Goal: Task Accomplishment & Management: Manage account settings

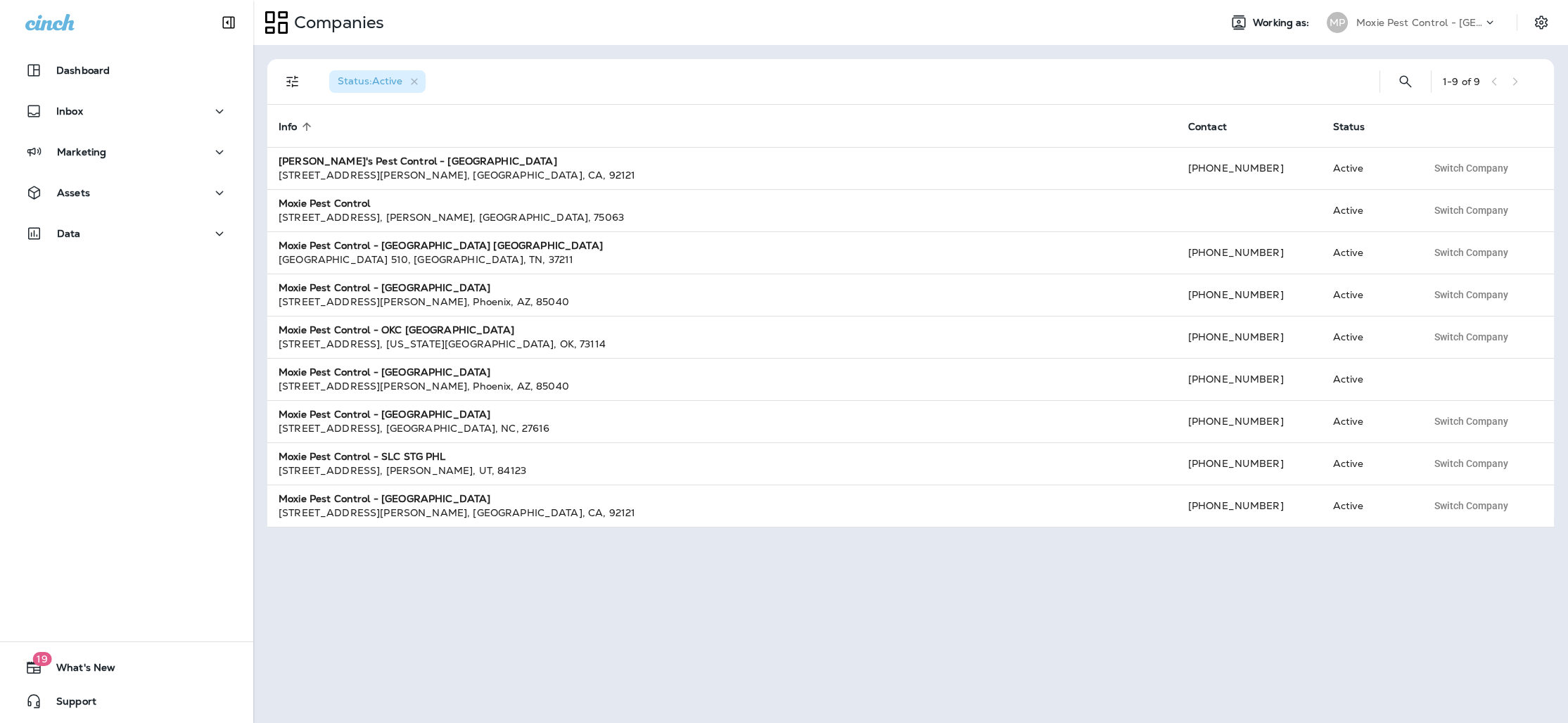
click at [1415, 23] on p "Moxie Pest Control - [GEOGRAPHIC_DATA]" at bounding box center [1420, 22] width 127 height 12
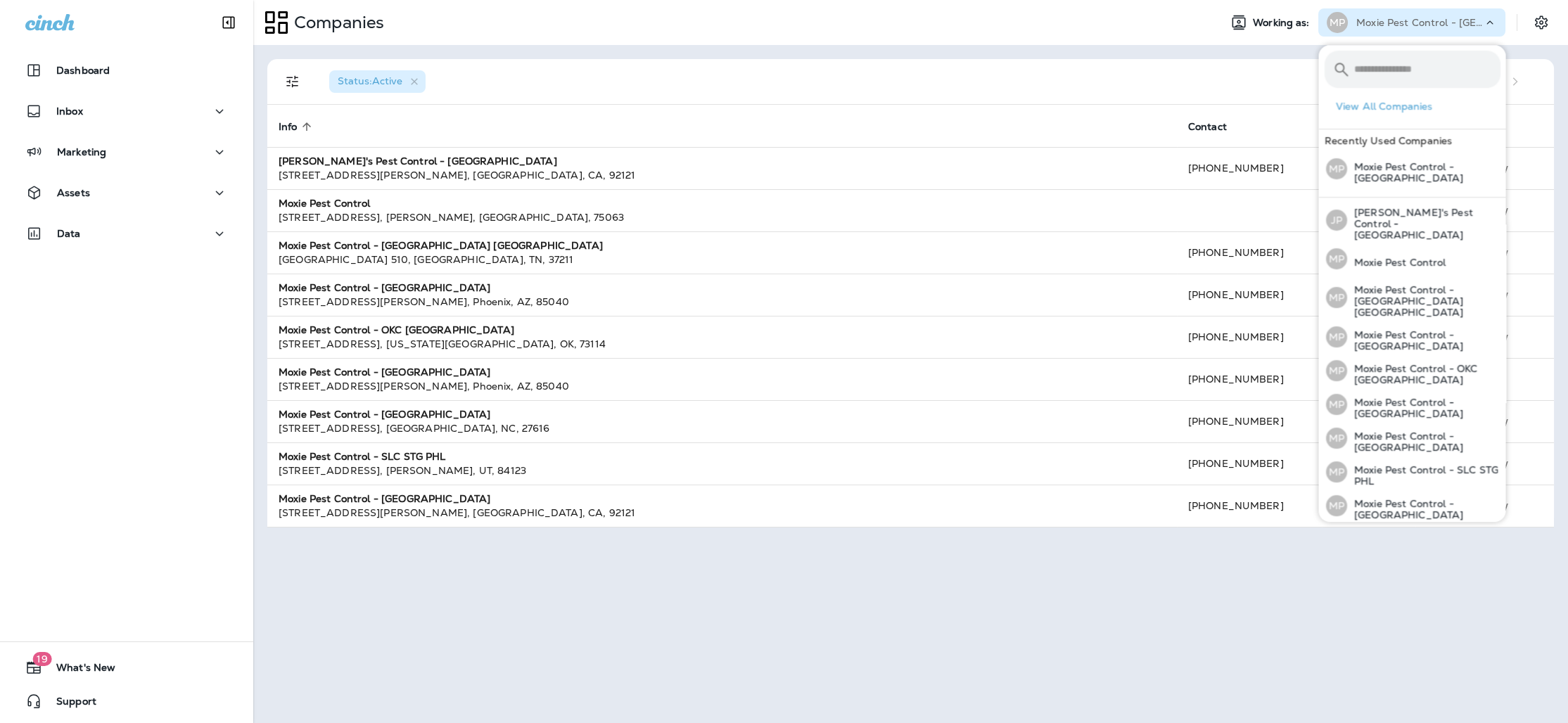
click at [1253, 53] on div "Status : Active 1 - 9 of 9 Info sorted ascending Contact Status [PERSON_NAME]'s…" at bounding box center [910, 384] width 1315 height 678
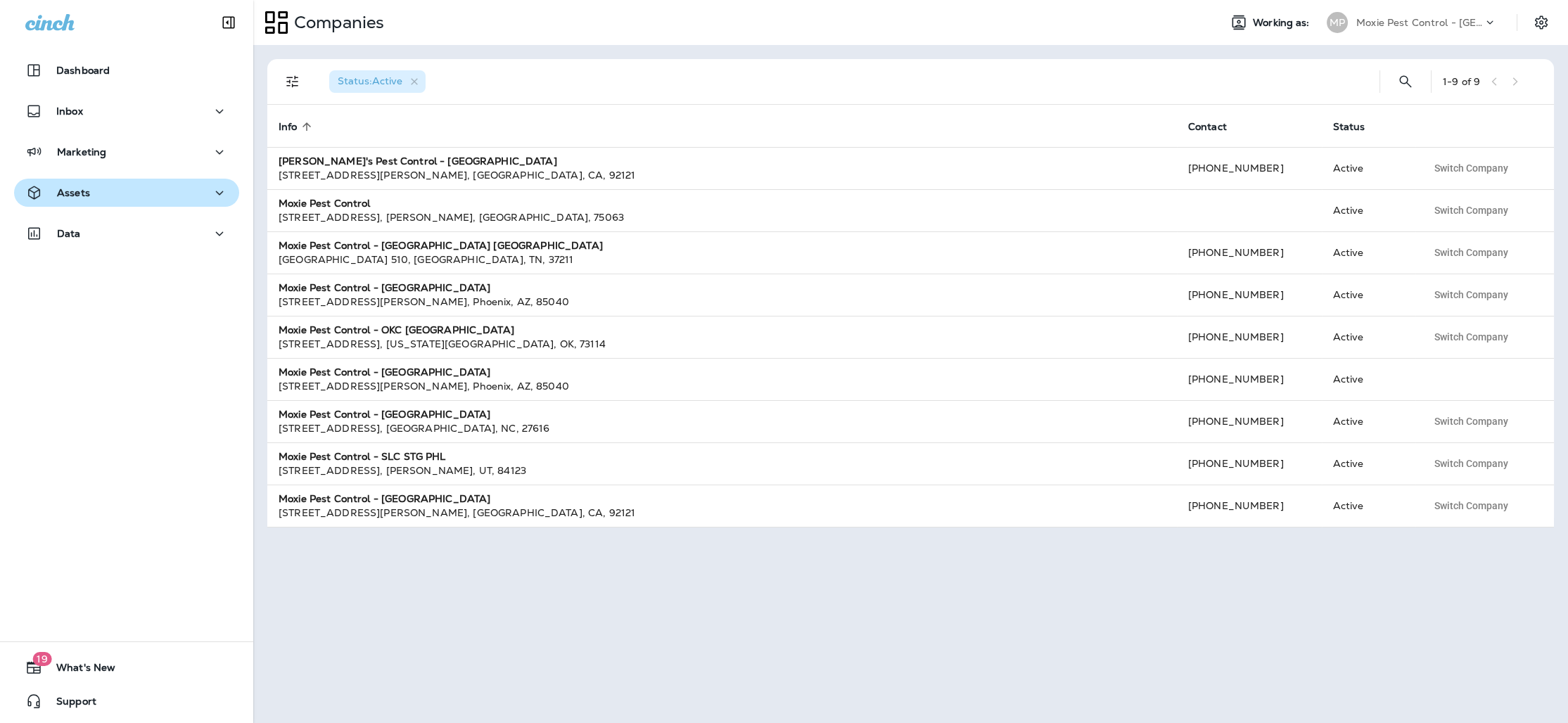
click at [160, 195] on div "Assets" at bounding box center [127, 193] width 203 height 17
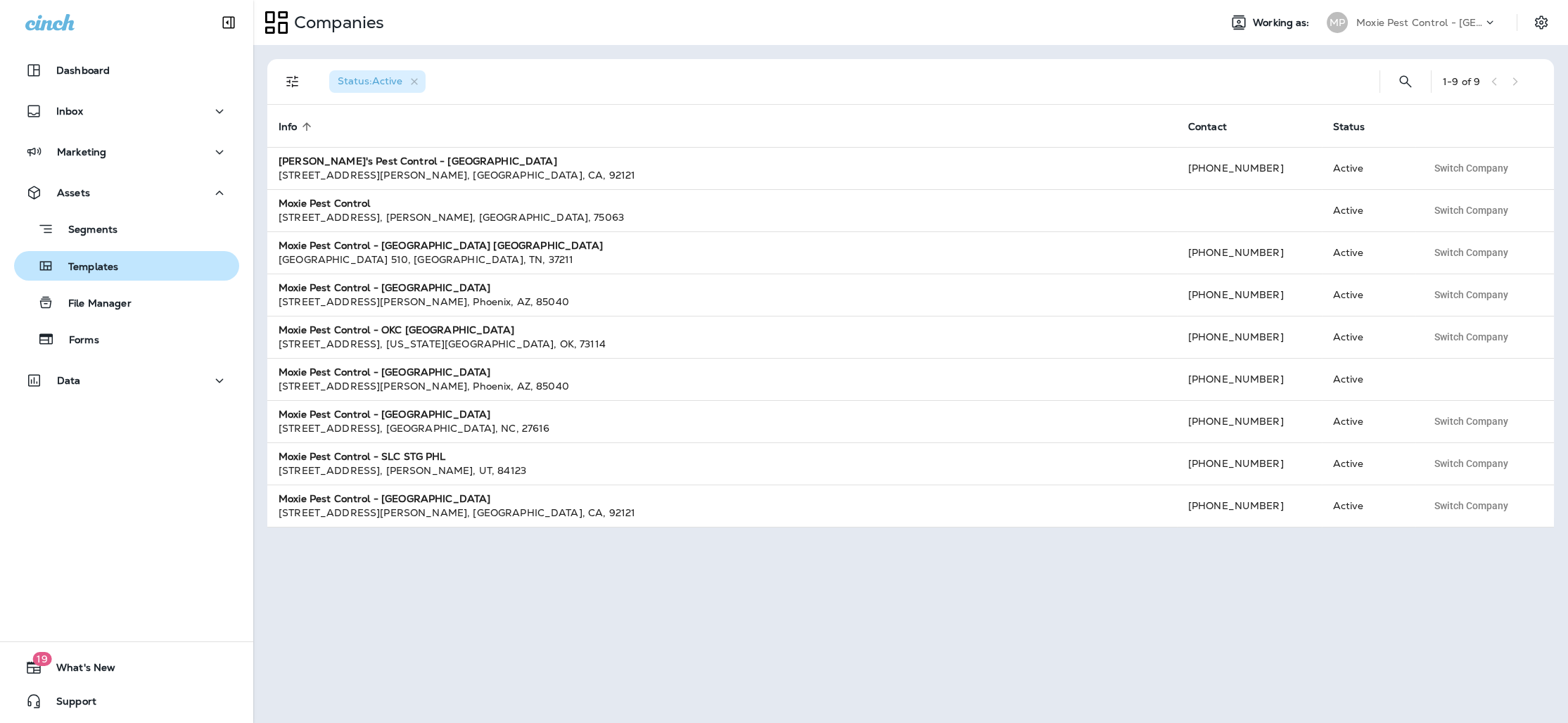
click at [118, 265] on div "Templates" at bounding box center [126, 266] width 214 height 21
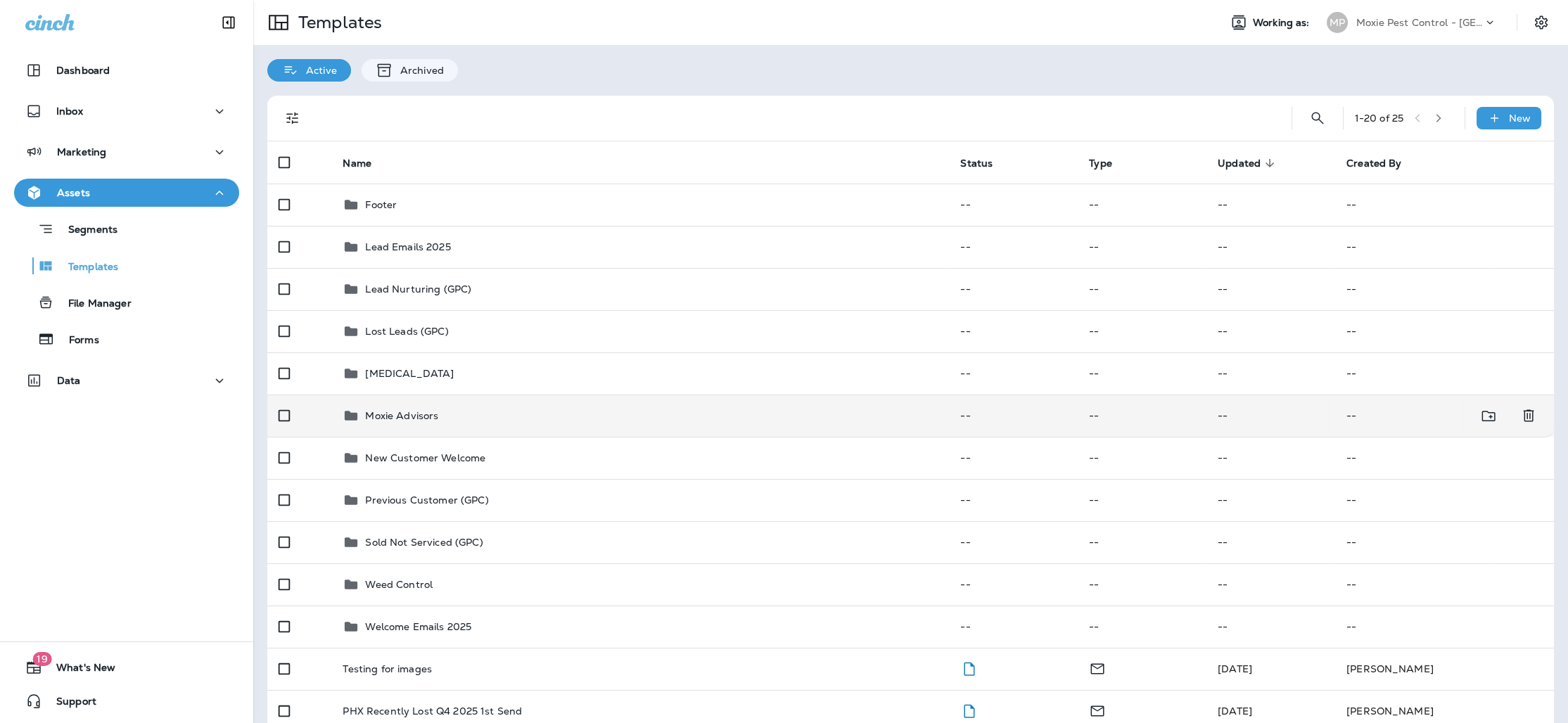
click at [482, 420] on div "Moxie Advisors" at bounding box center [641, 415] width 595 height 16
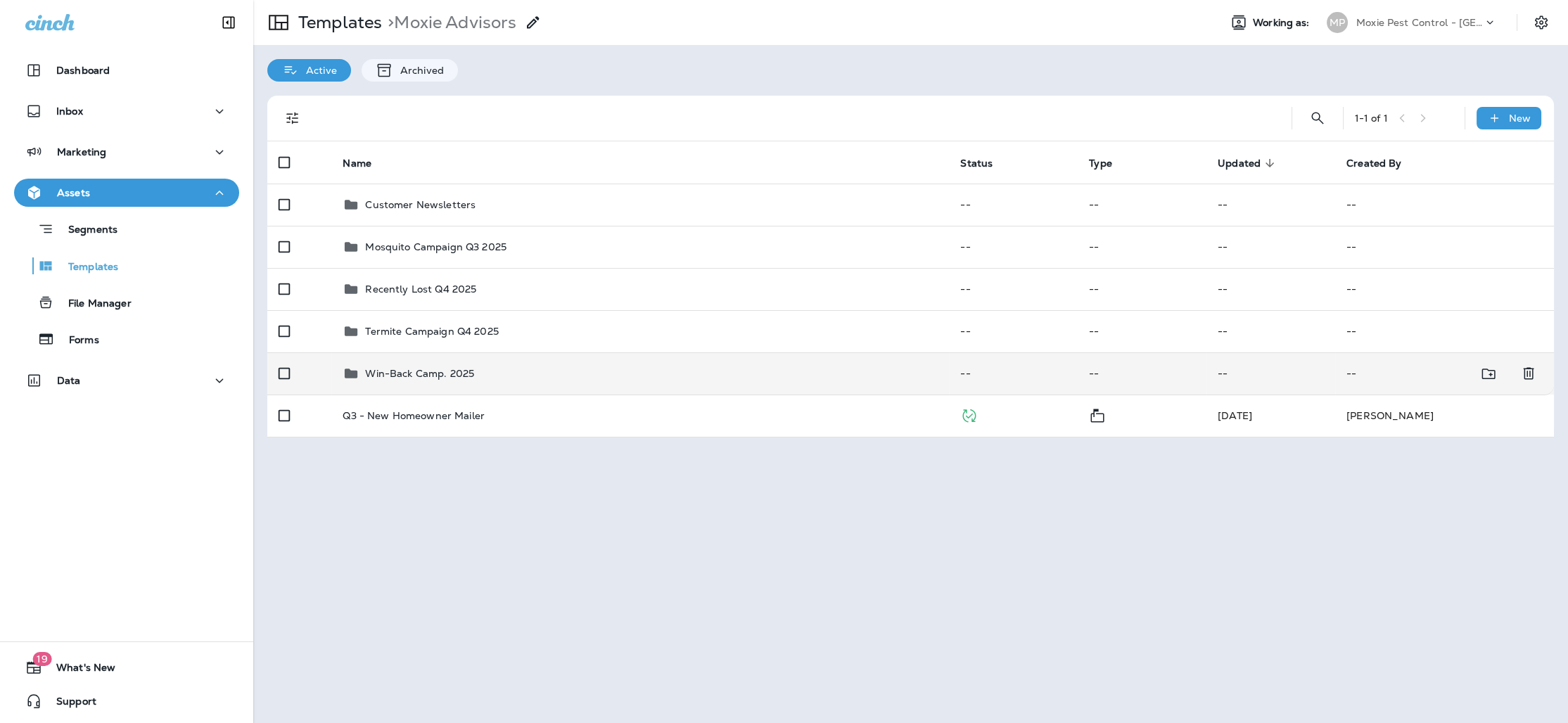
click at [530, 368] on div "Win-Back Camp. 2025" at bounding box center [641, 373] width 595 height 16
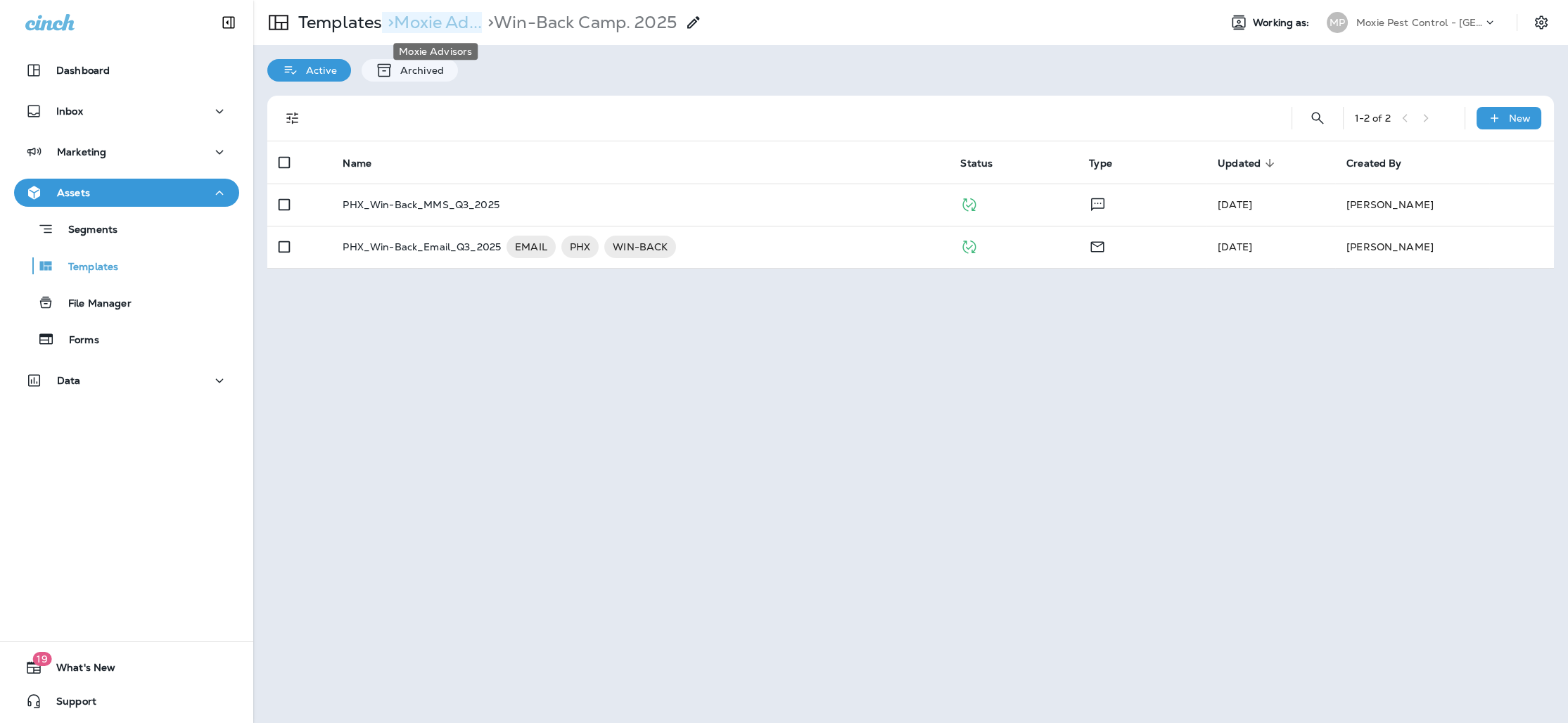
click at [462, 31] on p "> Moxie Ad..." at bounding box center [431, 23] width 100 height 21
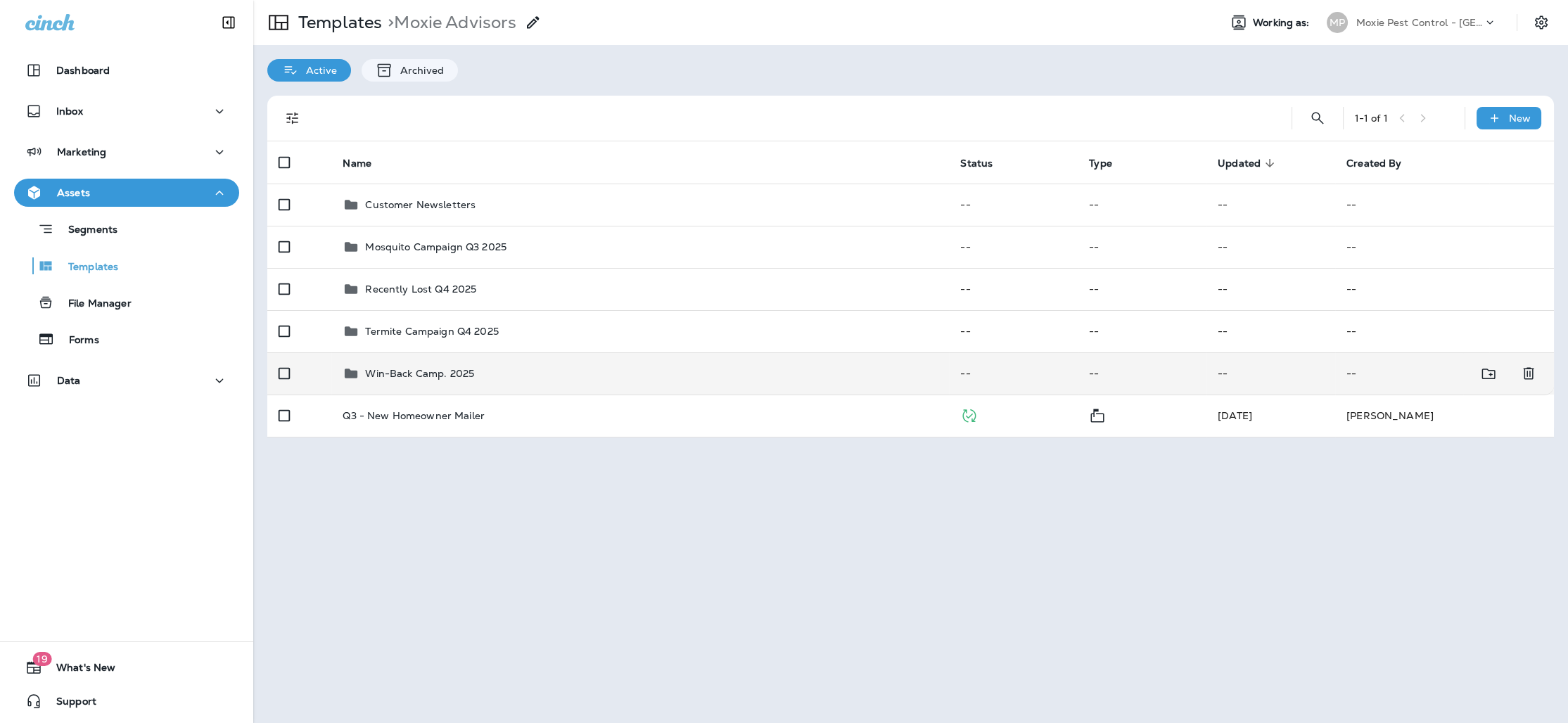
click at [406, 368] on p "Win-Back Camp. 2025" at bounding box center [420, 373] width 109 height 12
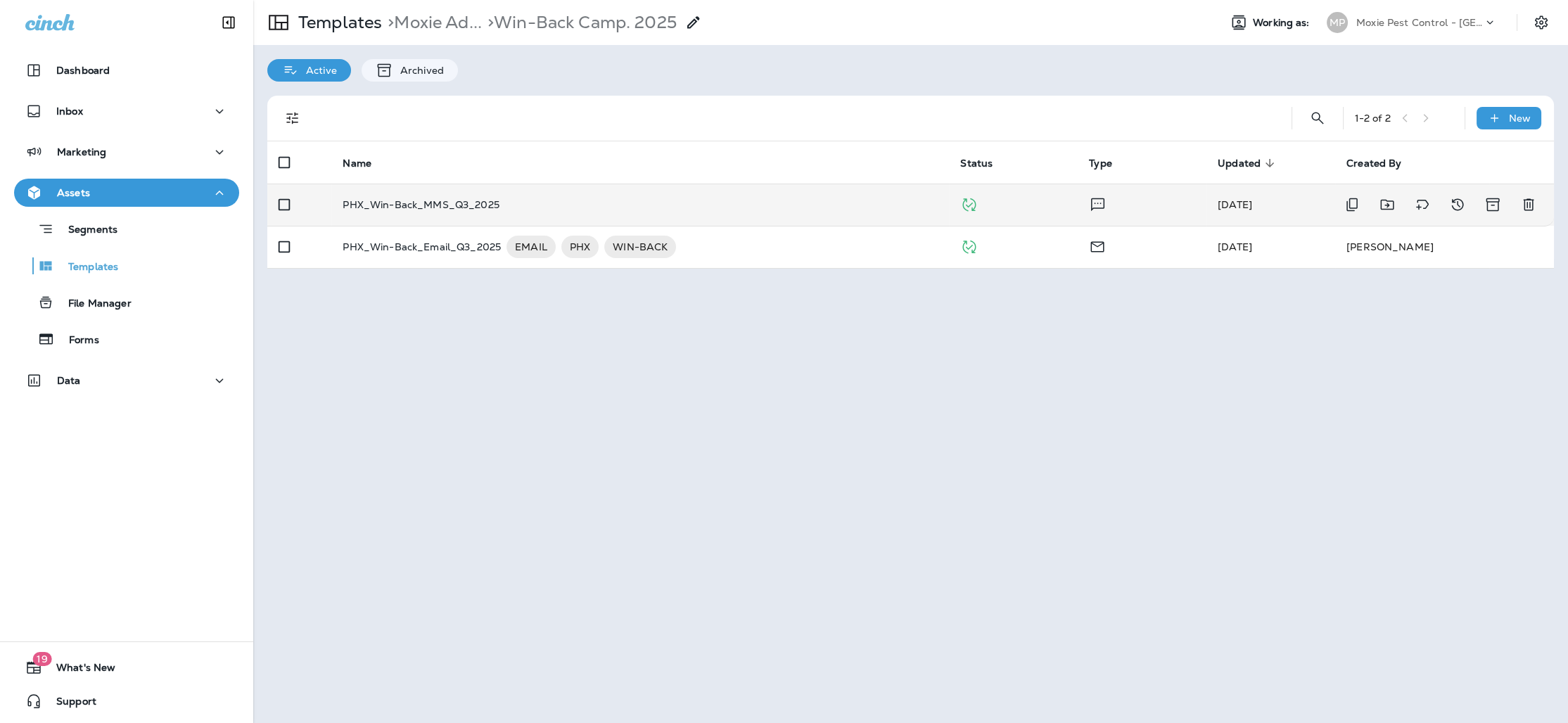
click at [494, 220] on td "PHX_Win-Back_MMS_Q3_2025" at bounding box center [640, 204] width 617 height 42
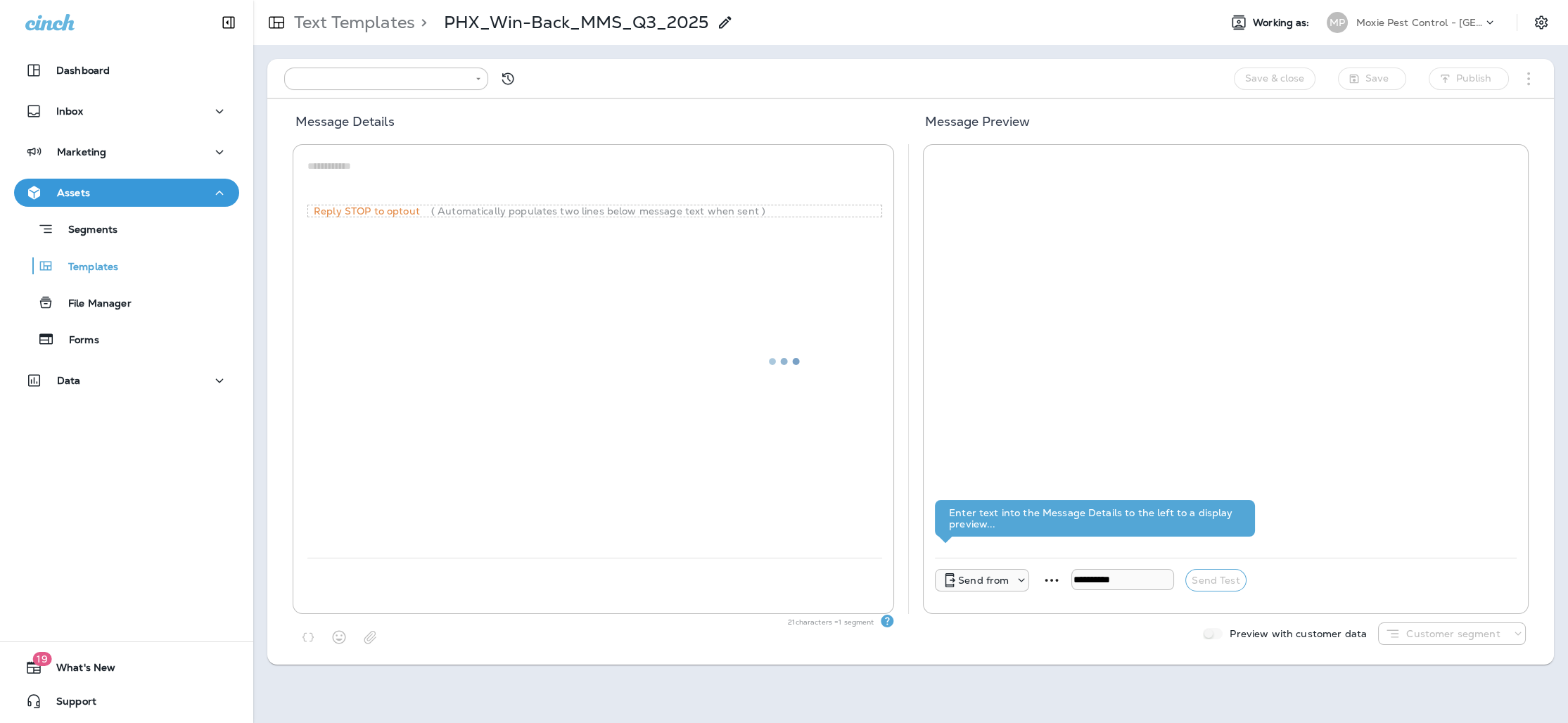
type input "**********"
type textarea "**********"
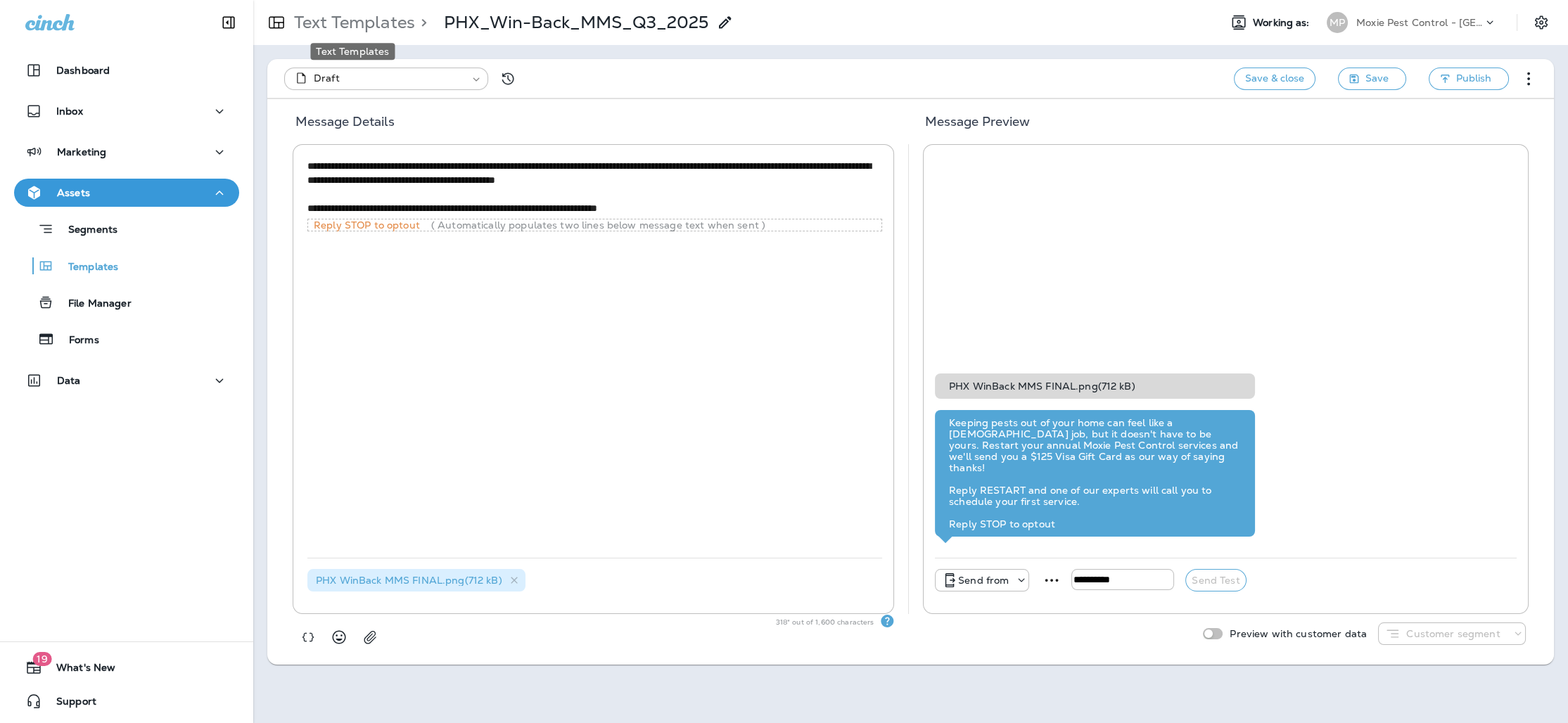
click at [369, 23] on p "Text Templates" at bounding box center [352, 23] width 127 height 21
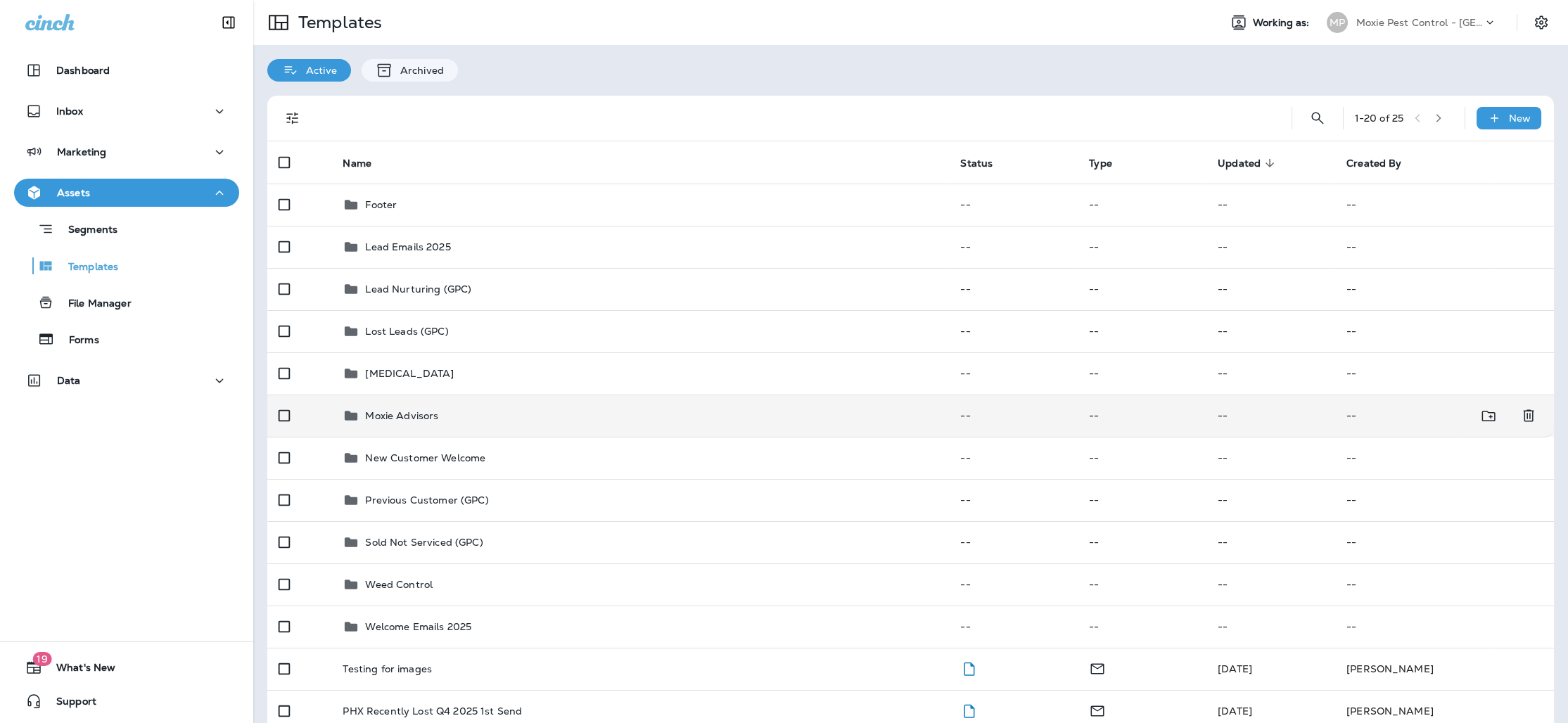
click at [410, 415] on p "Moxie Advisors" at bounding box center [401, 416] width 73 height 12
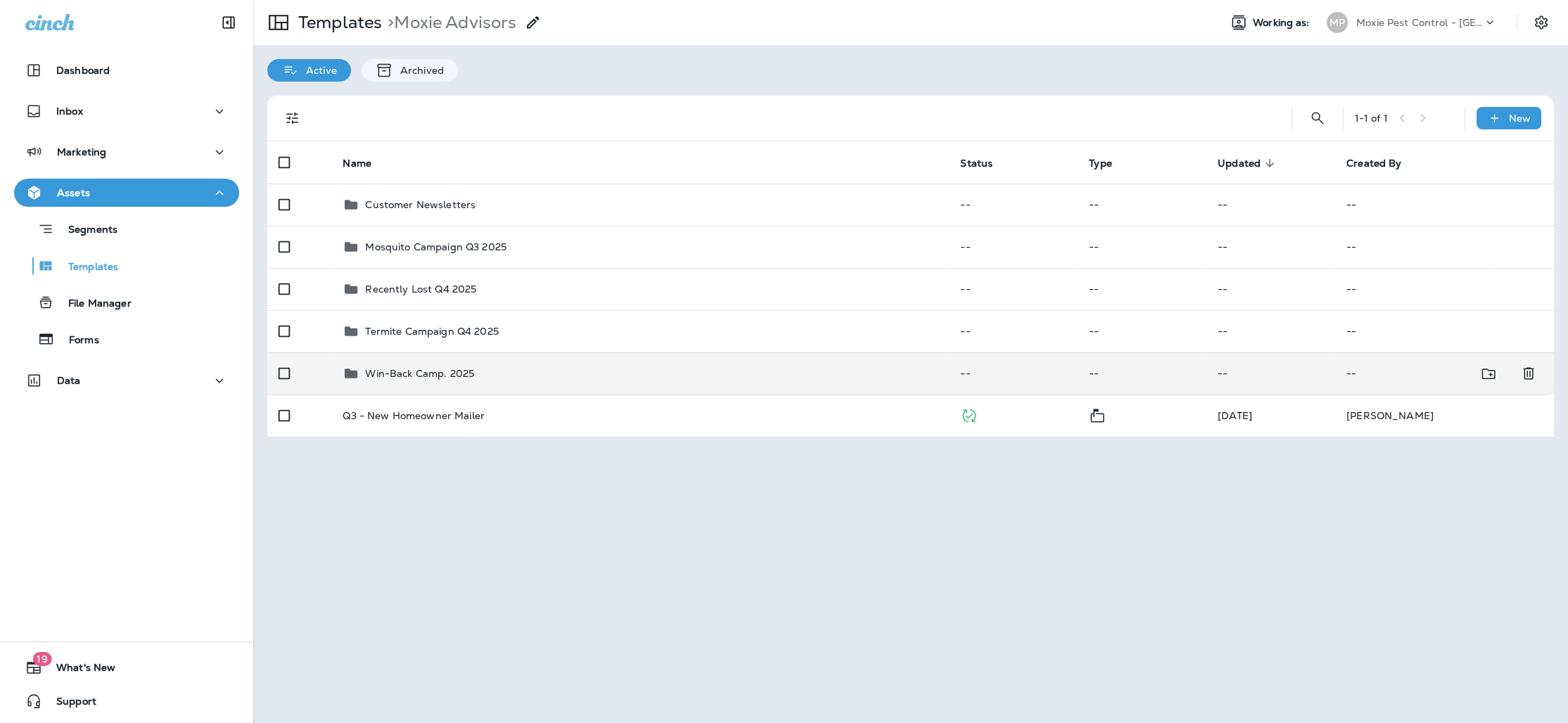
click at [435, 375] on p "Win-Back Camp. 2025" at bounding box center [420, 373] width 109 height 12
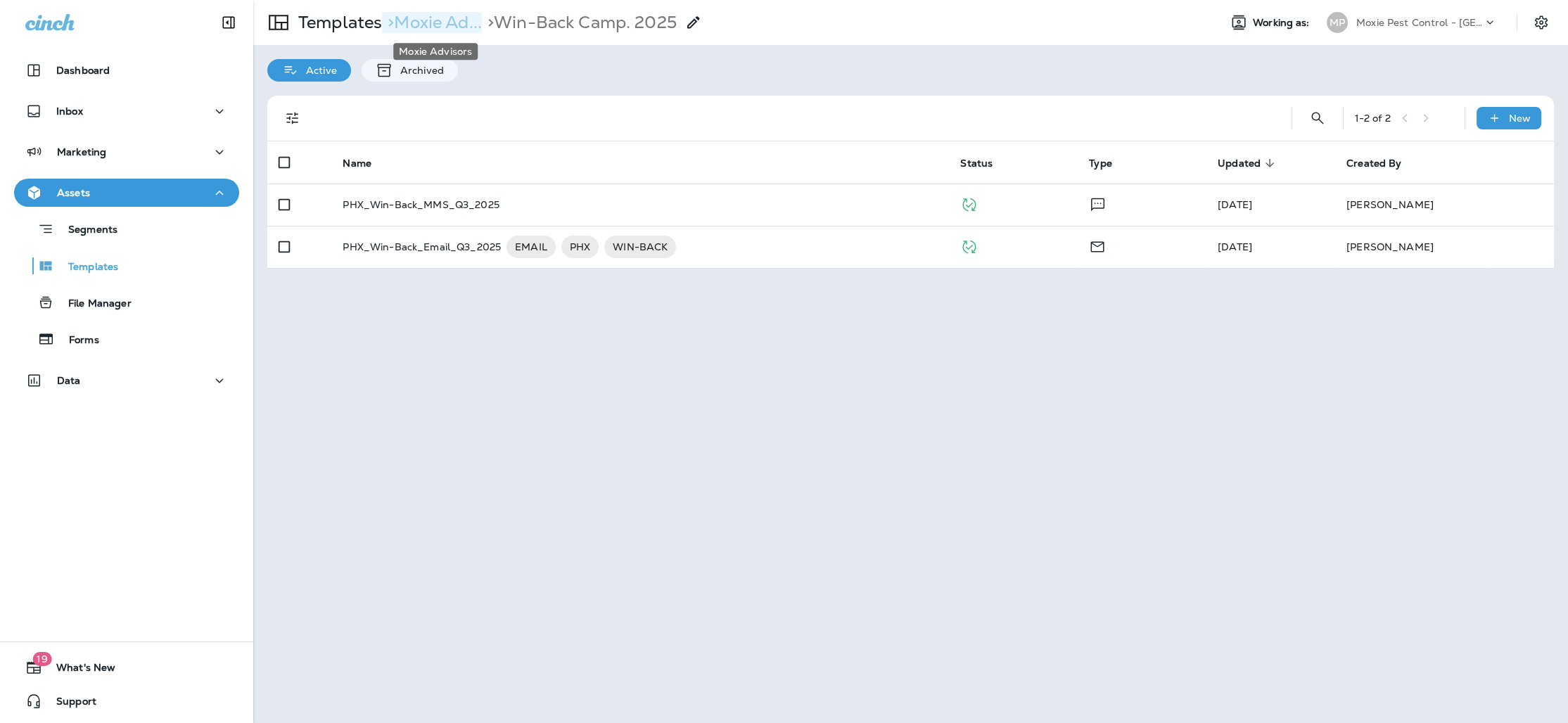
click at [428, 24] on p "> Moxie Ad..." at bounding box center [431, 23] width 100 height 21
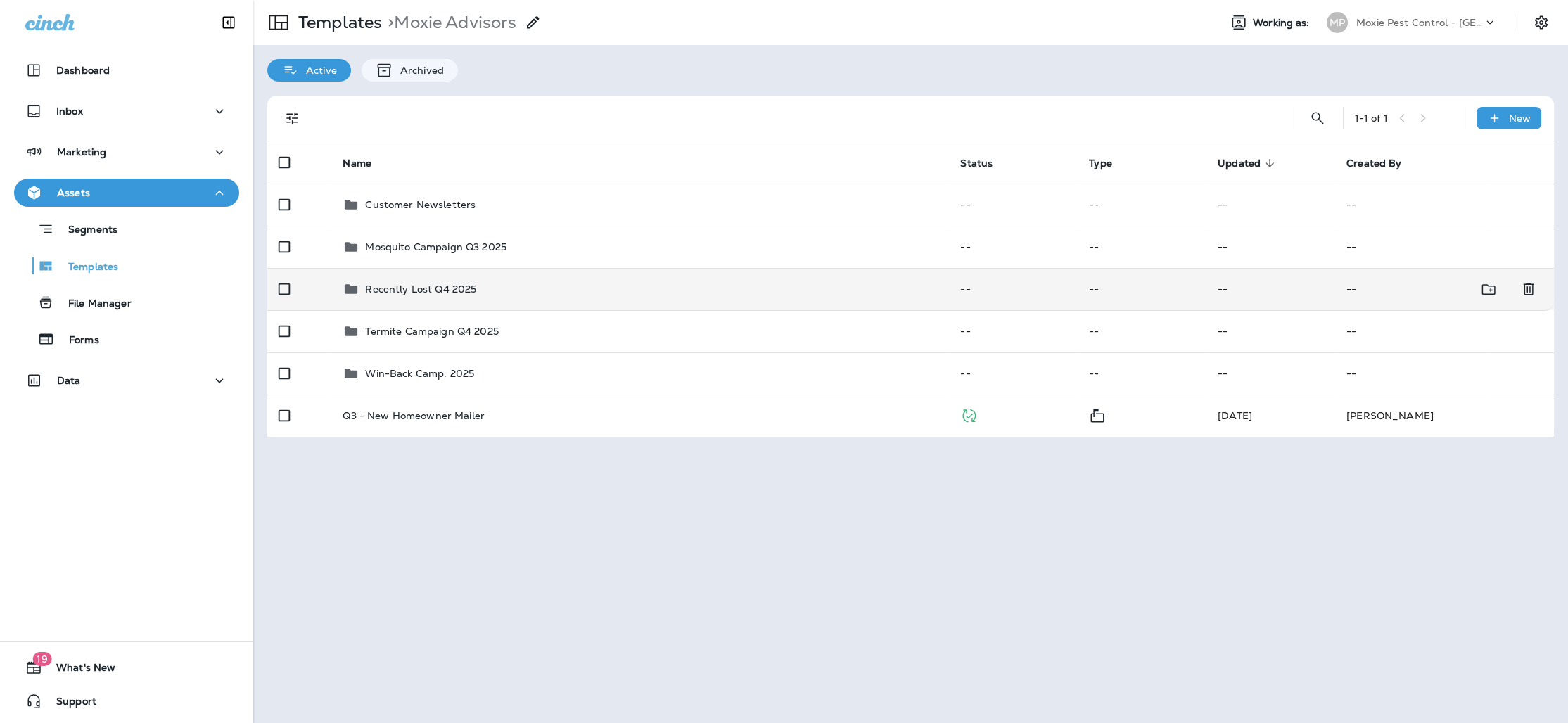
click at [382, 285] on p "Recently Lost Q4 2025" at bounding box center [420, 289] width 111 height 12
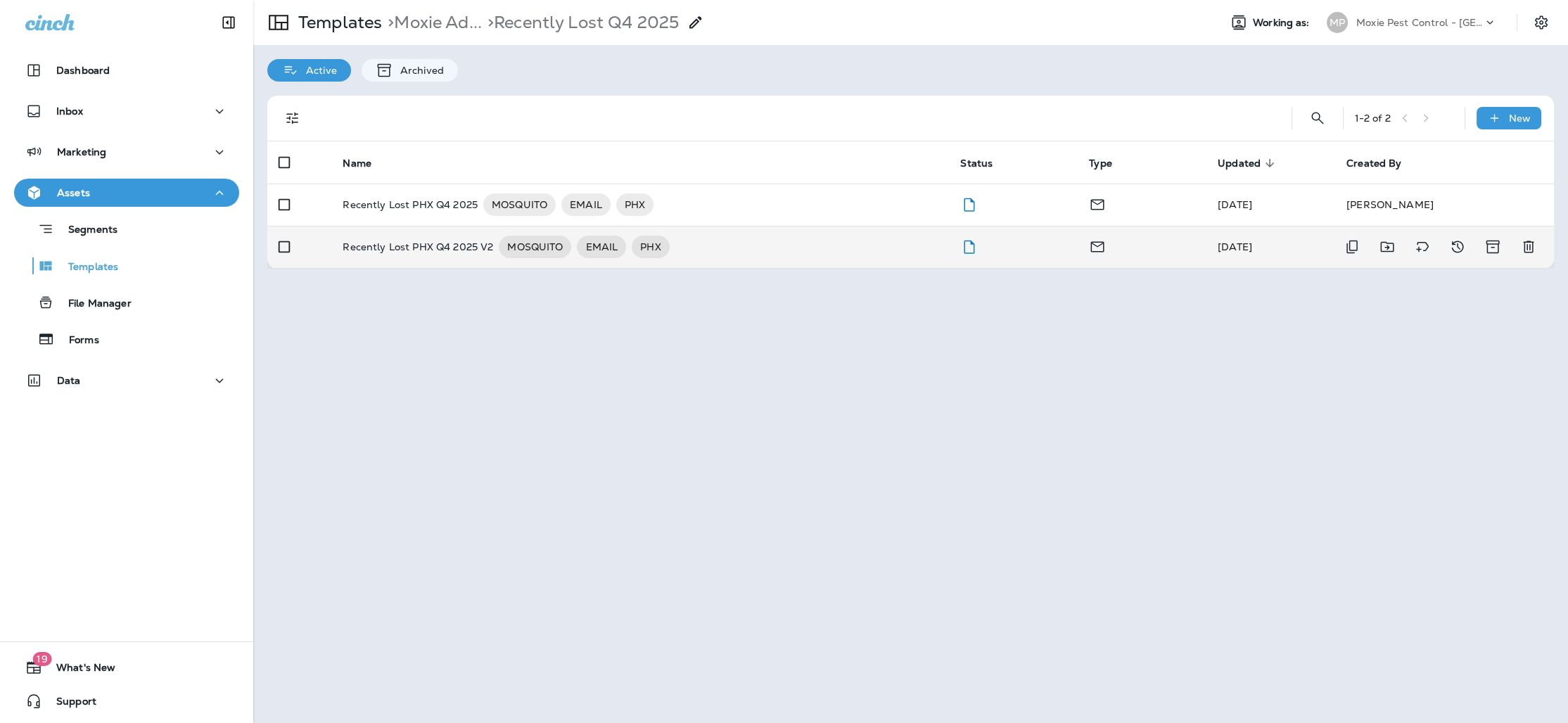
click at [415, 246] on p "Recently Lost PHX Q4 2025 V2" at bounding box center [418, 246] width 151 height 22
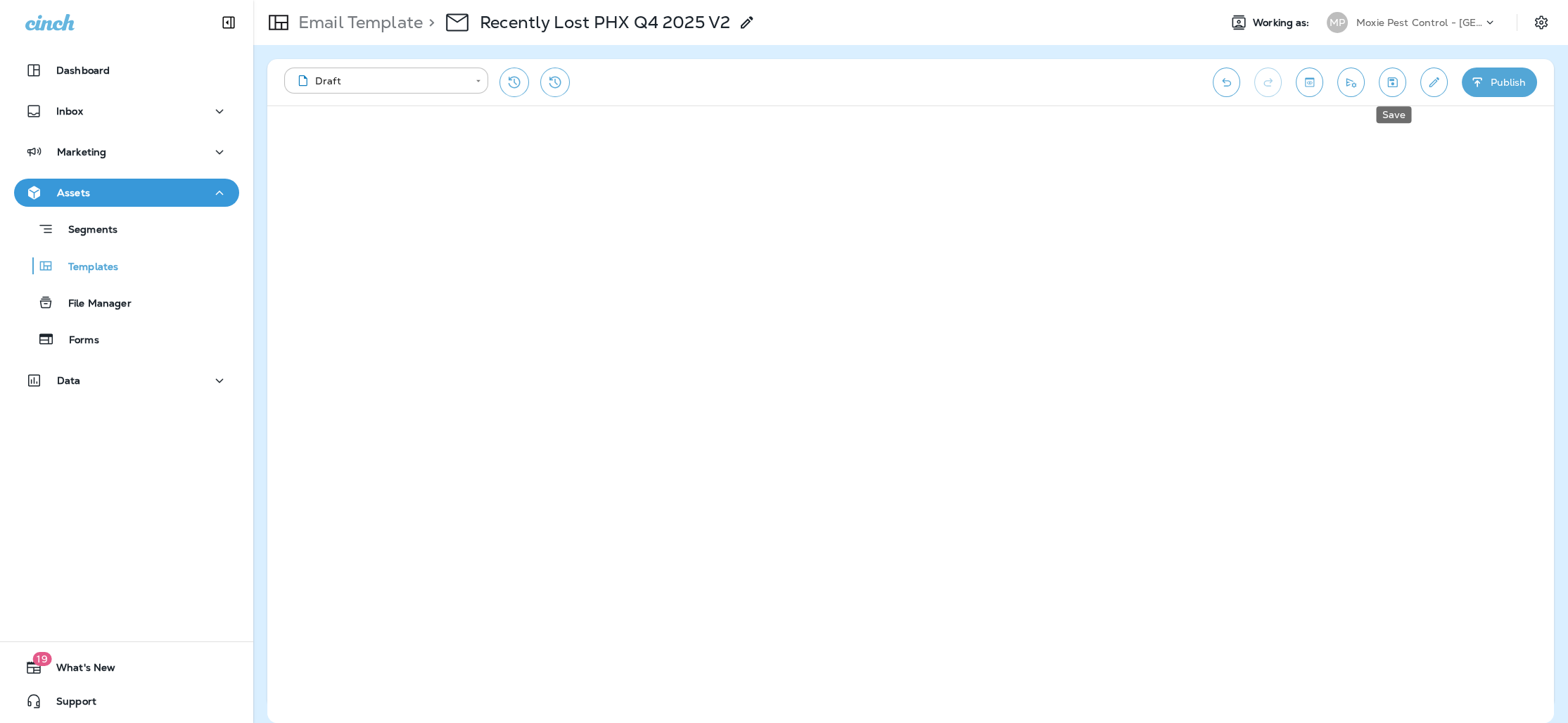
click at [1399, 78] on icon "Save" at bounding box center [1392, 82] width 15 height 14
click at [351, 22] on p "Email Template" at bounding box center [358, 23] width 130 height 21
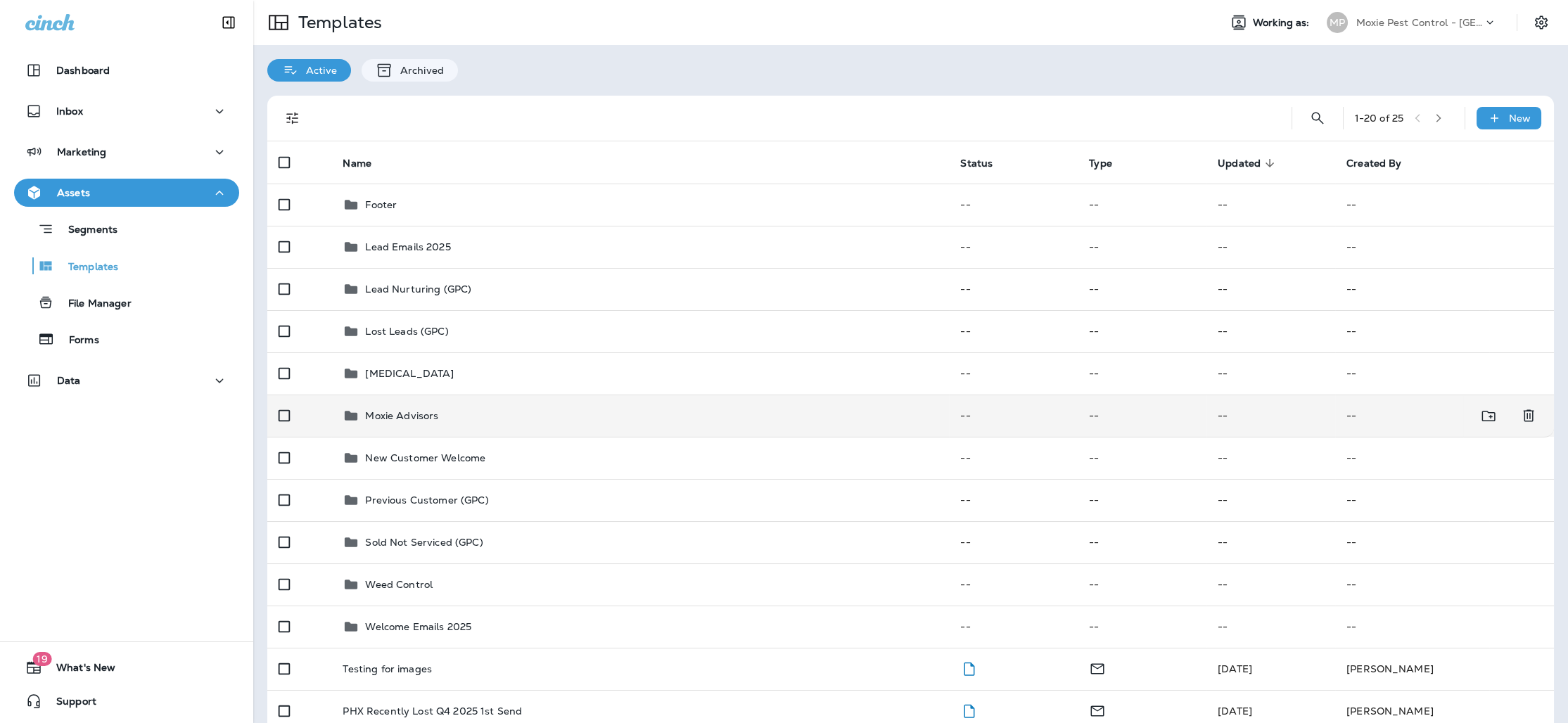
click at [752, 415] on div "Moxie Advisors" at bounding box center [641, 415] width 595 height 16
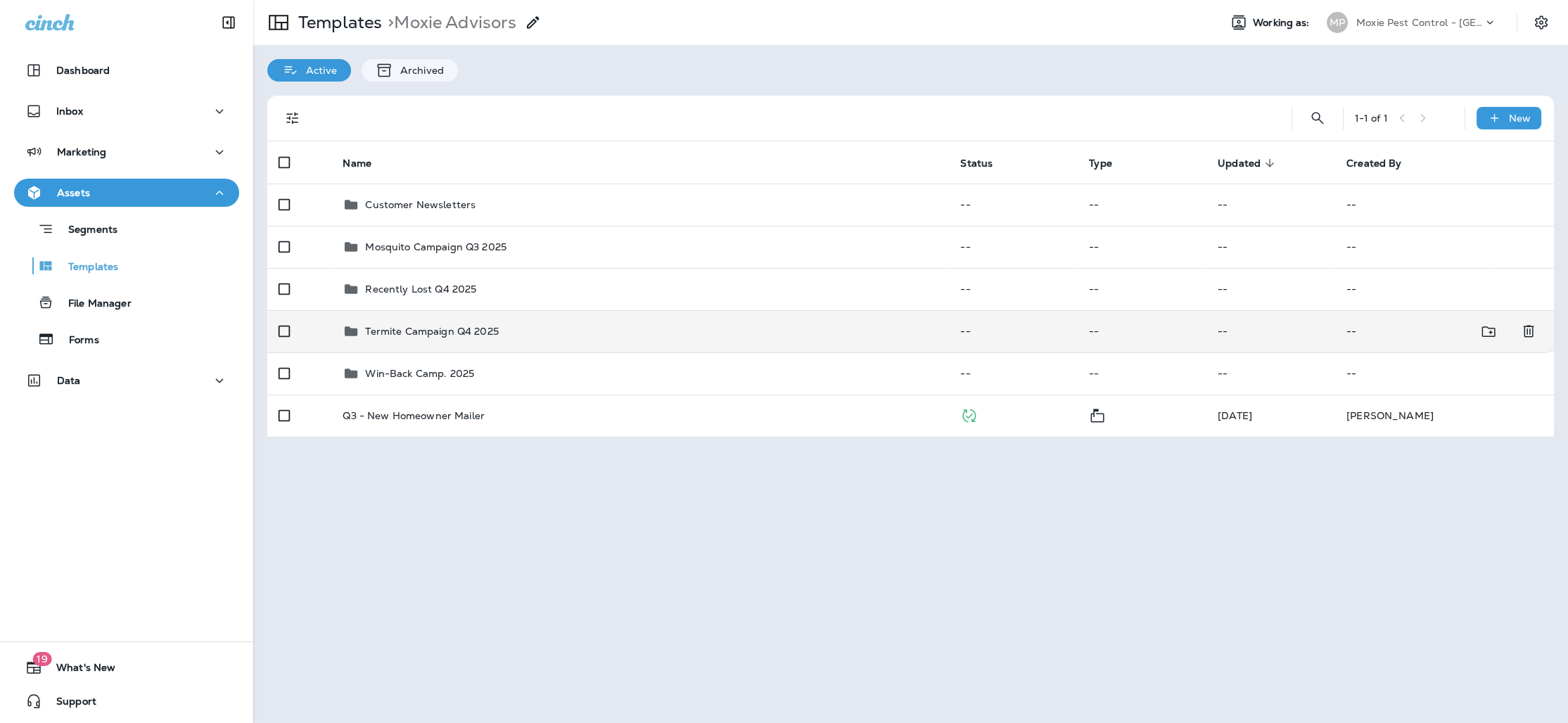
click at [569, 328] on div "Termite Campaign Q4 2025" at bounding box center [641, 331] width 595 height 16
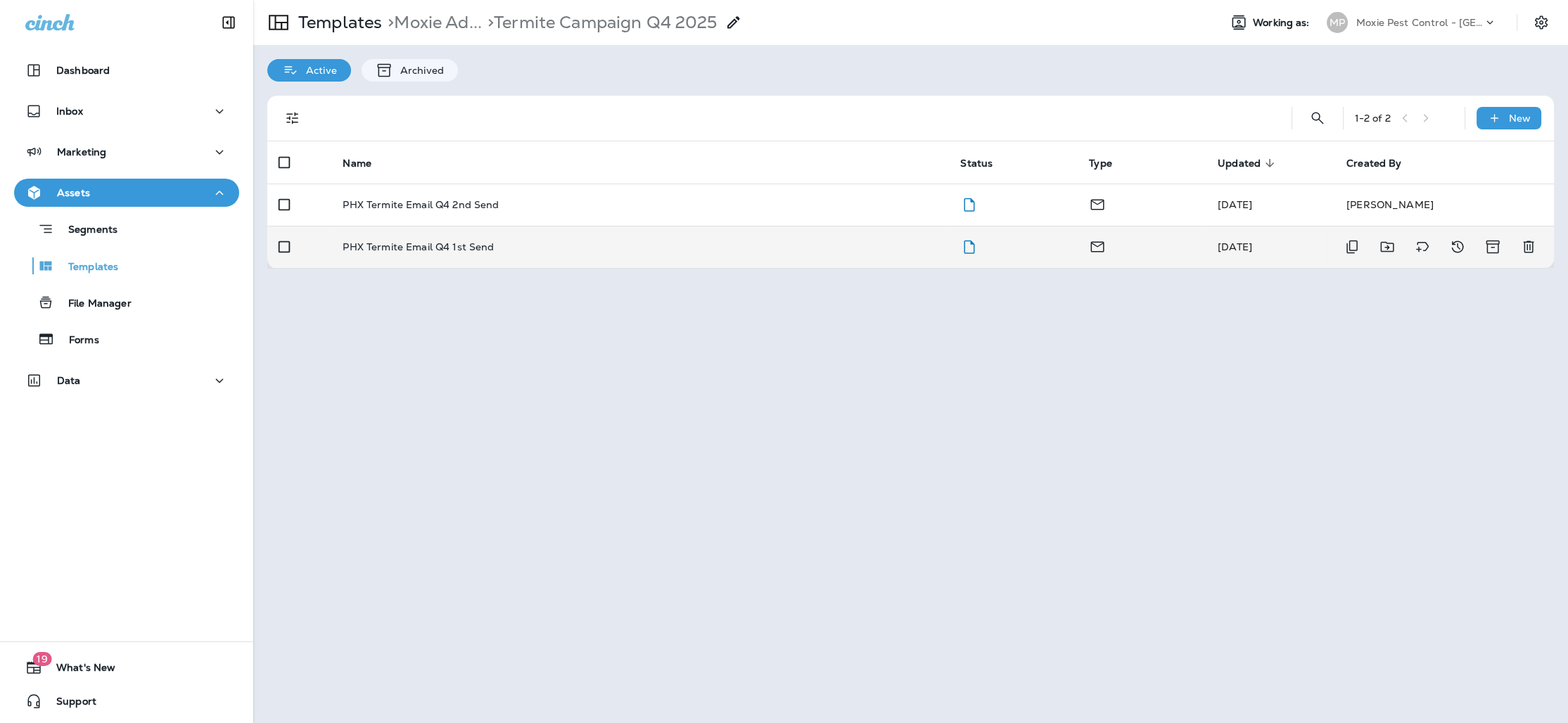
click at [448, 253] on td "PHX Termite Email Q4 1st Send" at bounding box center [640, 246] width 617 height 42
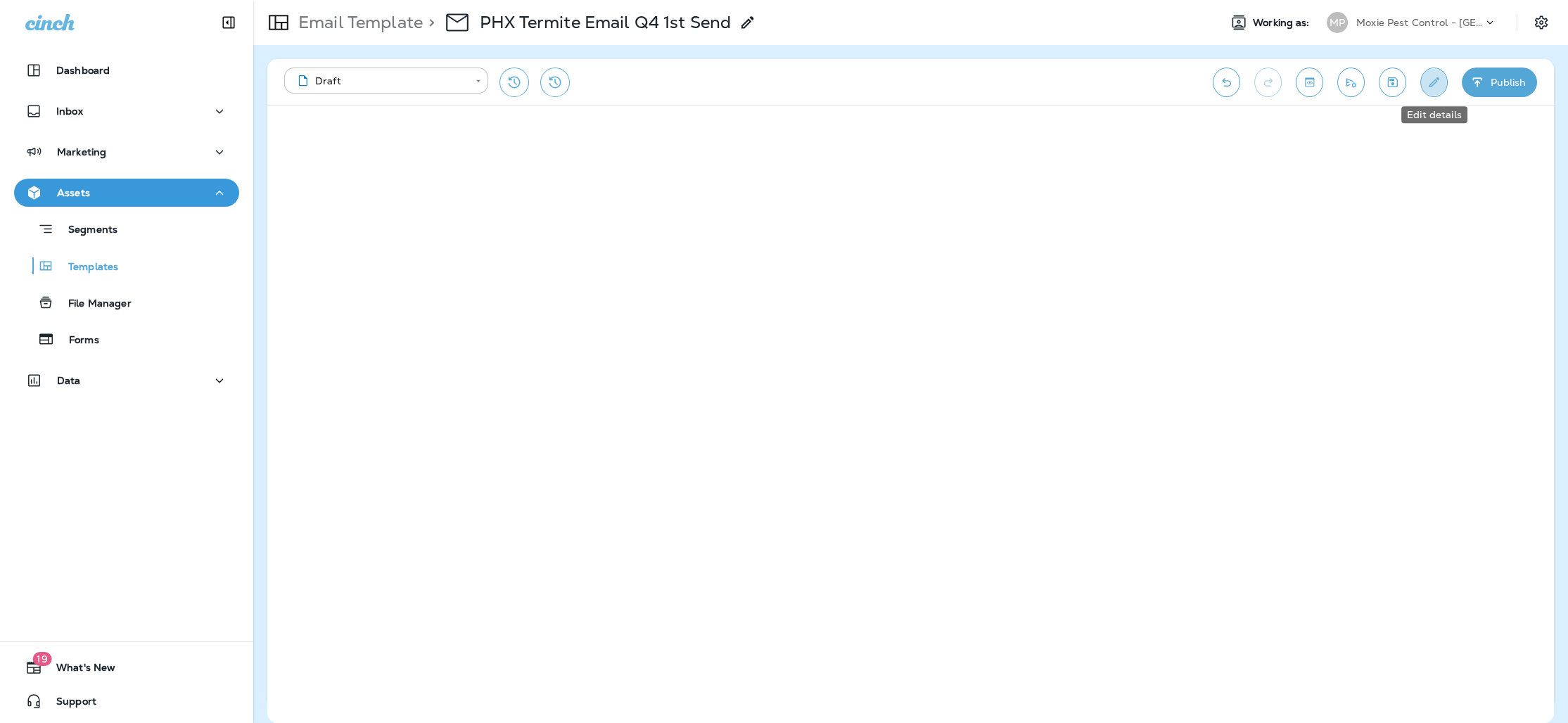
click at [1430, 81] on icon "Edit details" at bounding box center [1434, 82] width 15 height 14
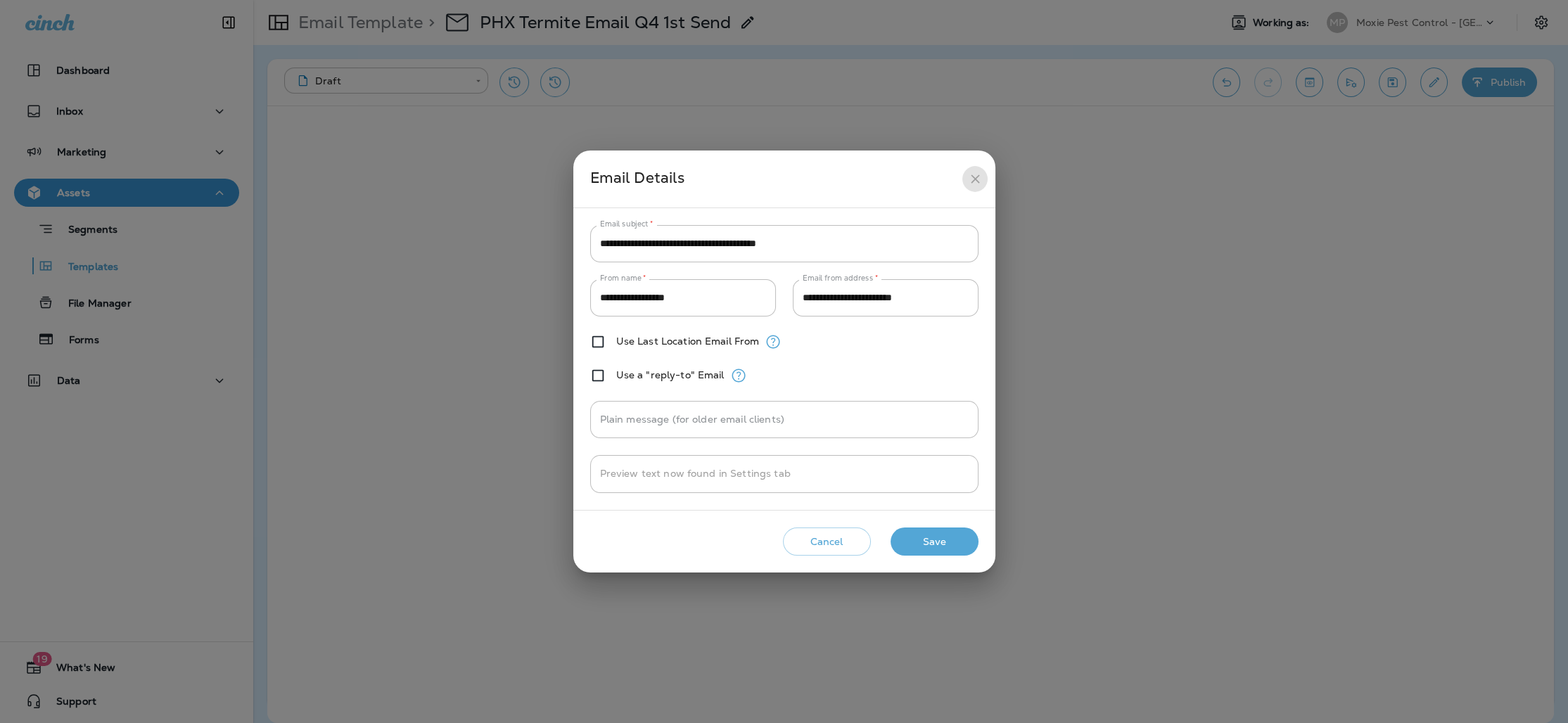
click at [974, 180] on icon "close" at bounding box center [975, 179] width 8 height 8
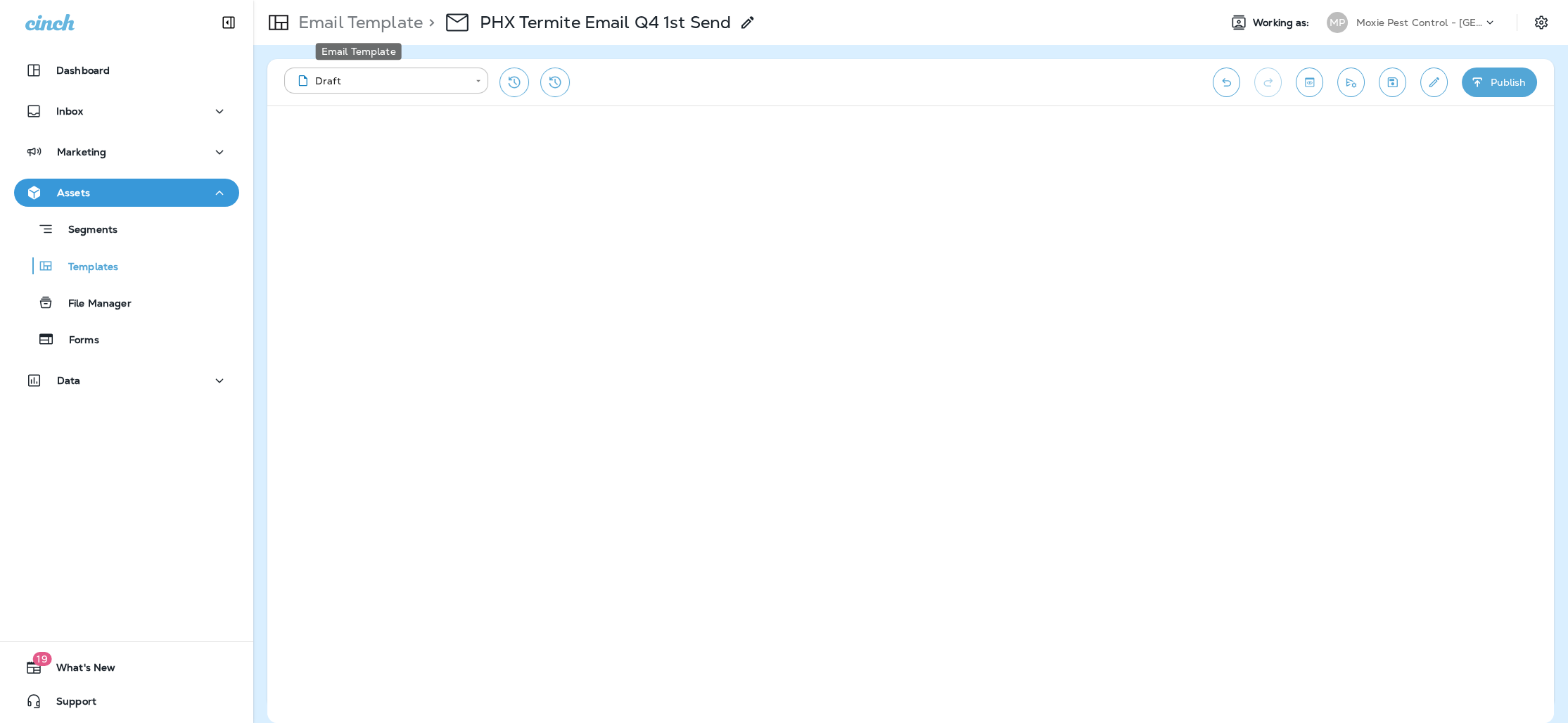
click at [383, 27] on p "Email Template" at bounding box center [358, 23] width 130 height 21
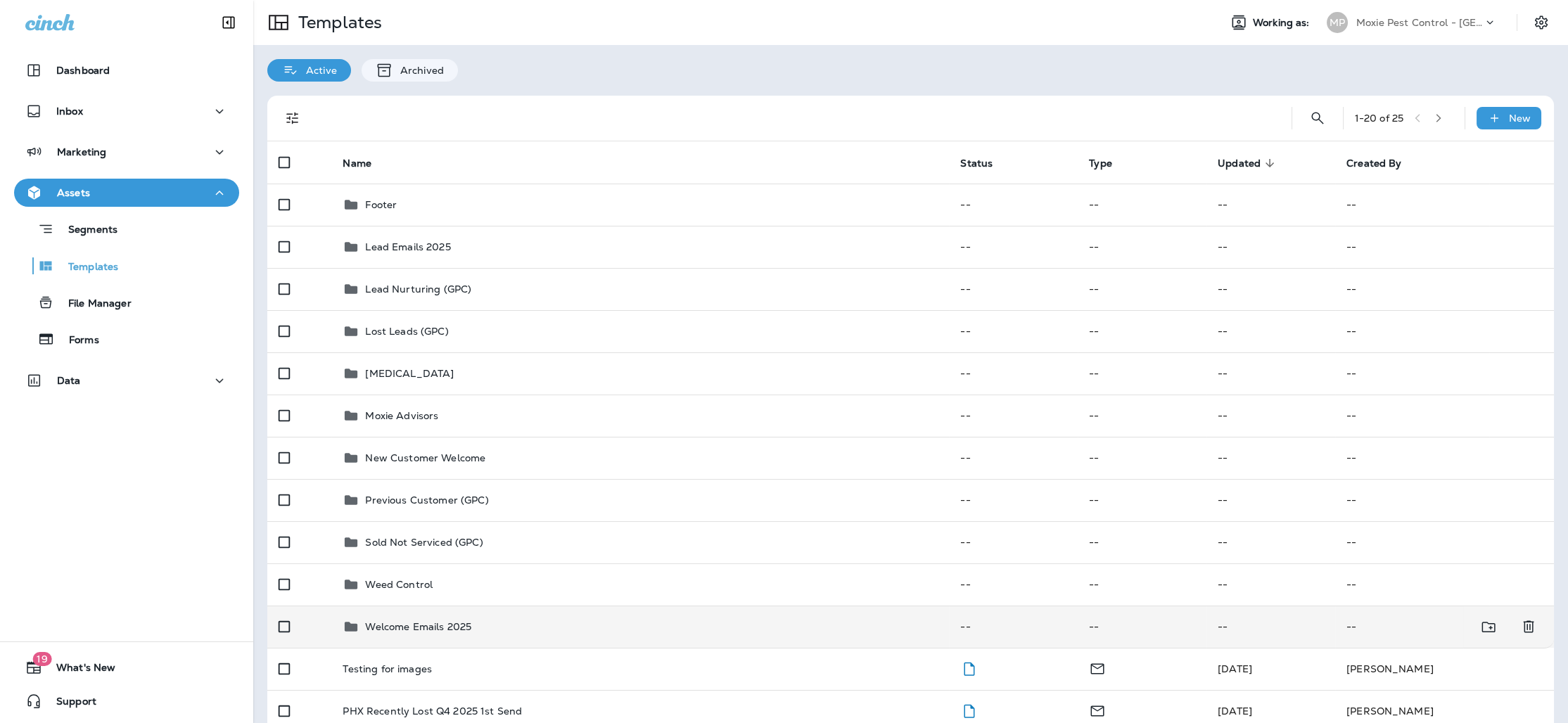
scroll to position [144, 0]
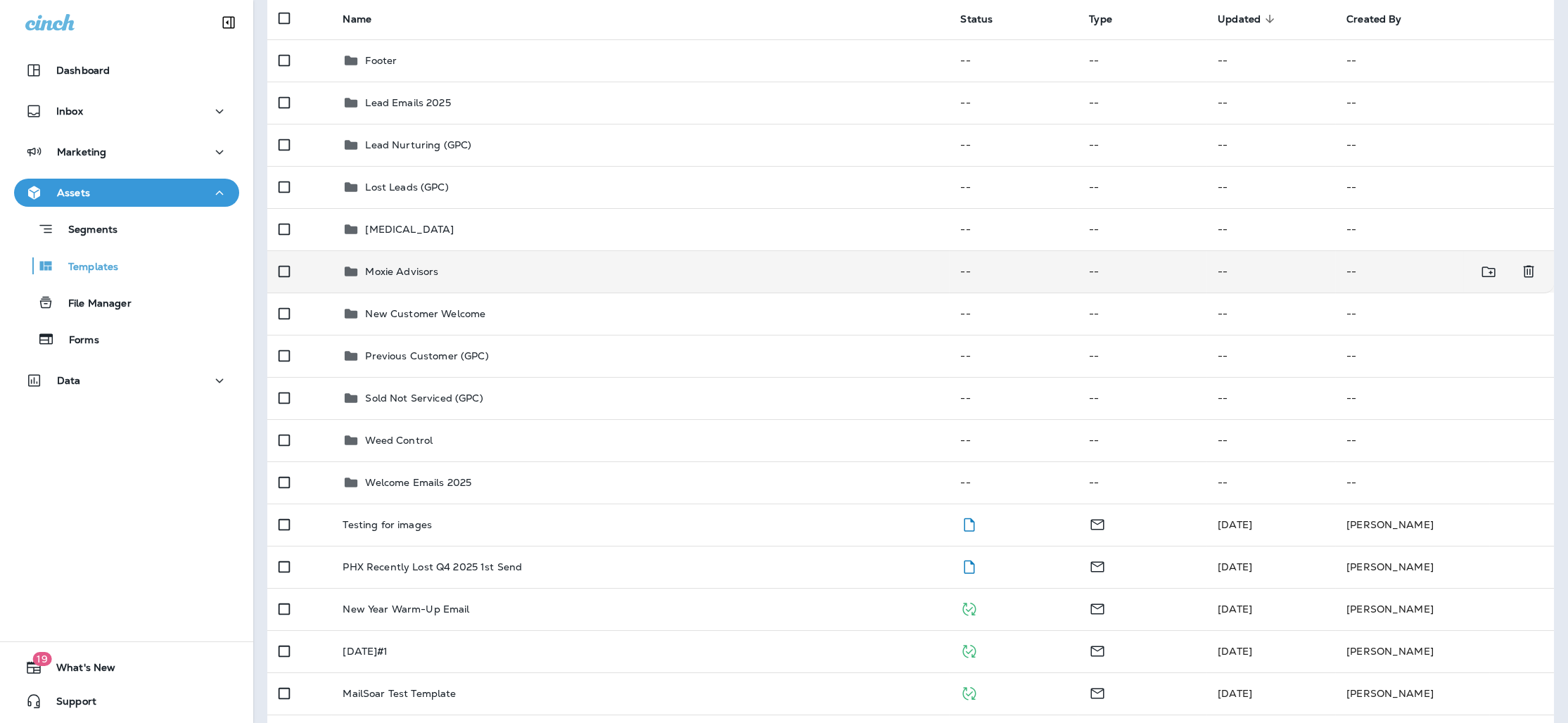
click at [485, 273] on div "Moxie Advisors" at bounding box center [641, 271] width 595 height 16
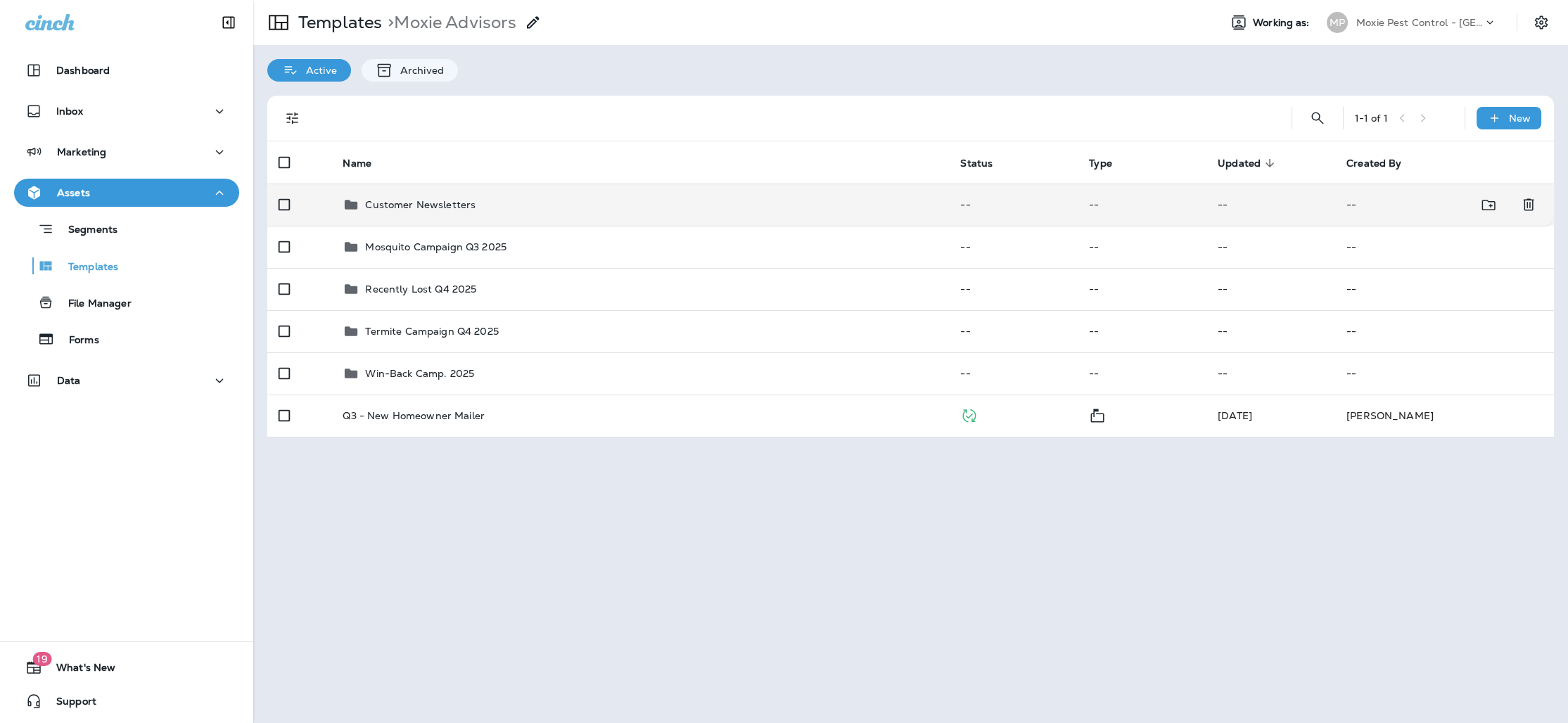
click at [478, 200] on div "Customer Newsletters" at bounding box center [641, 204] width 595 height 16
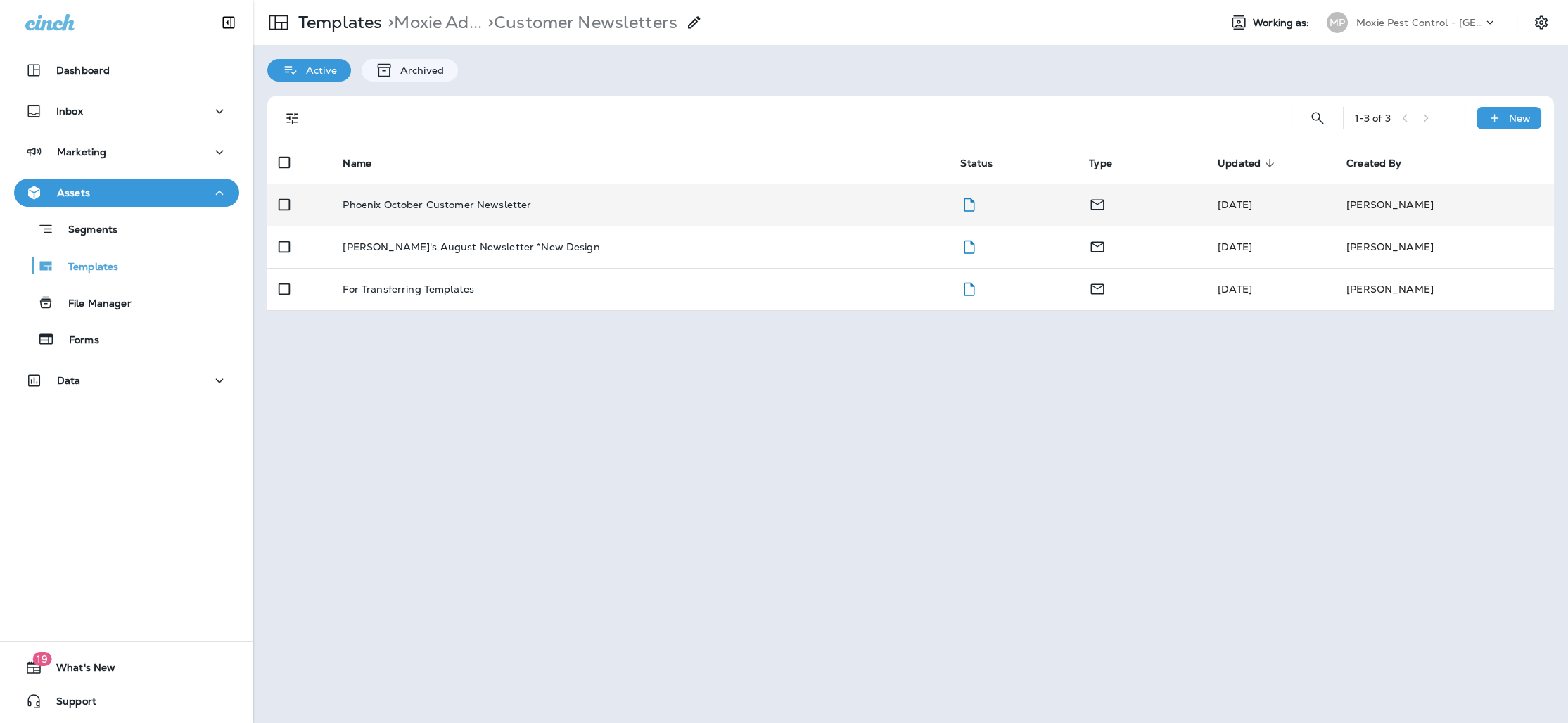
click at [478, 200] on p "Phoenix October Customer Newsletter" at bounding box center [437, 205] width 189 height 12
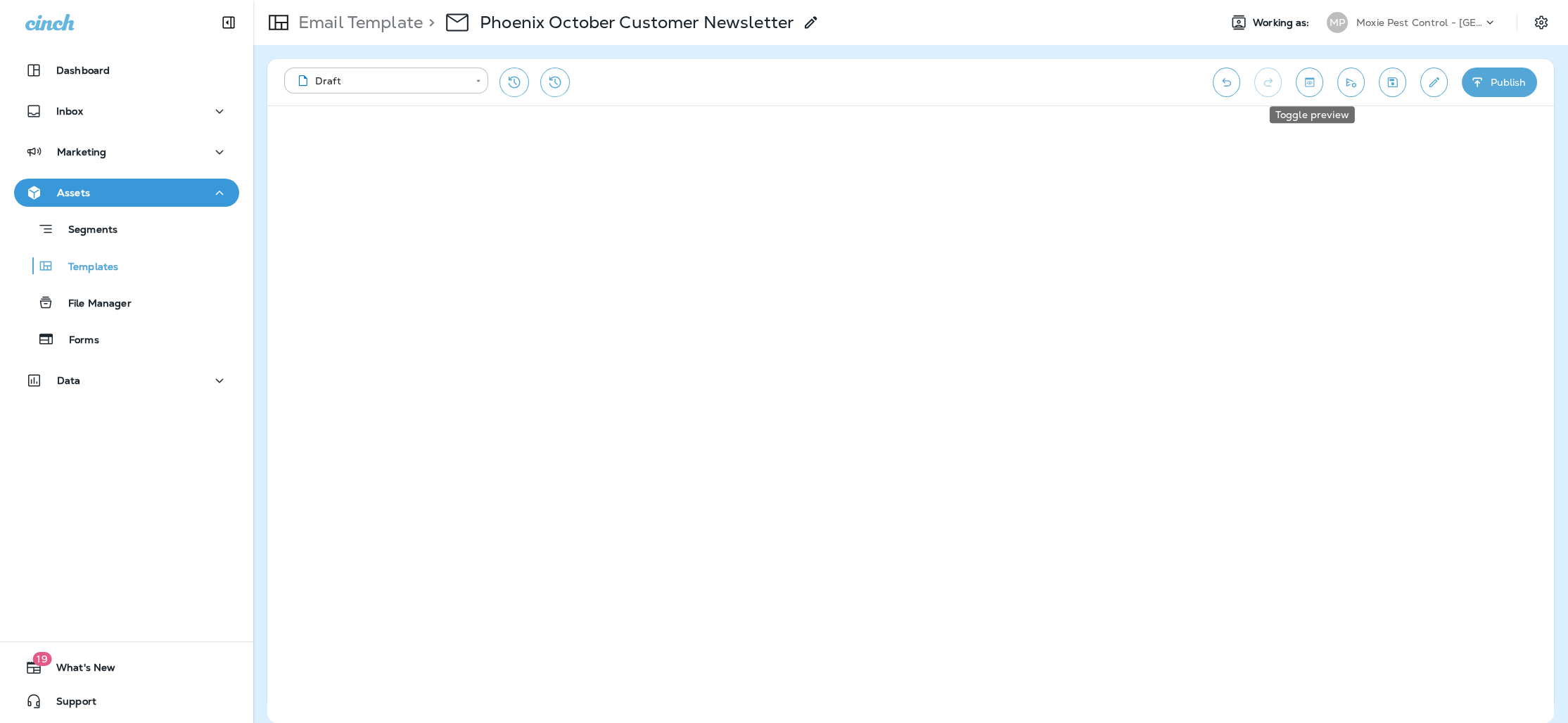
click at [1317, 77] on icon "Toggle preview" at bounding box center [1310, 82] width 15 height 14
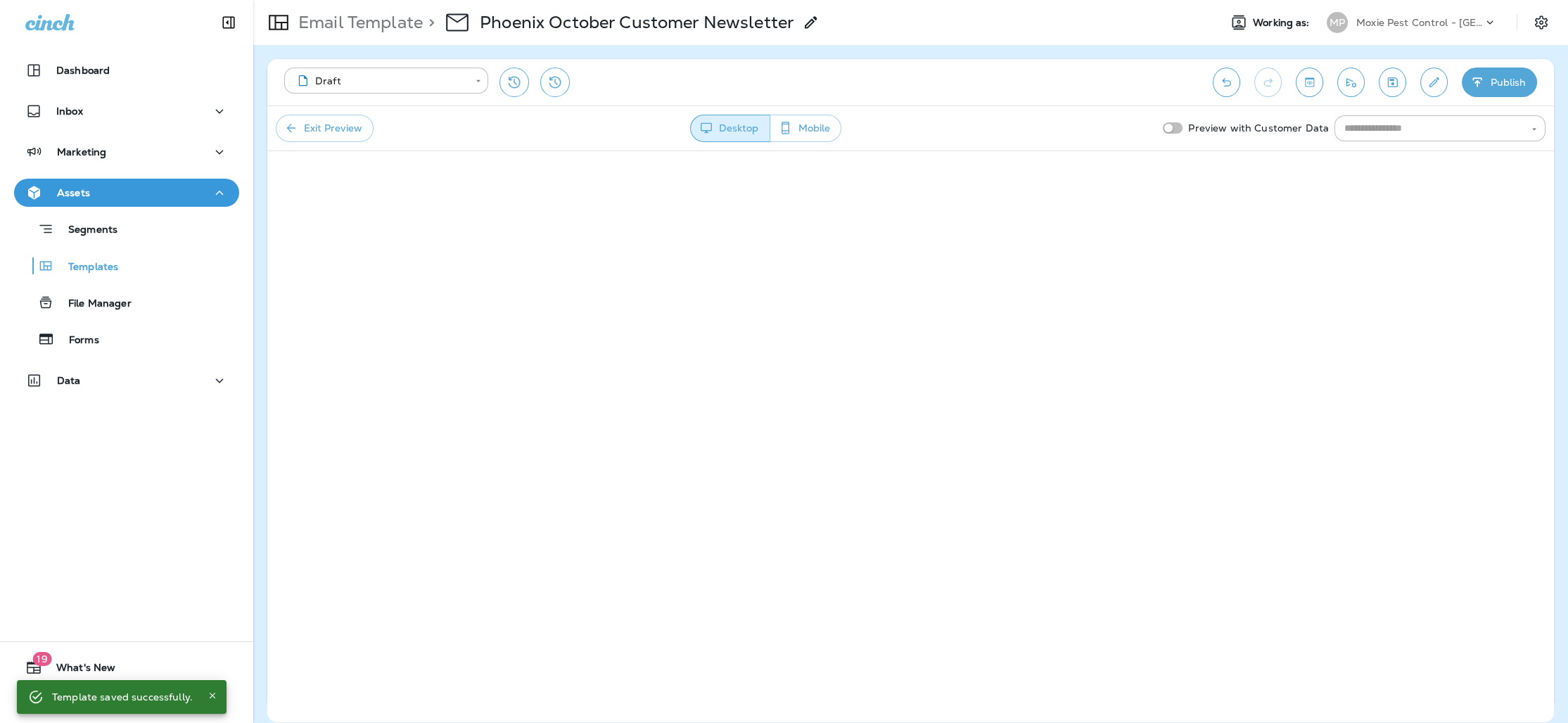
click at [345, 124] on button "Exit Preview" at bounding box center [325, 128] width 98 height 27
click at [1383, 89] on button "Save" at bounding box center [1392, 82] width 27 height 30
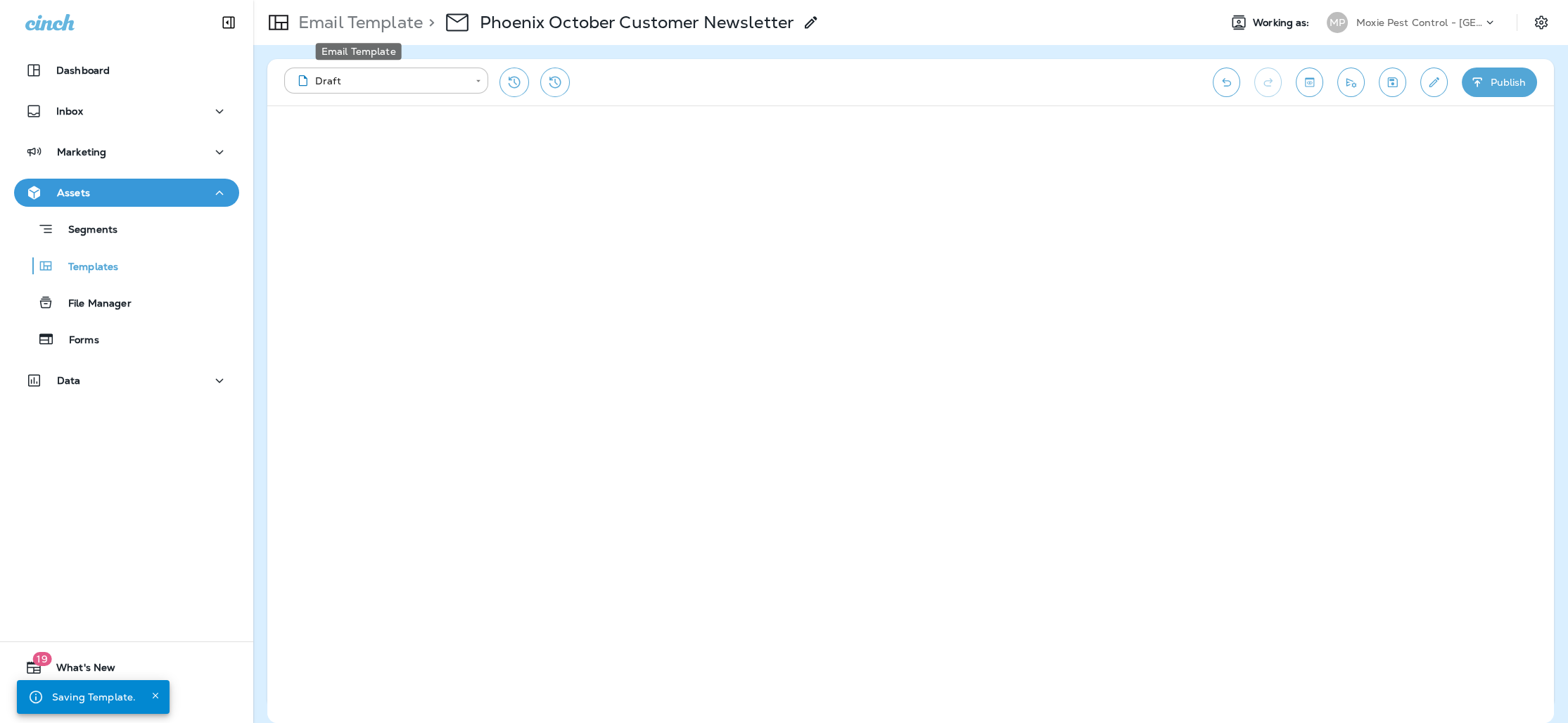
click at [323, 29] on p "Email Template" at bounding box center [358, 23] width 130 height 21
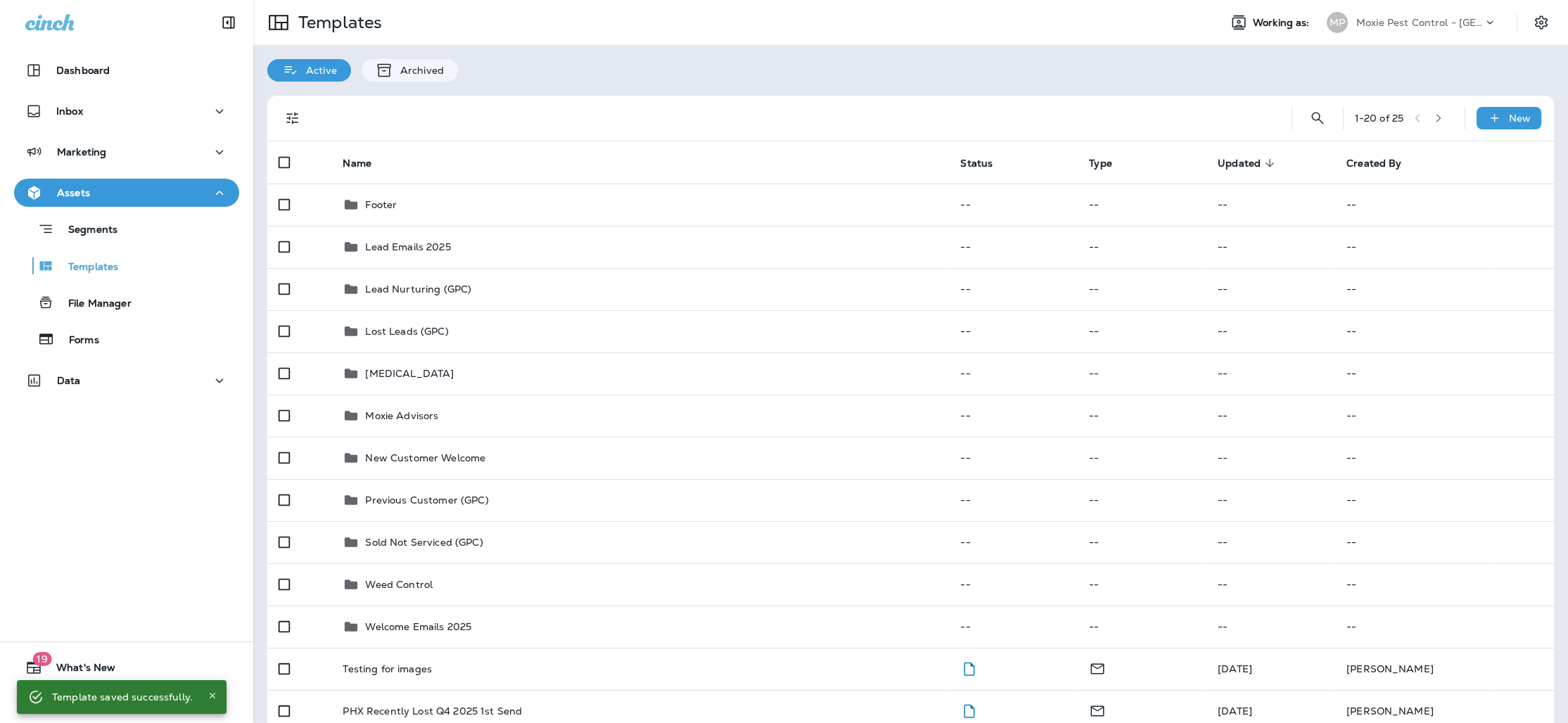
click at [1448, 21] on p "Moxie Pest Control - [GEOGRAPHIC_DATA]" at bounding box center [1420, 22] width 127 height 12
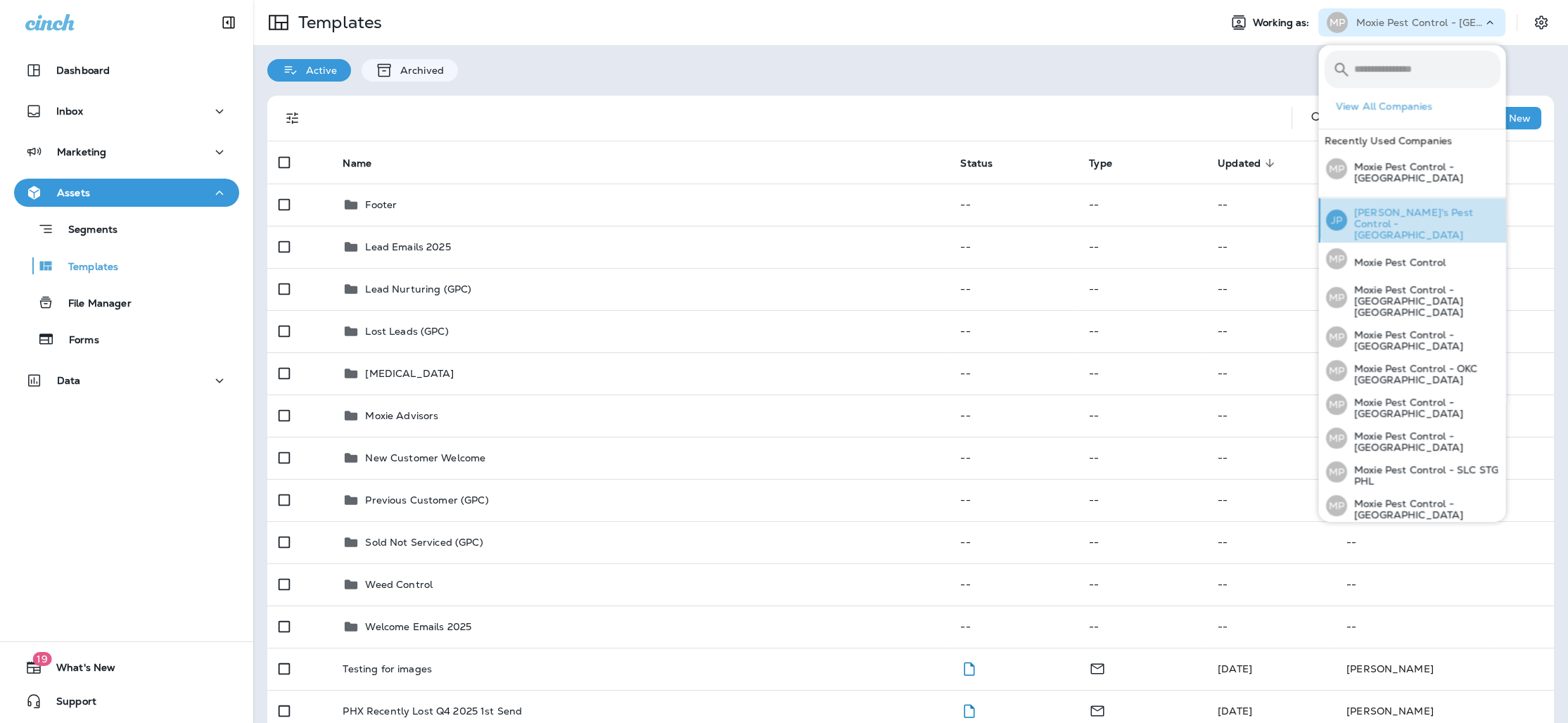
click at [1453, 210] on p "[PERSON_NAME]'s Pest Control - [GEOGRAPHIC_DATA]" at bounding box center [1424, 223] width 153 height 34
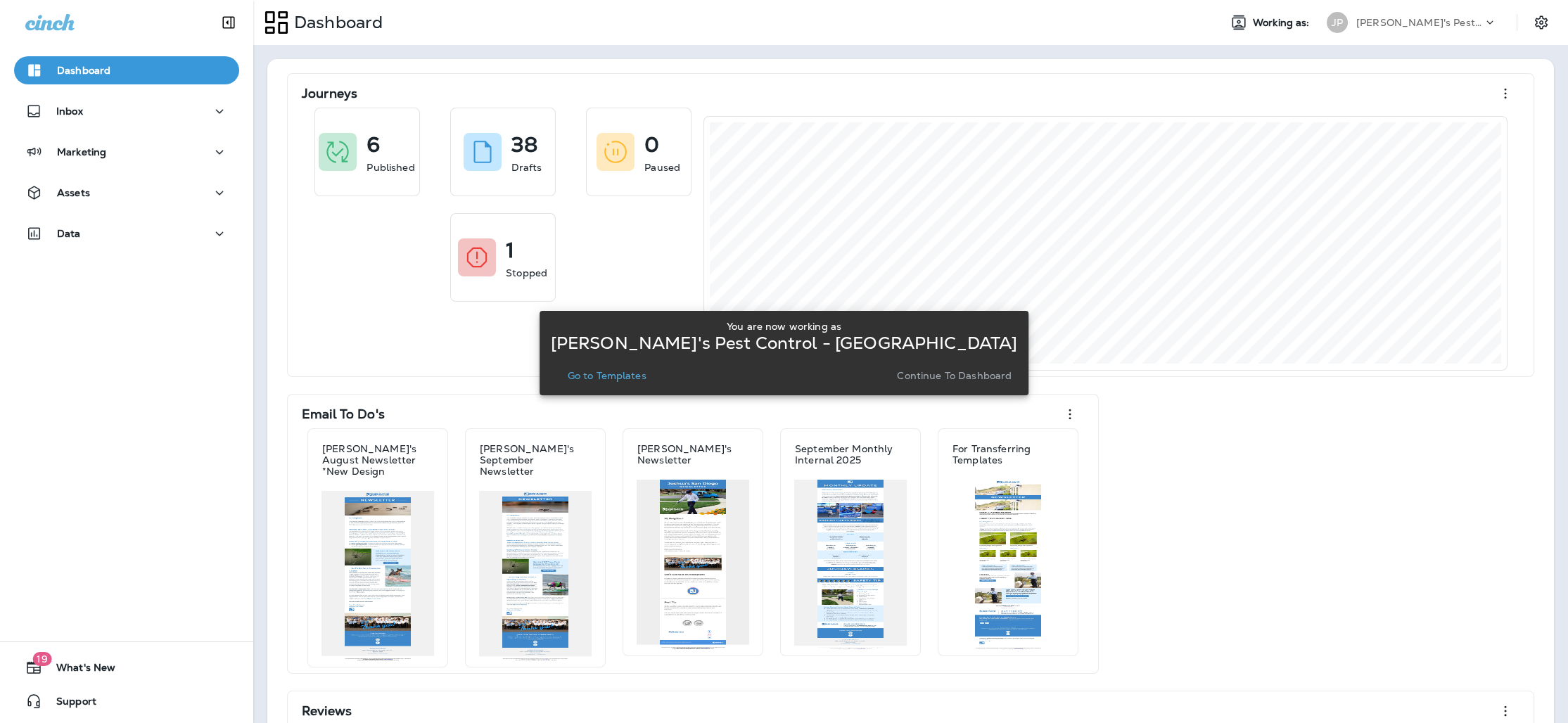
click at [646, 375] on p "Go to Templates" at bounding box center [608, 376] width 79 height 12
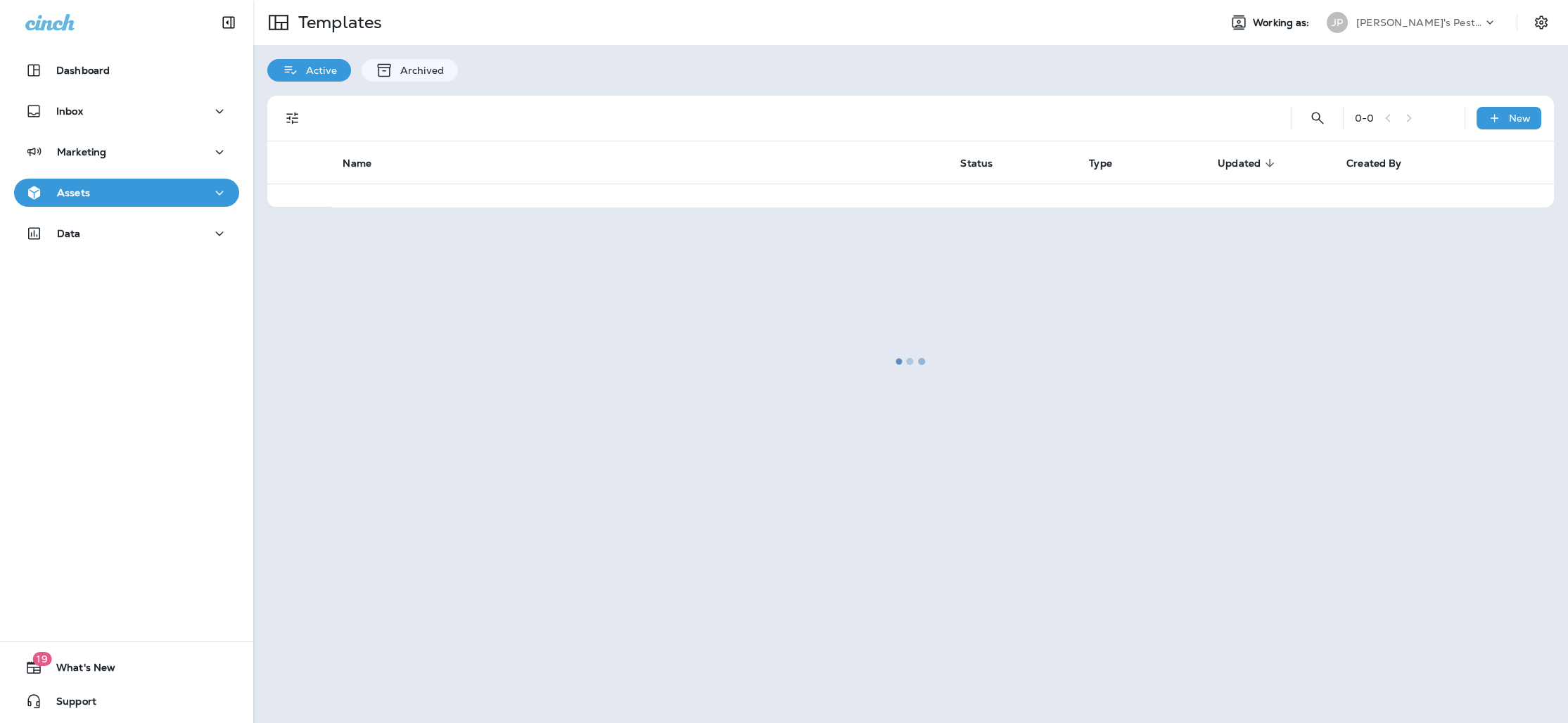
click at [94, 195] on div "Assets" at bounding box center [127, 193] width 203 height 17
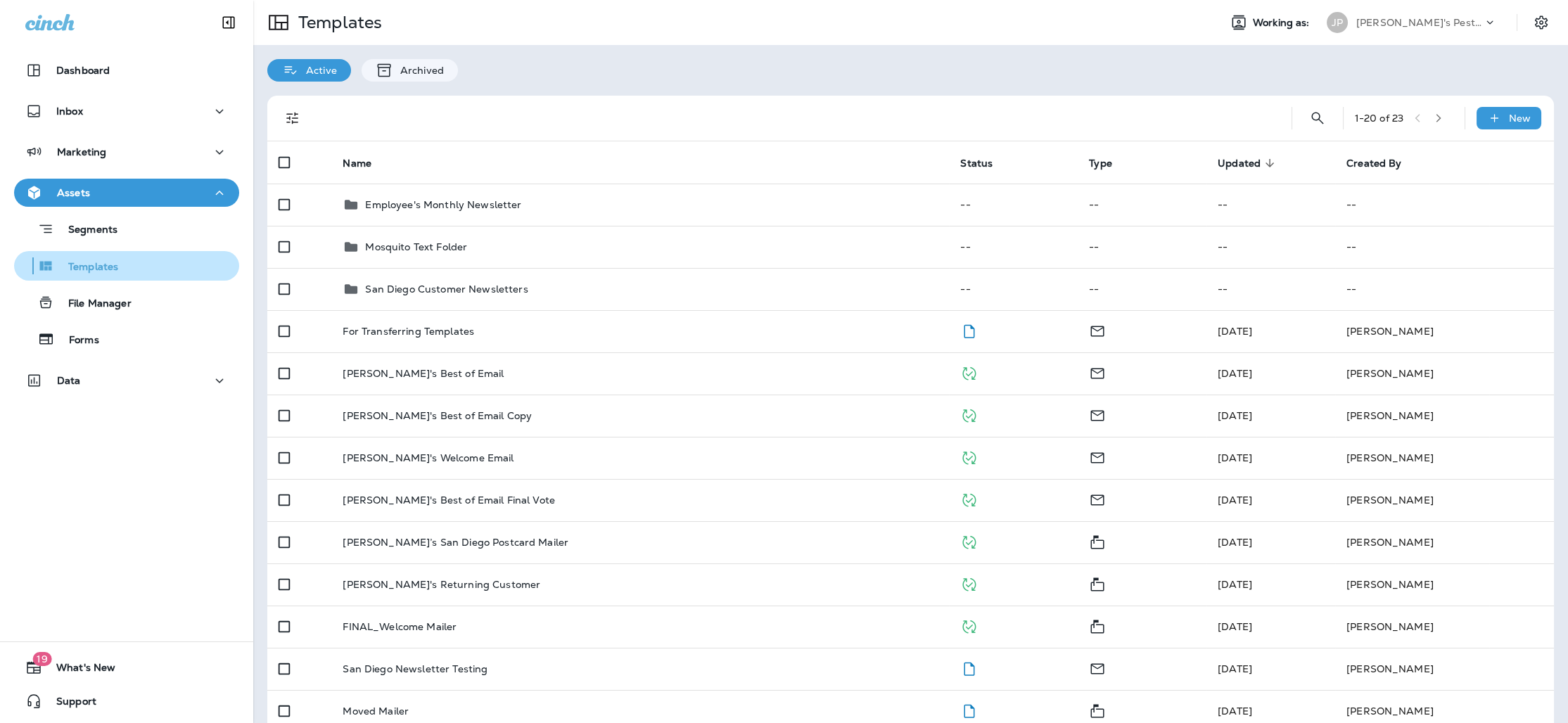
click at [90, 275] on div "Templates" at bounding box center [68, 266] width 98 height 21
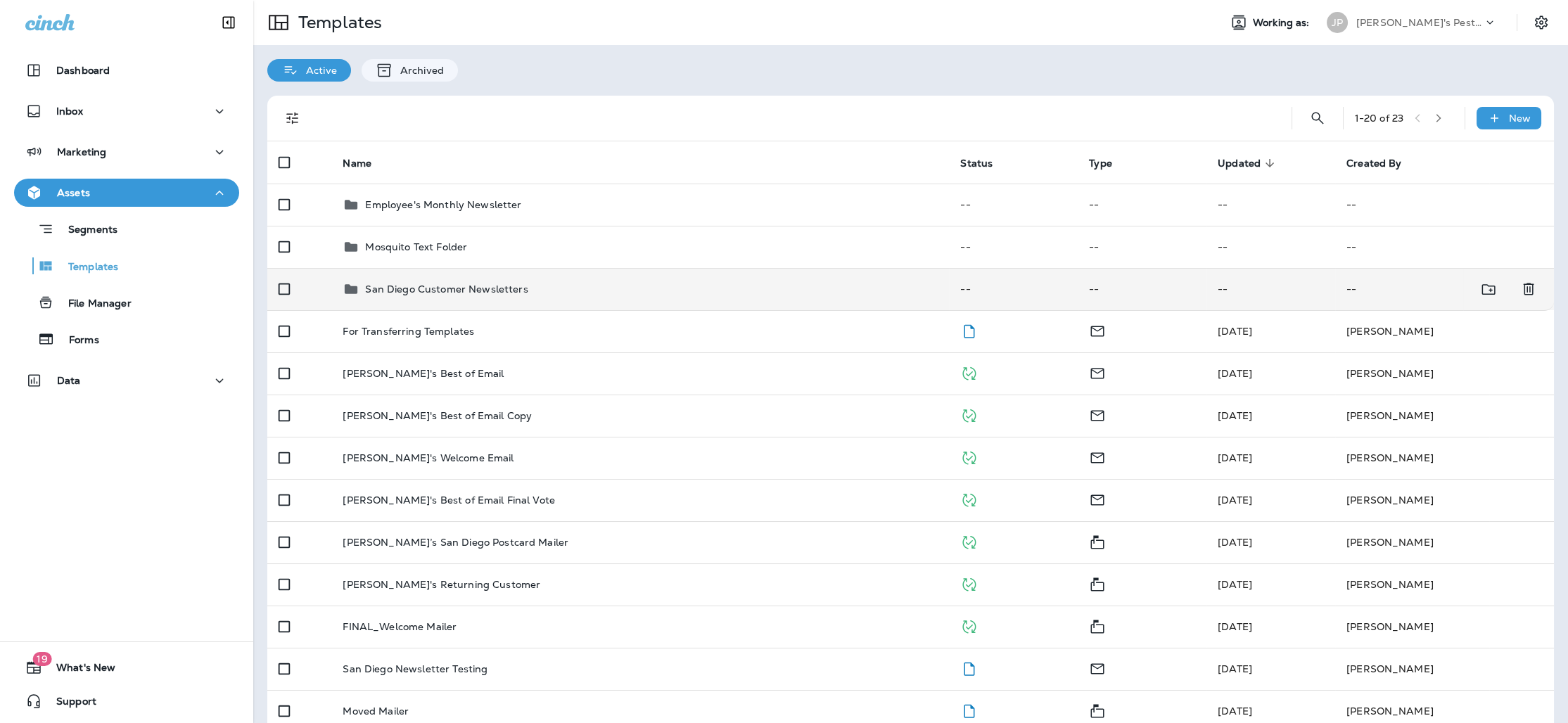
click at [449, 299] on td "San Diego Customer Newsletters" at bounding box center [640, 289] width 617 height 42
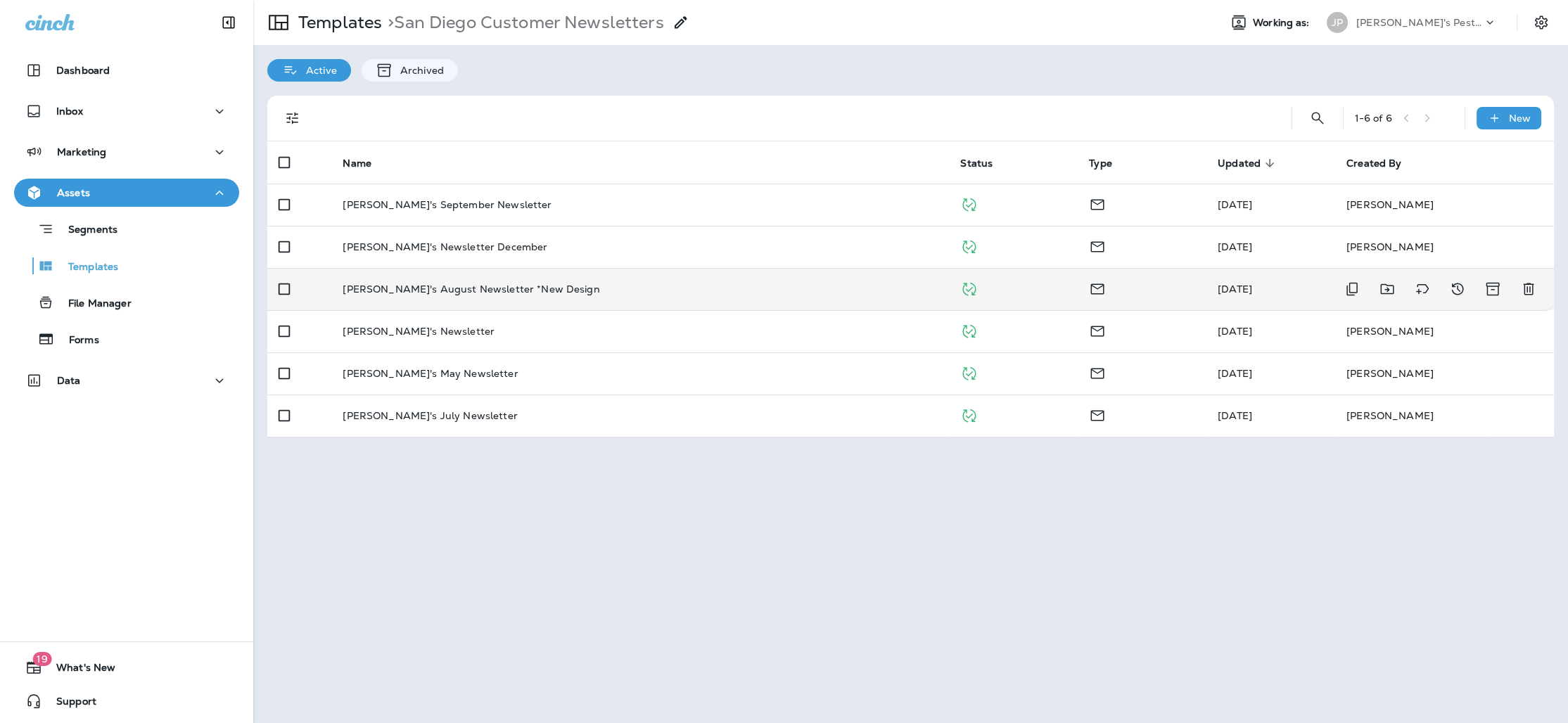
click at [464, 297] on td "[PERSON_NAME]'s August Newsletter *New Design" at bounding box center [640, 289] width 617 height 42
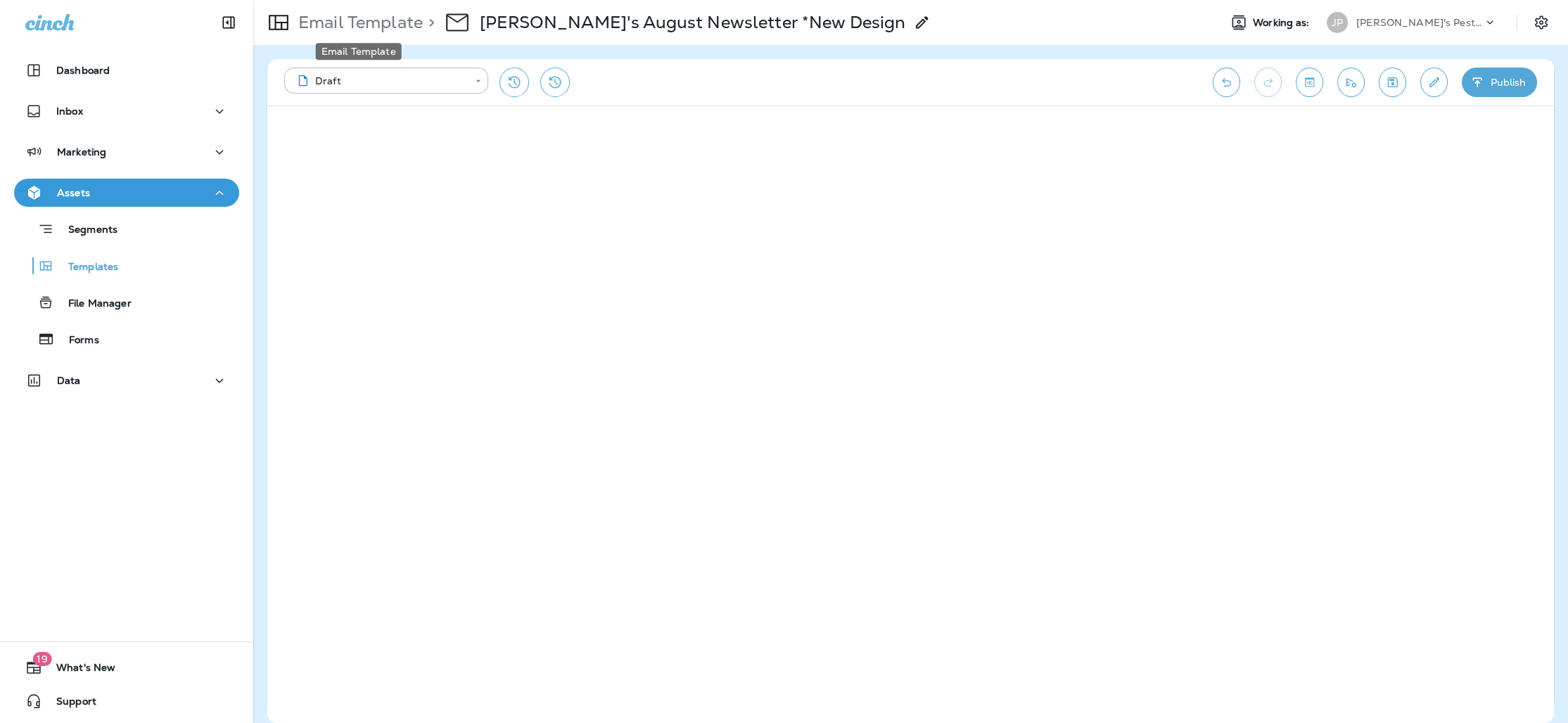
click at [372, 31] on p "Email Template" at bounding box center [358, 23] width 130 height 21
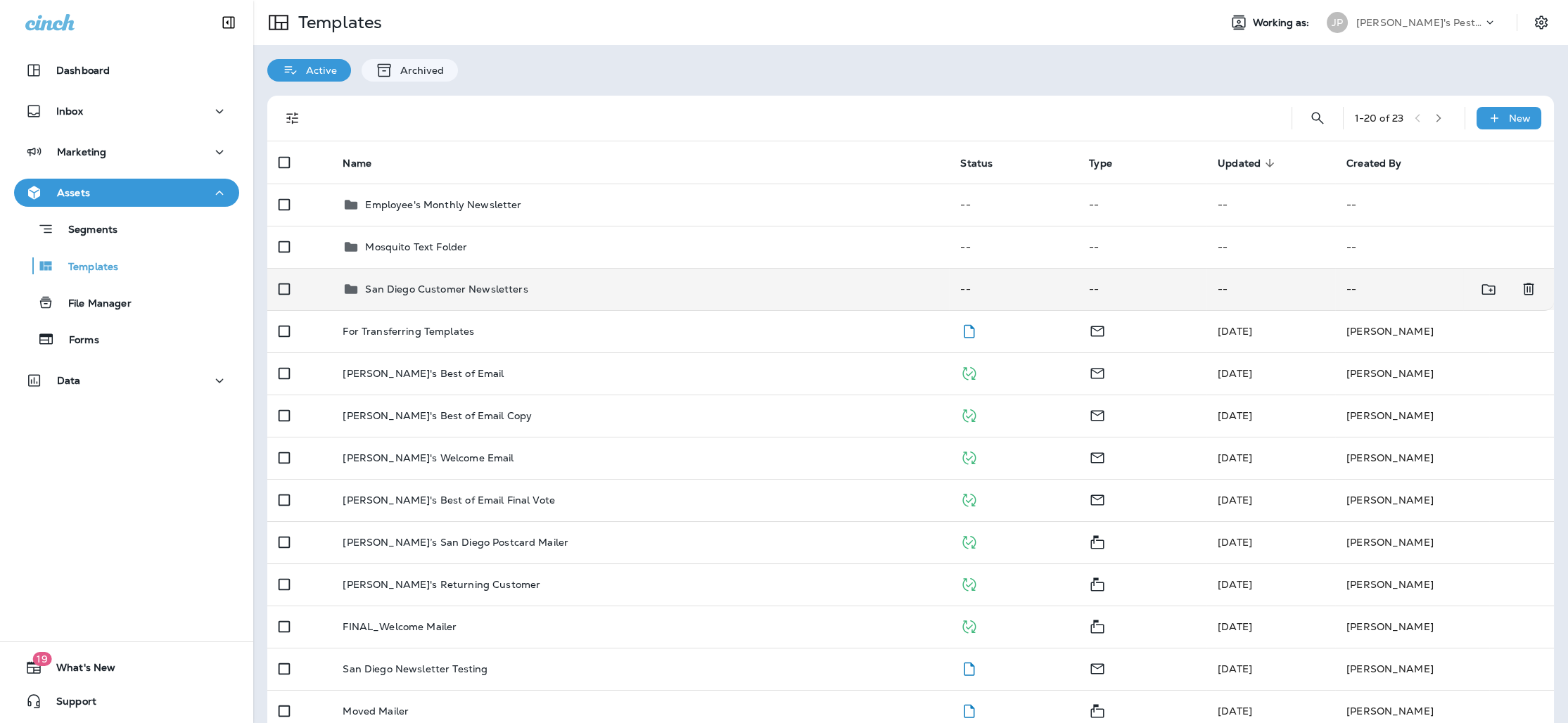
click at [683, 295] on div "San Diego Customer Newsletters" at bounding box center [641, 289] width 595 height 16
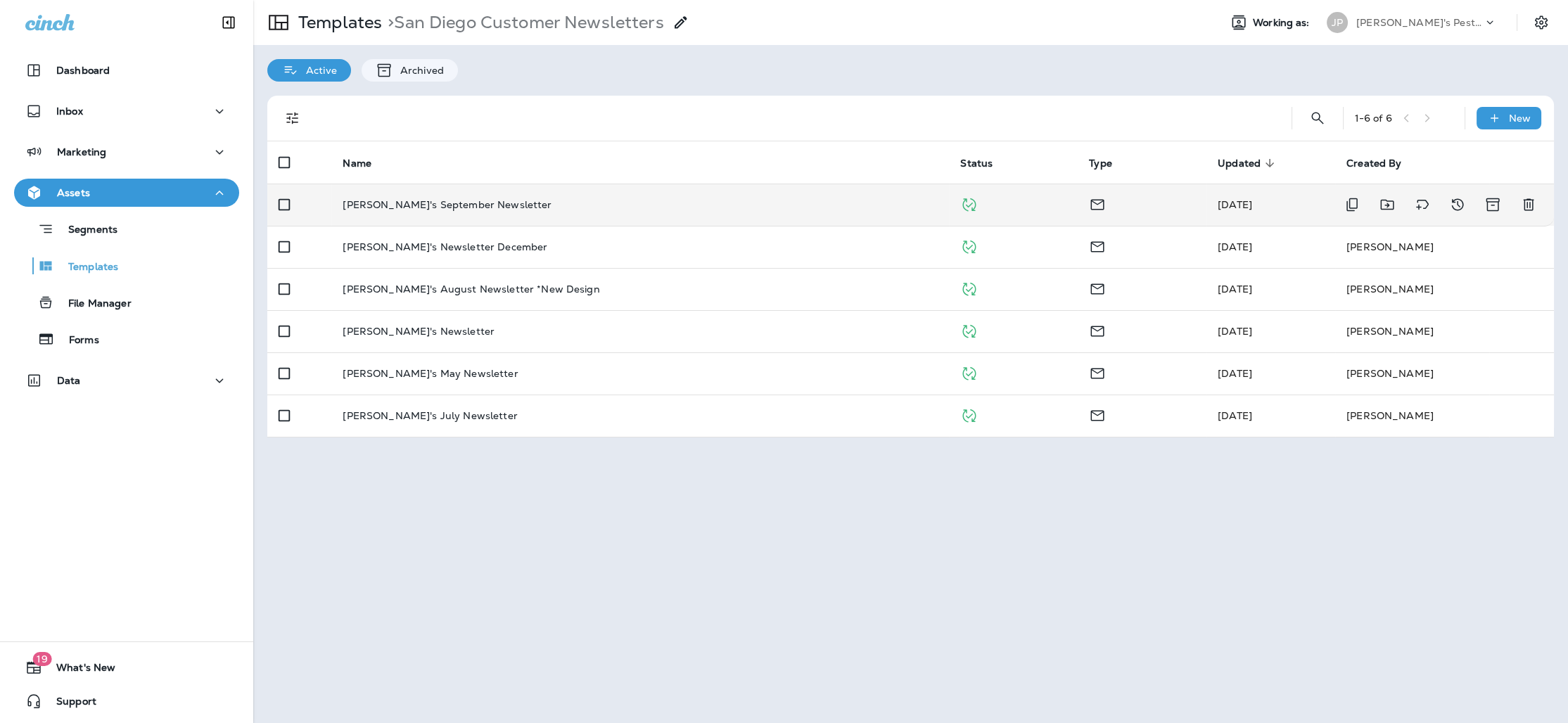
click at [467, 209] on p "[PERSON_NAME]'s September Newsletter" at bounding box center [447, 205] width 209 height 12
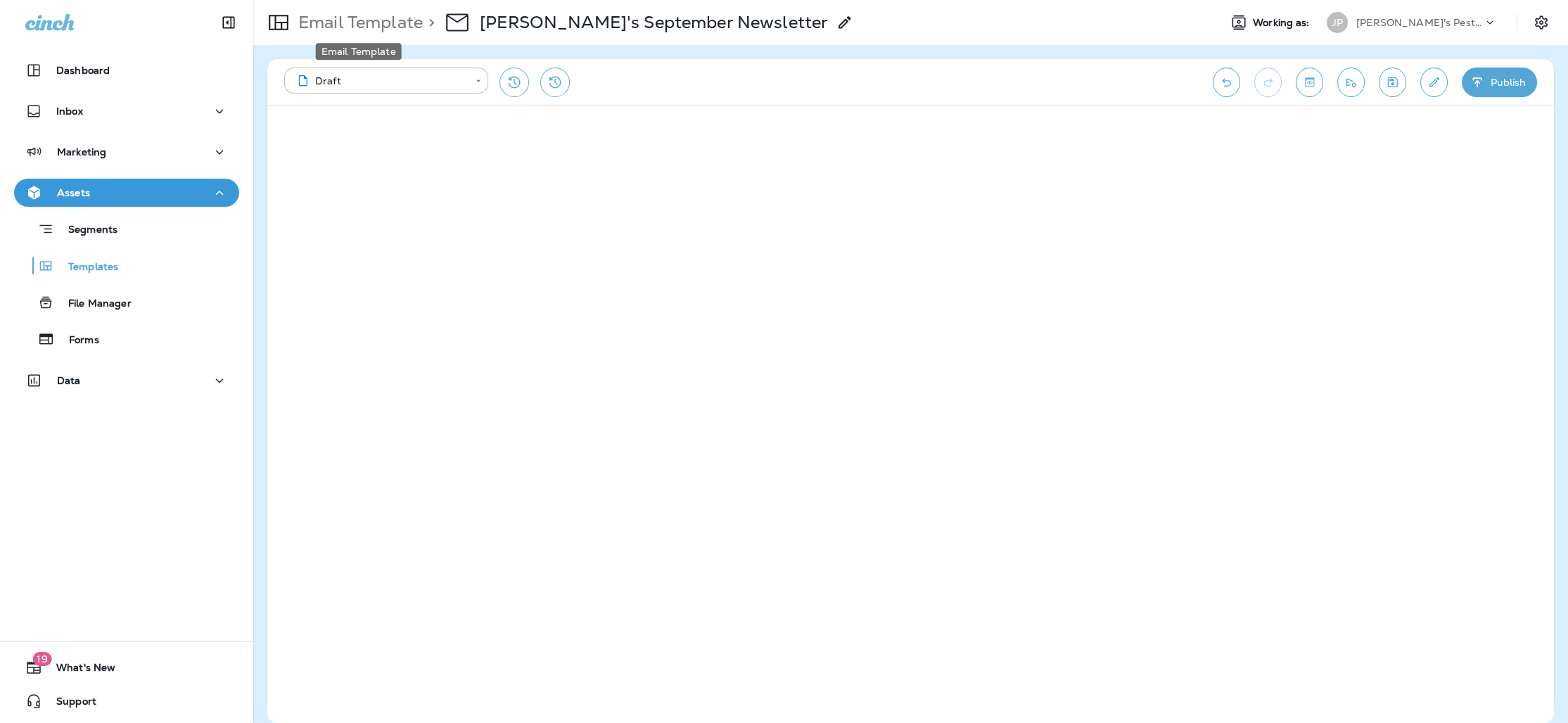
click at [395, 31] on p "Email Template" at bounding box center [358, 23] width 130 height 21
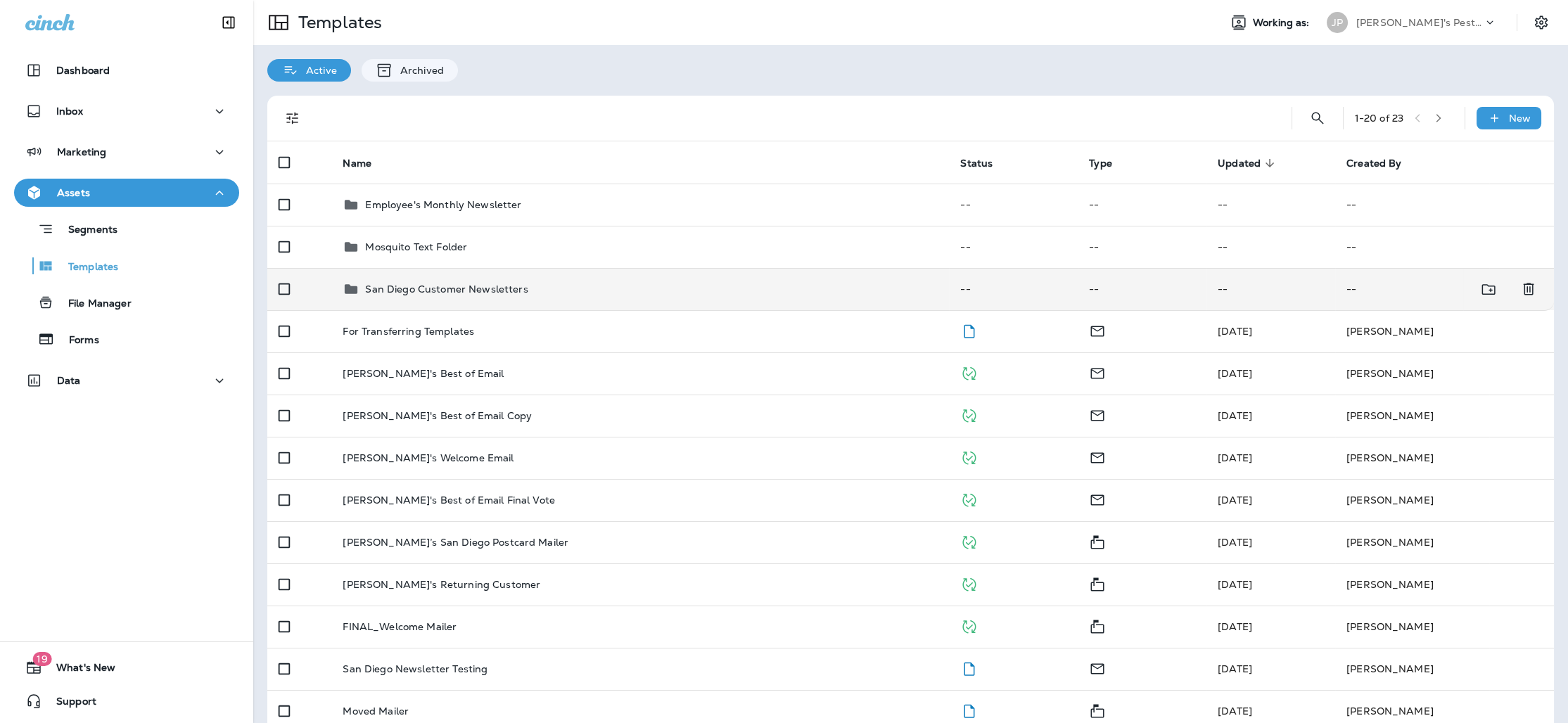
click at [428, 284] on p "San Diego Customer Newsletters" at bounding box center [446, 289] width 162 height 12
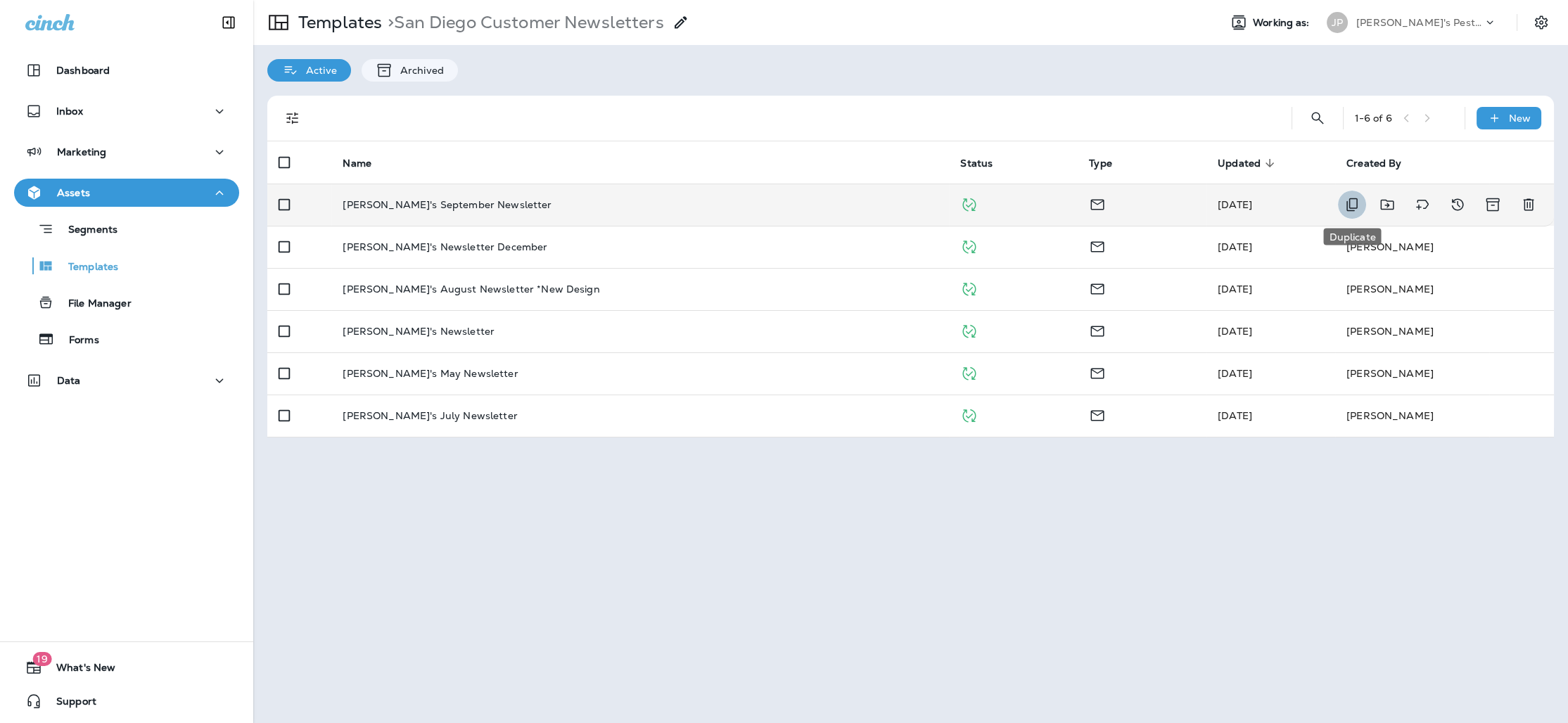
click at [1356, 206] on icon "Duplicate" at bounding box center [1352, 204] width 16 height 16
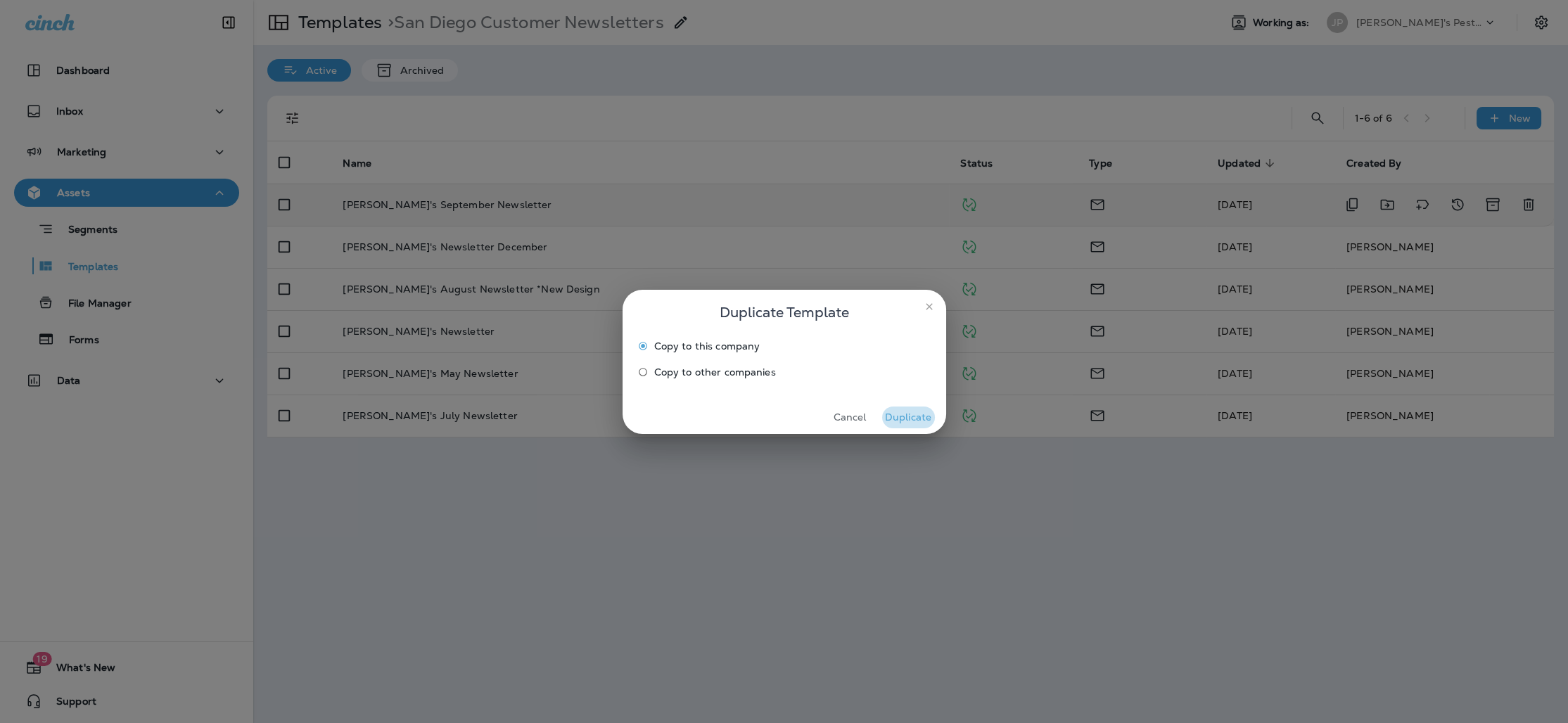
click at [913, 417] on button "Duplicate" at bounding box center [908, 417] width 53 height 21
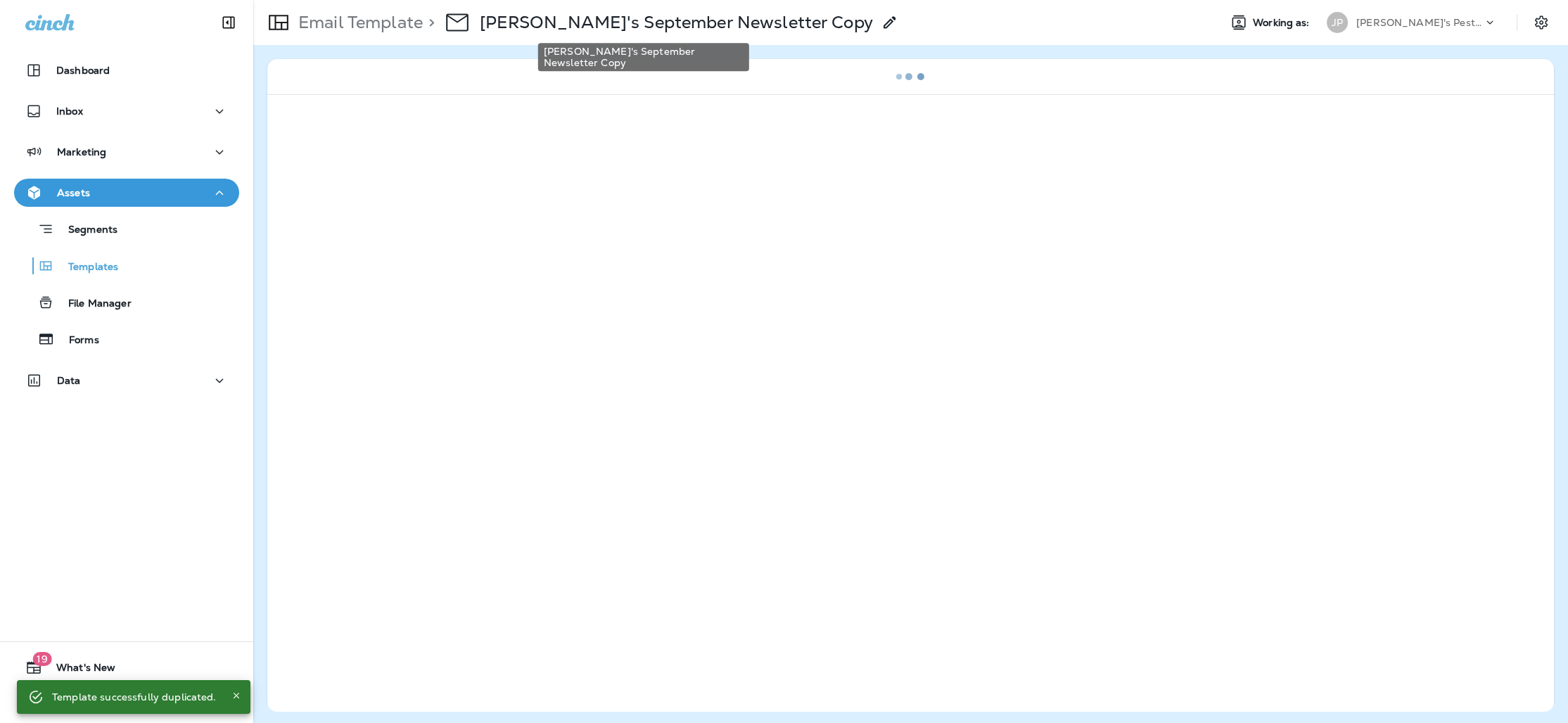
click at [637, 29] on p "[PERSON_NAME]'s September Newsletter Copy" at bounding box center [676, 23] width 393 height 21
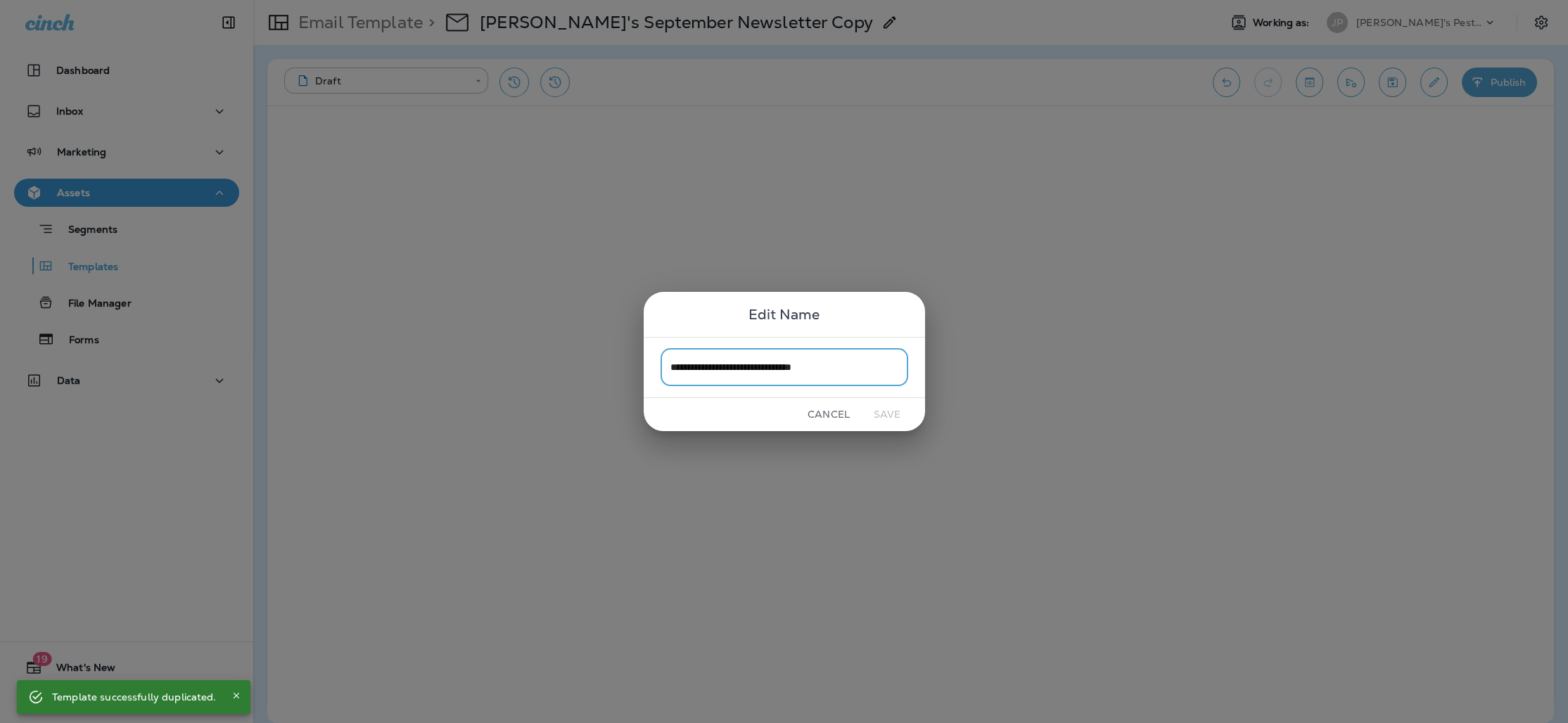
click at [767, 369] on input "**********" at bounding box center [784, 367] width 247 height 37
drag, startPoint x: 766, startPoint y: 368, endPoint x: 717, endPoint y: 369, distance: 49.0
click at [717, 369] on input "**********" at bounding box center [784, 367] width 247 height 37
type input "**********"
drag, startPoint x: 890, startPoint y: 416, endPoint x: 907, endPoint y: 410, distance: 18.0
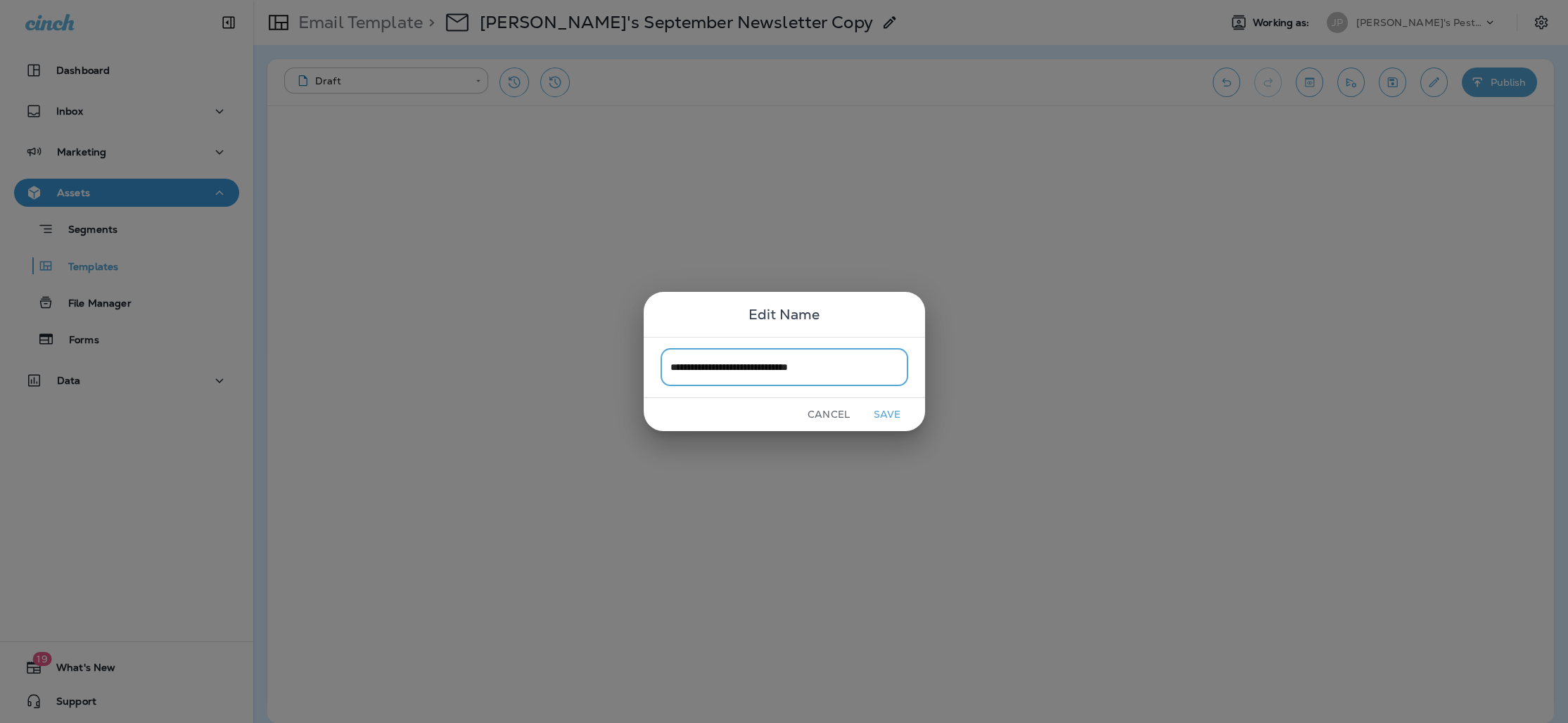
click at [890, 416] on button "Save" at bounding box center [888, 415] width 53 height 21
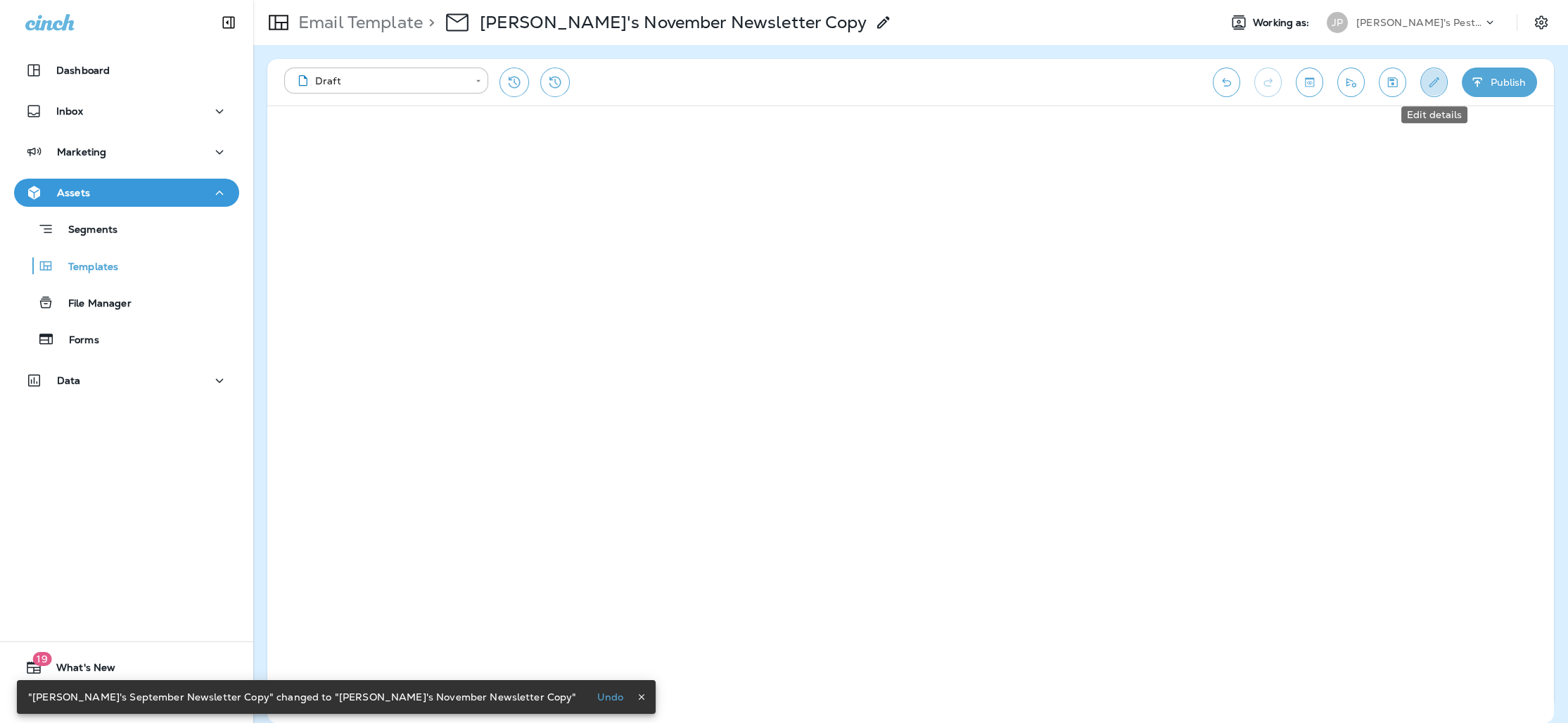
click at [1434, 87] on icon "Edit details" at bounding box center [1434, 82] width 15 height 14
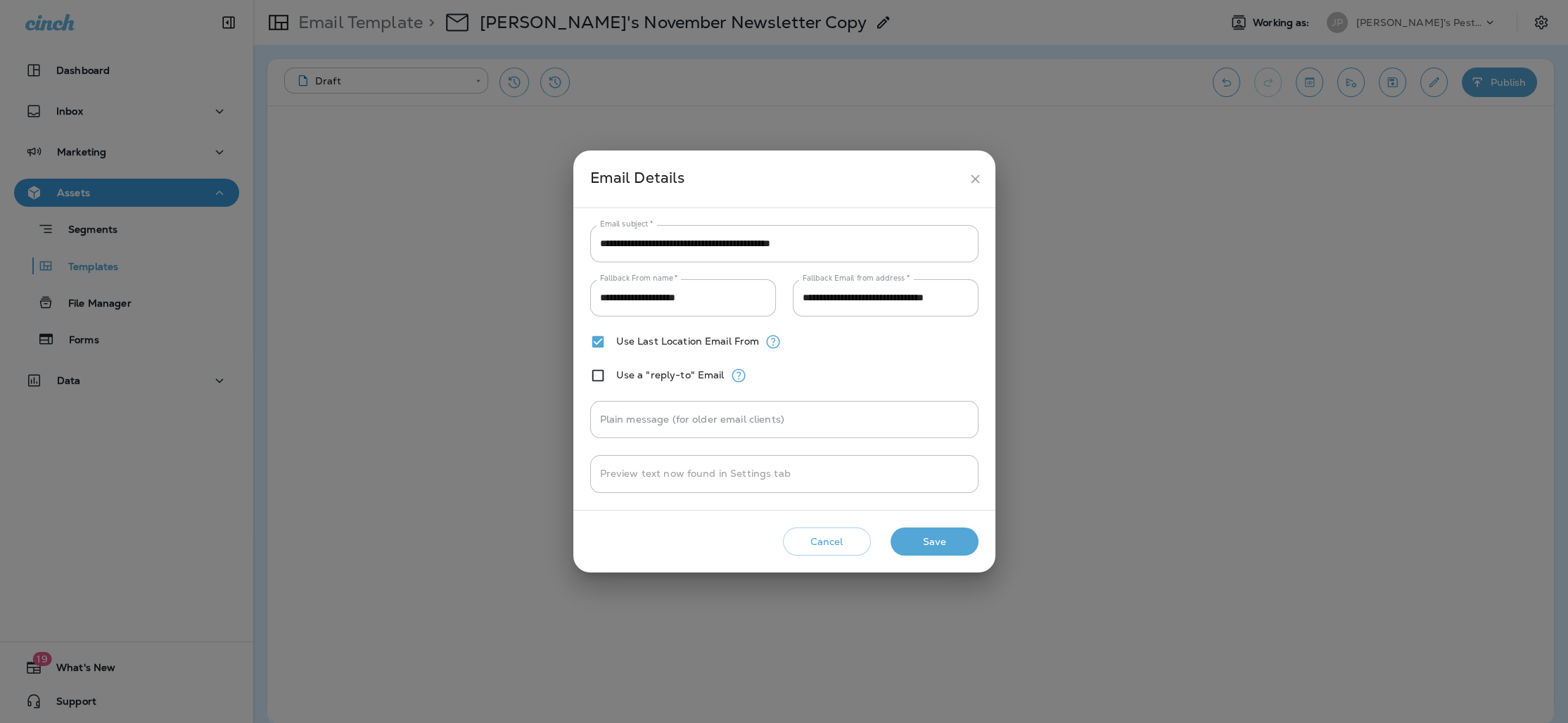
click at [989, 177] on h2 "Email Details" at bounding box center [785, 179] width 422 height 57
click at [978, 180] on icon "close" at bounding box center [975, 179] width 15 height 15
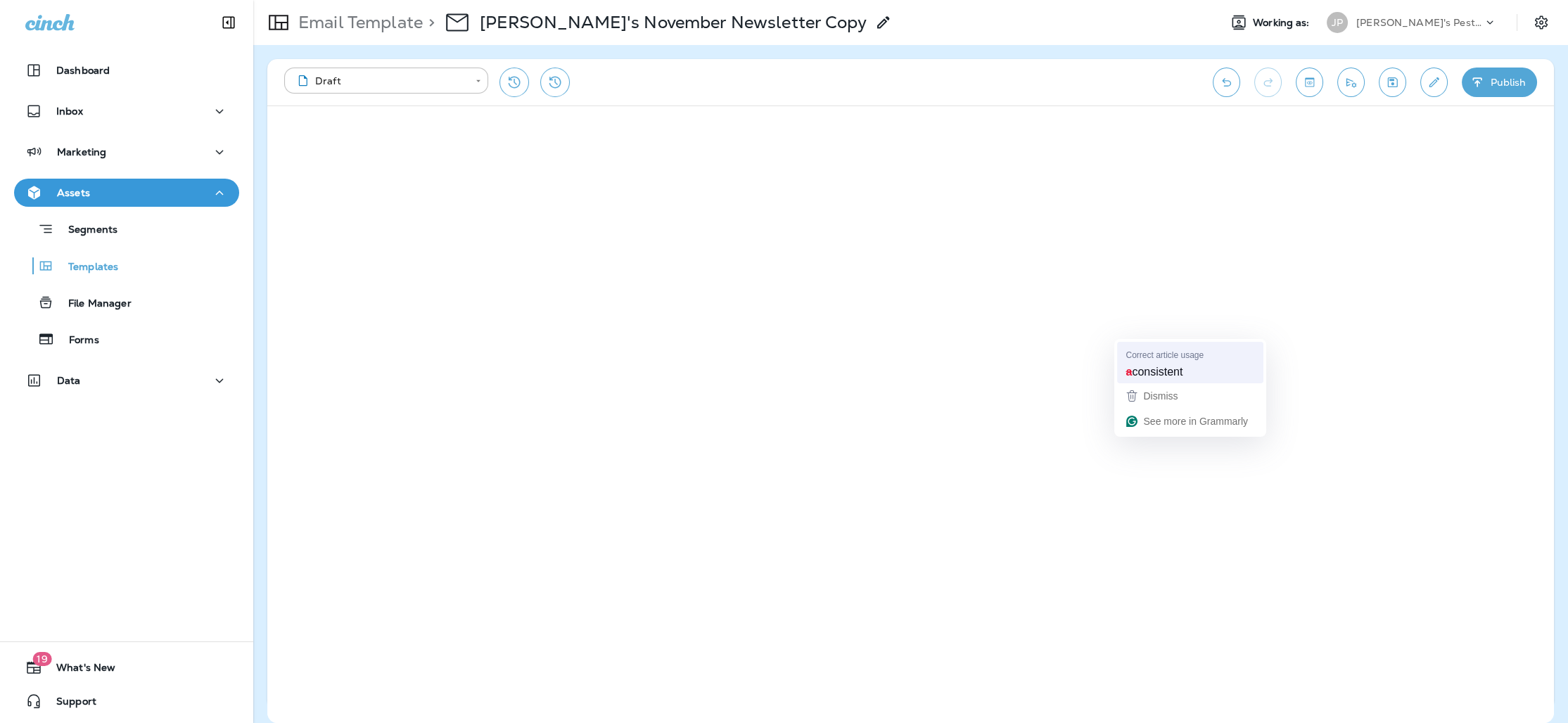
click at [1171, 377] on span "consistent" at bounding box center [1157, 371] width 50 height 16
click at [1393, 87] on icon "Save" at bounding box center [1393, 82] width 10 height 10
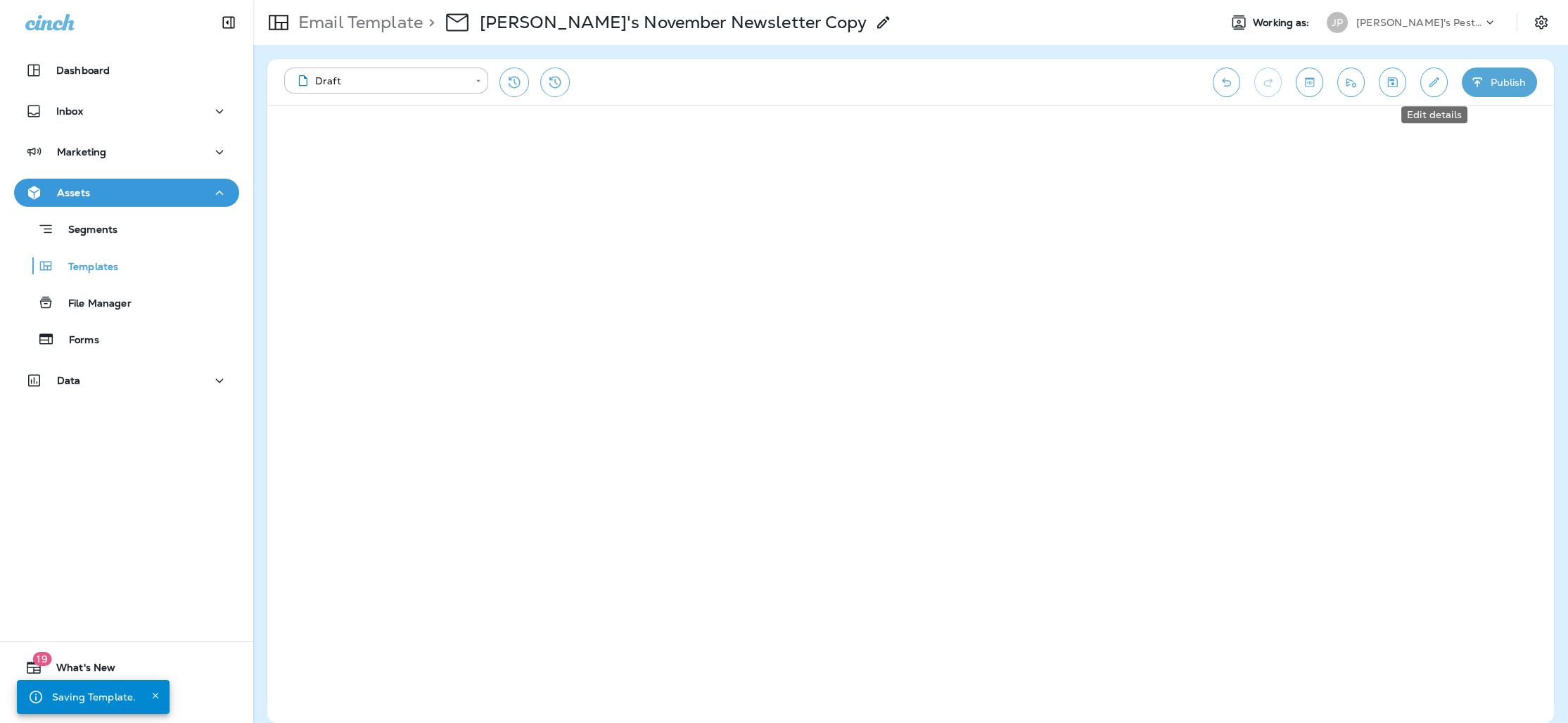
click at [1434, 80] on icon "Edit details" at bounding box center [1434, 82] width 10 height 10
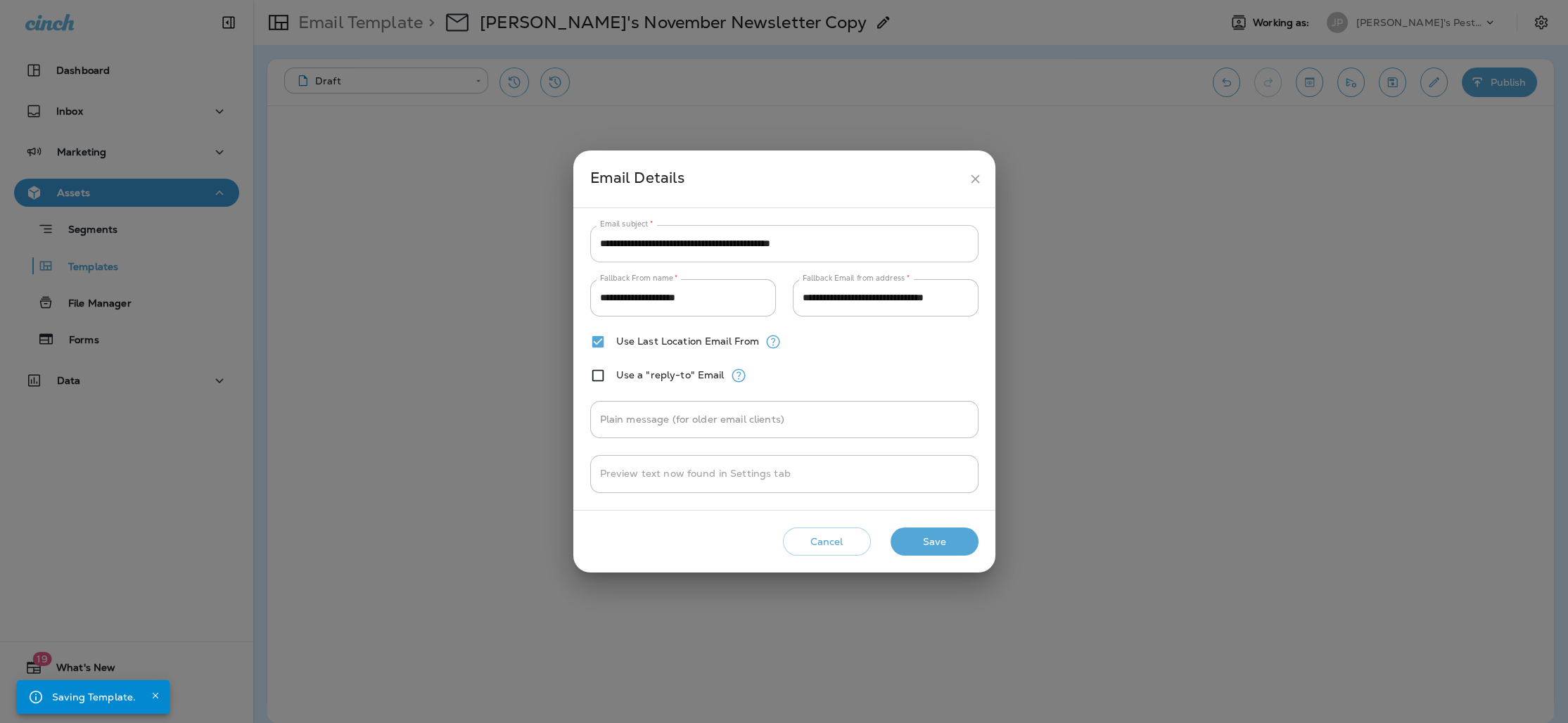
click at [695, 246] on input "**********" at bounding box center [784, 243] width 388 height 37
paste input "text"
click at [791, 245] on input "**********" at bounding box center [784, 243] width 388 height 37
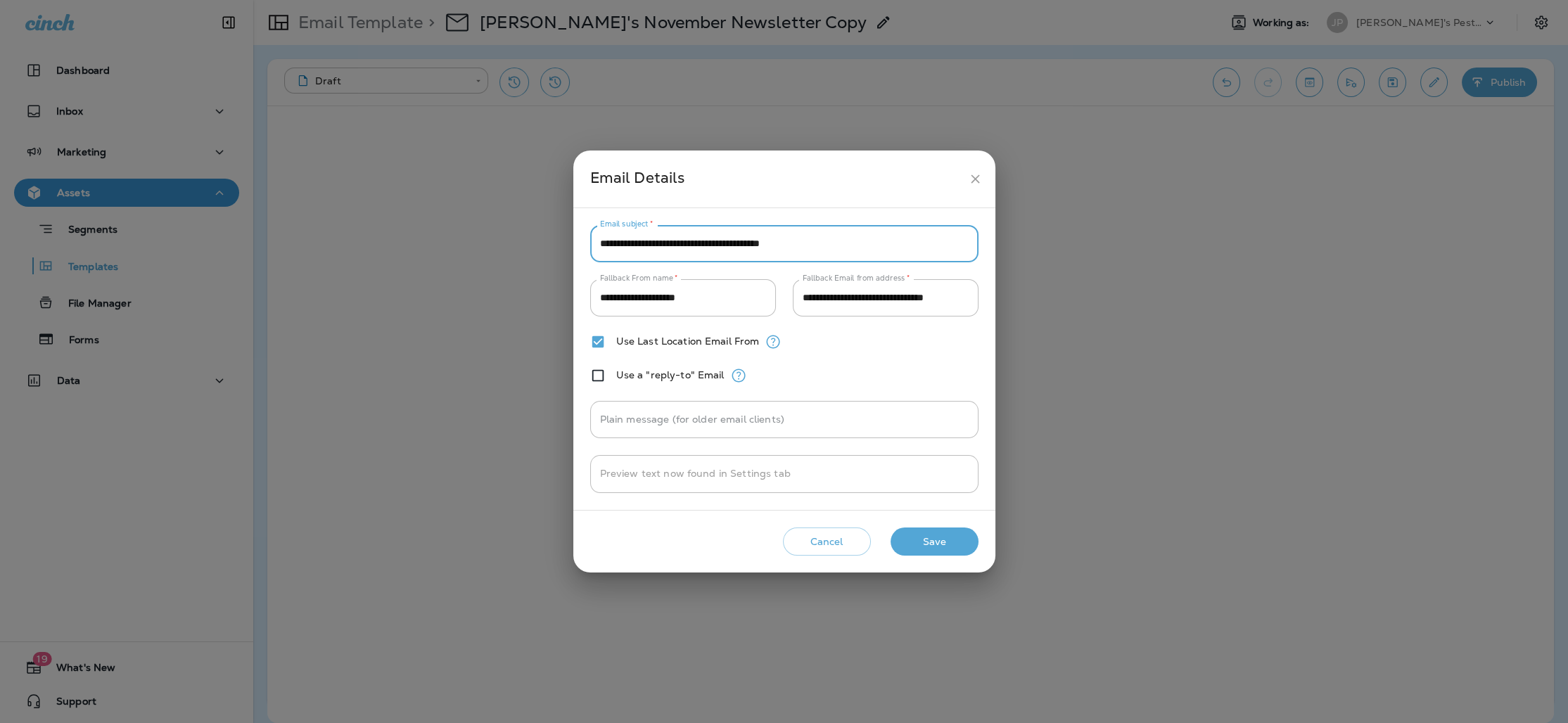
type input "**********"
click at [927, 542] on button "Save" at bounding box center [934, 542] width 88 height 29
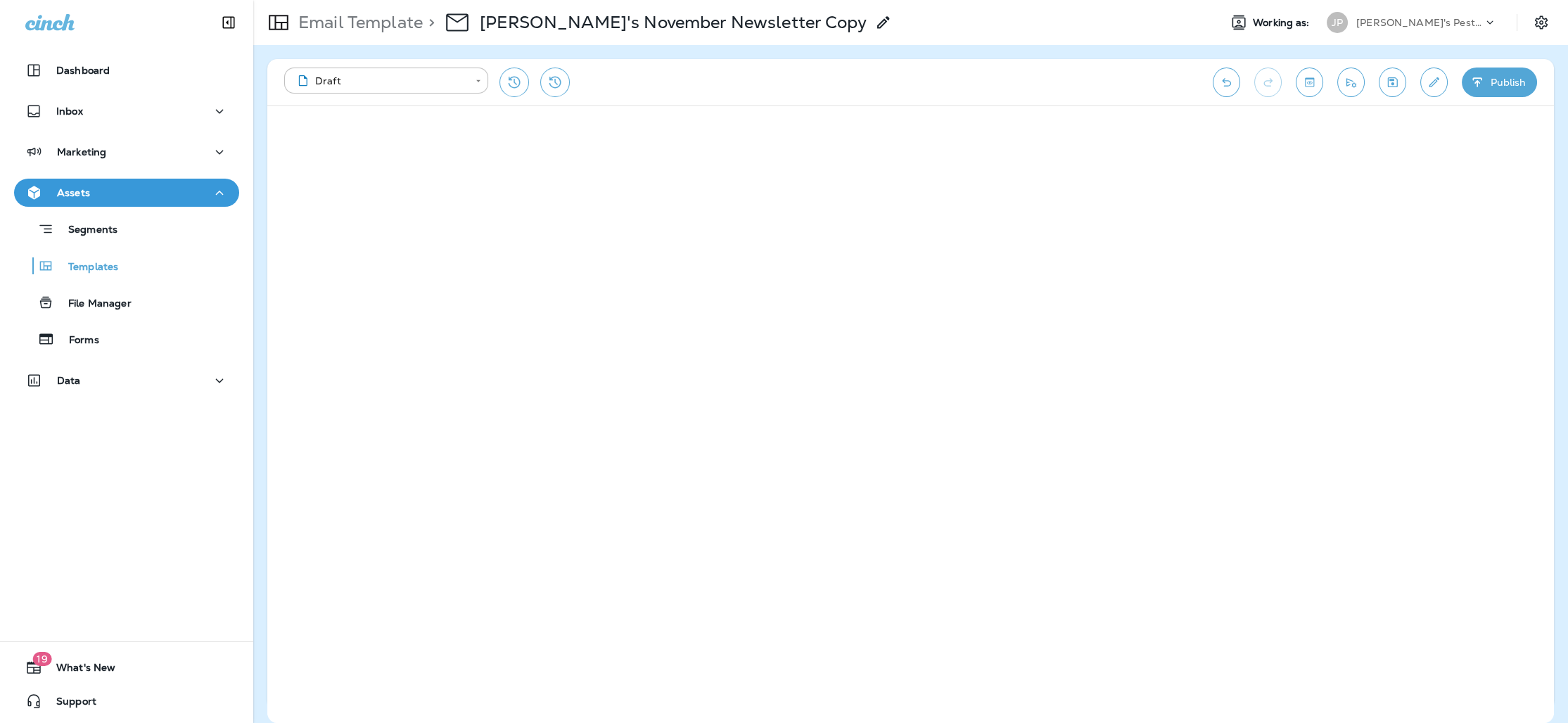
click at [1388, 82] on icon "Save" at bounding box center [1393, 82] width 10 height 10
click at [358, 32] on p "Email Template" at bounding box center [358, 23] width 130 height 21
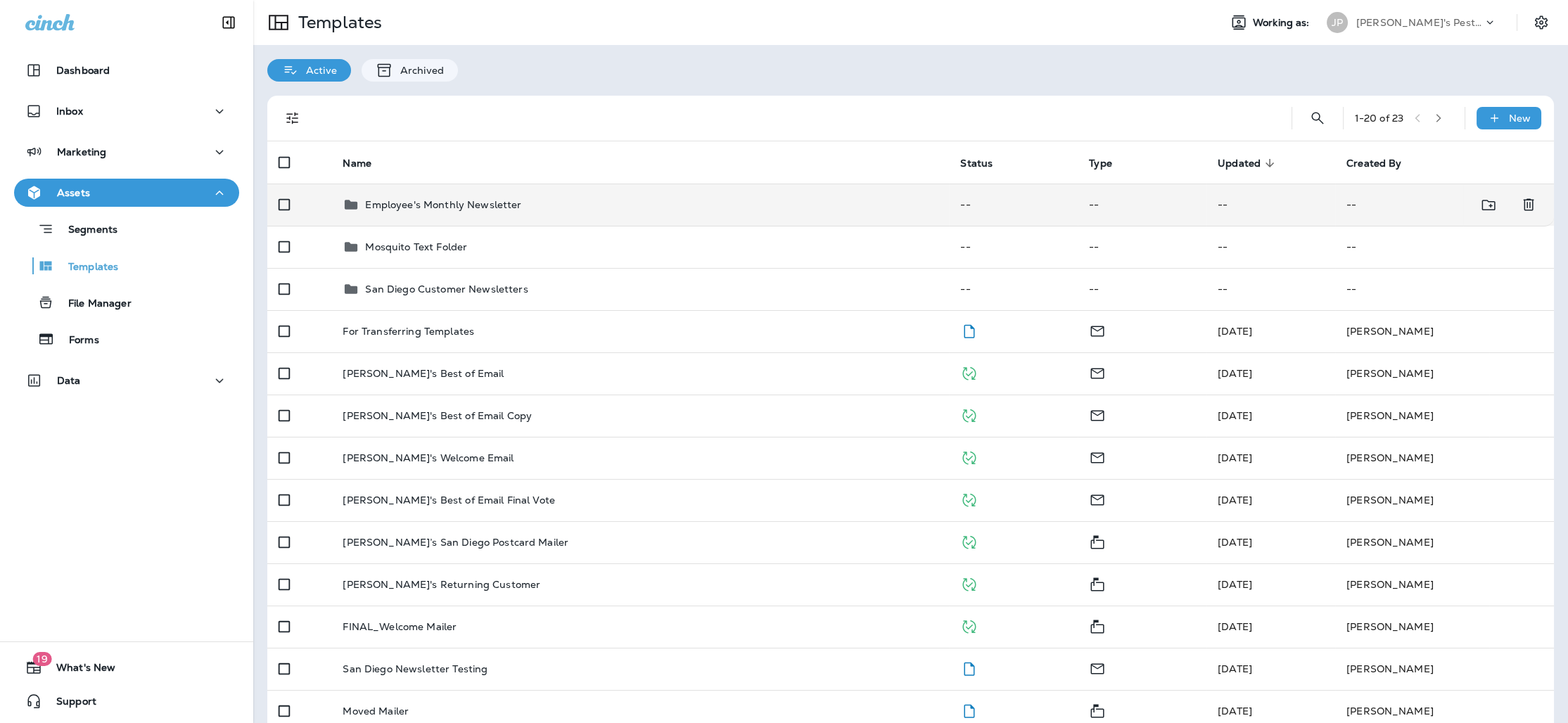
click at [456, 205] on p "Employee's Monthly Newsletter" at bounding box center [443, 205] width 156 height 12
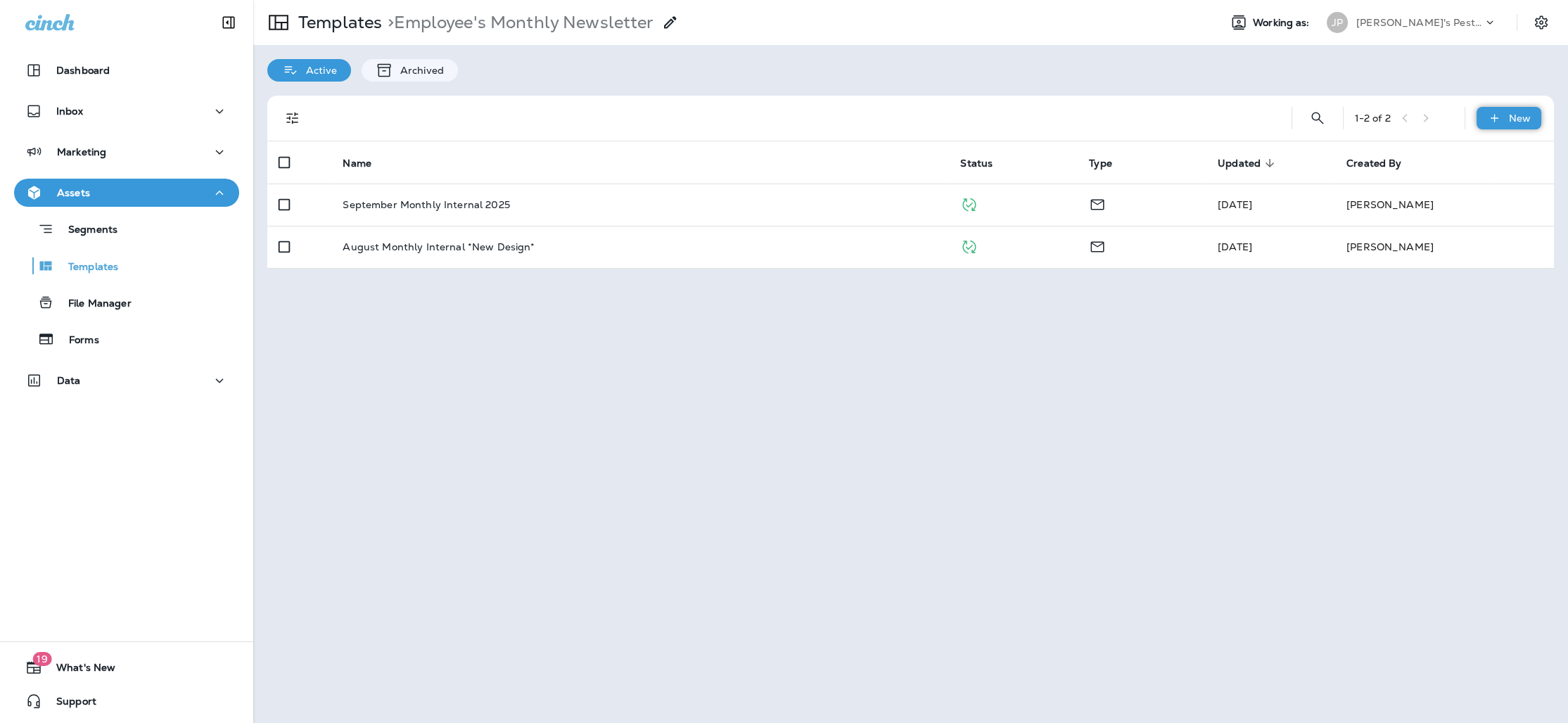
click at [1518, 124] on div "New" at bounding box center [1509, 118] width 65 height 22
click at [1495, 156] on li "New Template" at bounding box center [1500, 154] width 119 height 34
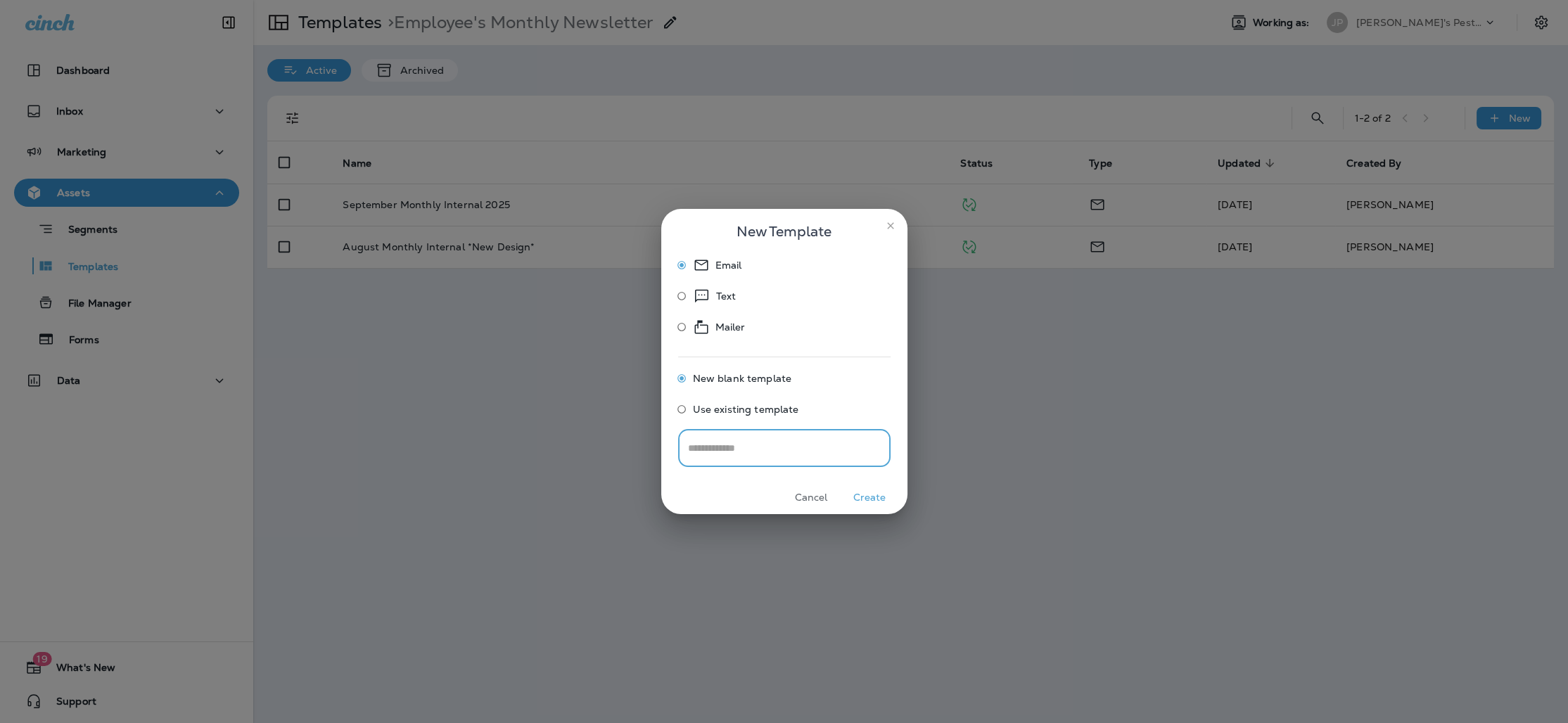
click at [777, 453] on input "text" at bounding box center [785, 448] width 213 height 37
type input "**********"
click at [871, 497] on button "Create" at bounding box center [870, 498] width 53 height 21
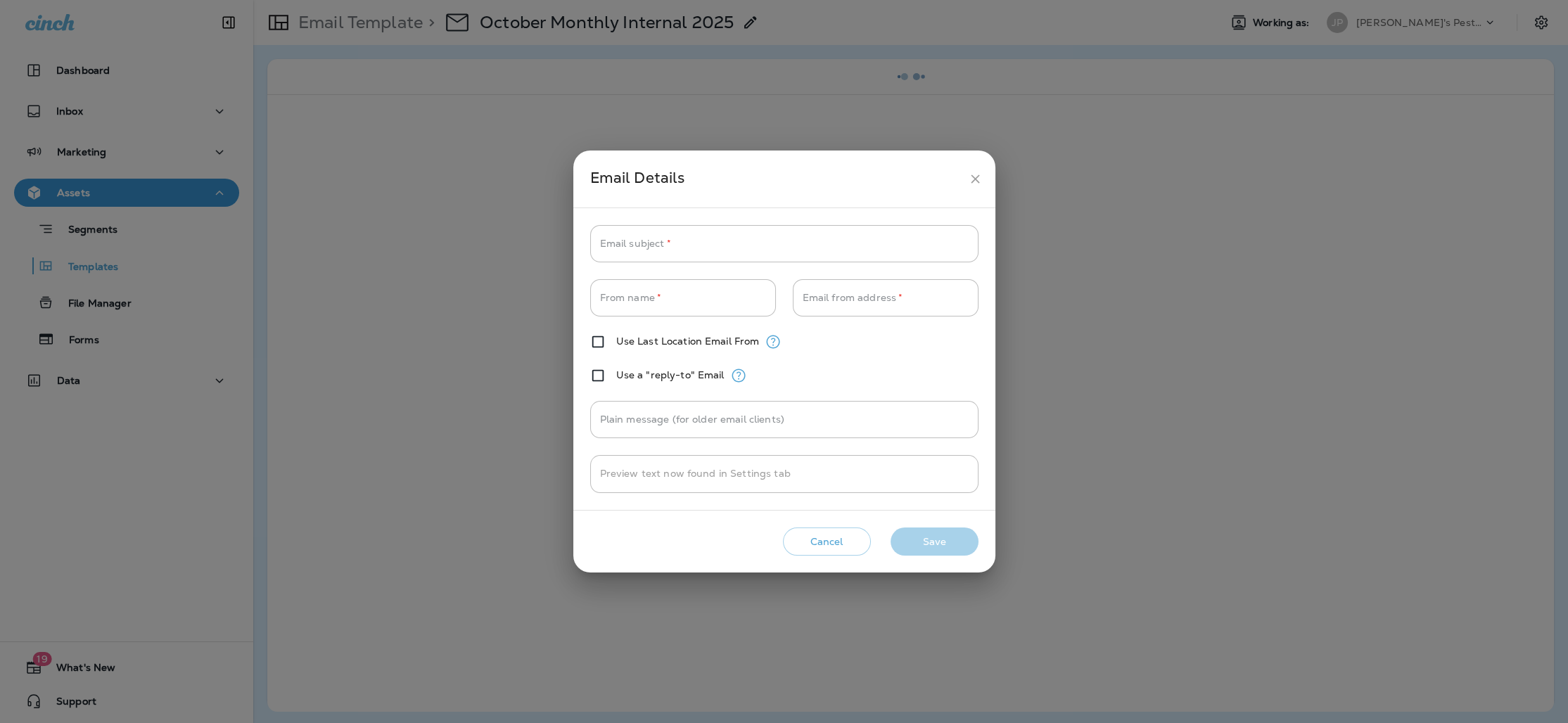
type input "**********"
click at [674, 244] on input "Email subject   *" at bounding box center [784, 243] width 388 height 37
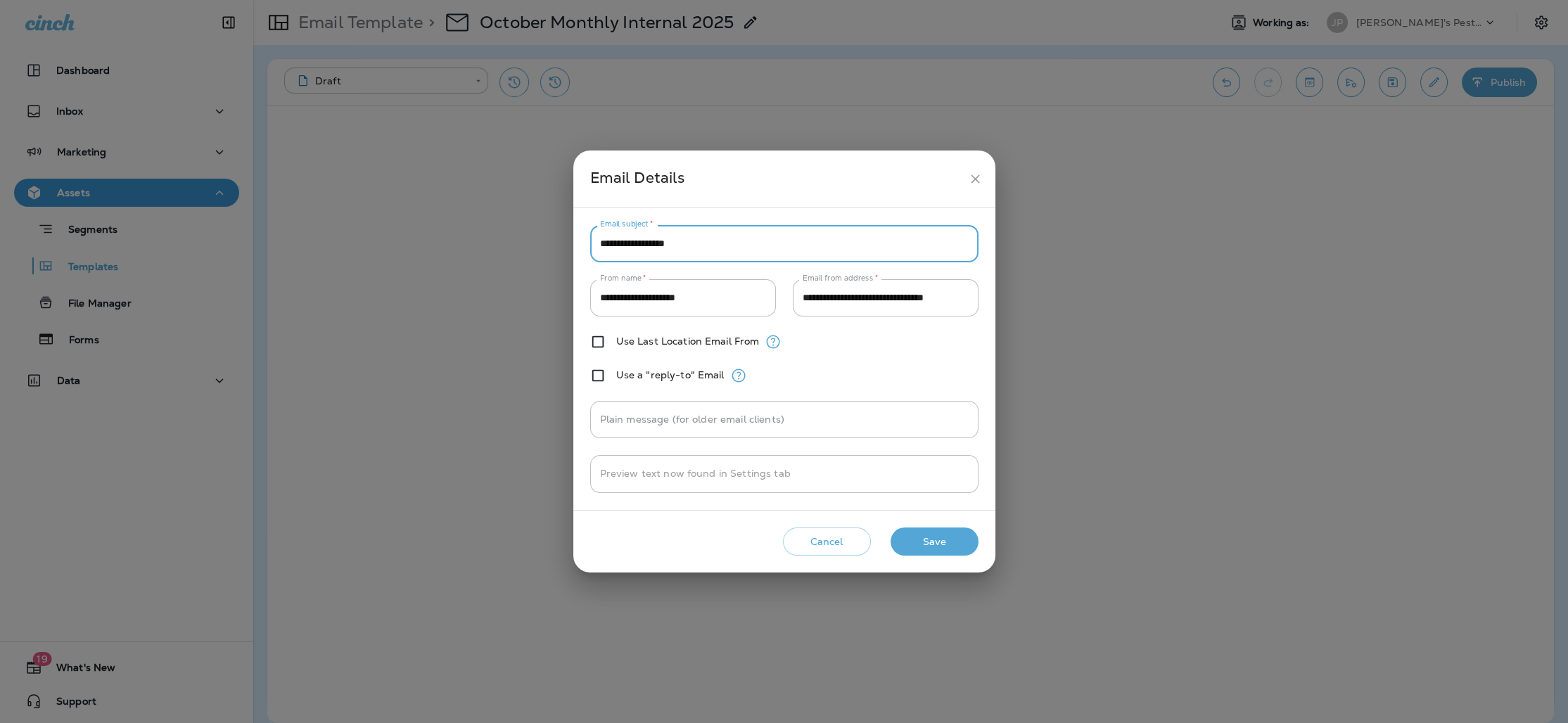
type input "**********"
drag, startPoint x: 949, startPoint y: 538, endPoint x: 955, endPoint y: 531, distance: 9.2
click at [949, 538] on button "Save" at bounding box center [934, 542] width 88 height 29
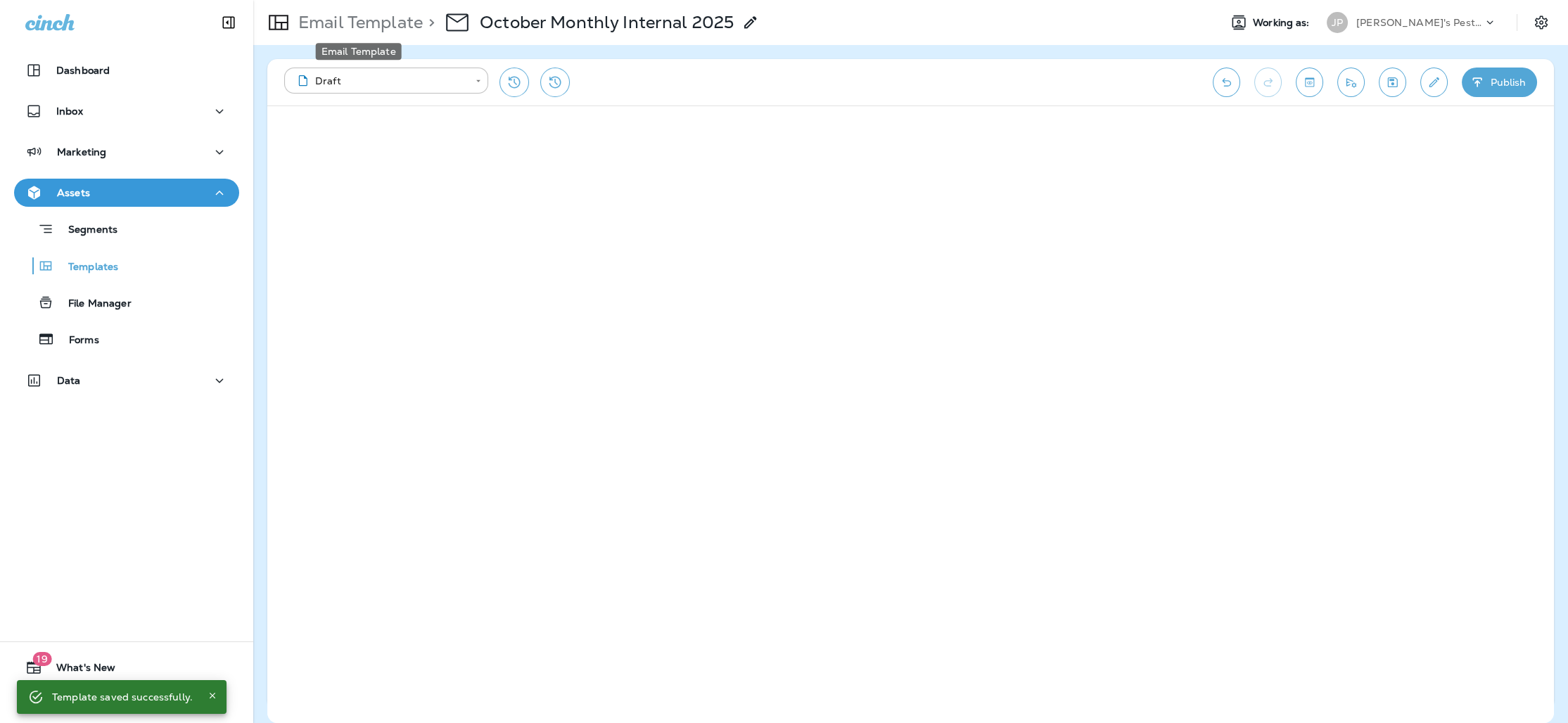
click at [401, 14] on p "Email Template" at bounding box center [358, 23] width 130 height 21
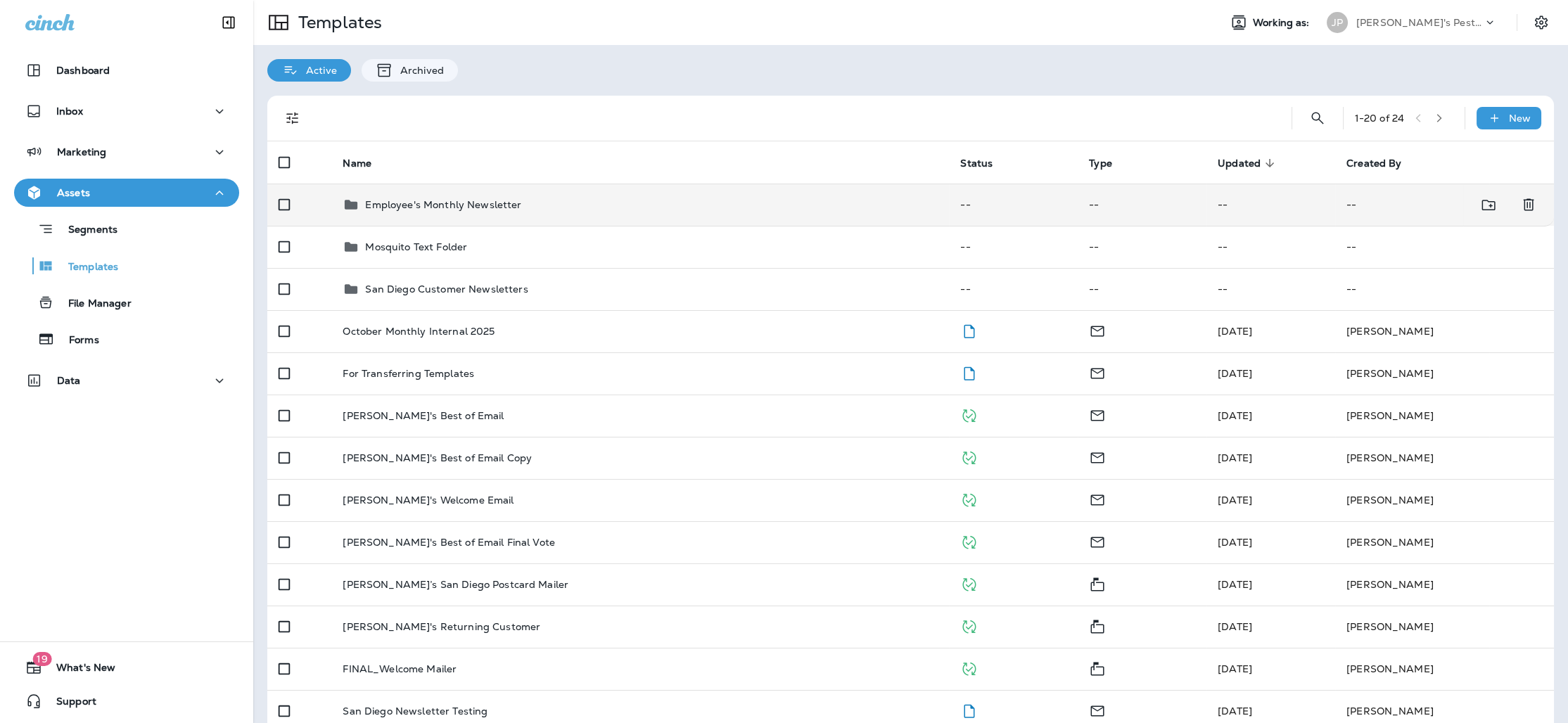
click at [581, 209] on div "Employee's Monthly Newsletter" at bounding box center [641, 204] width 595 height 16
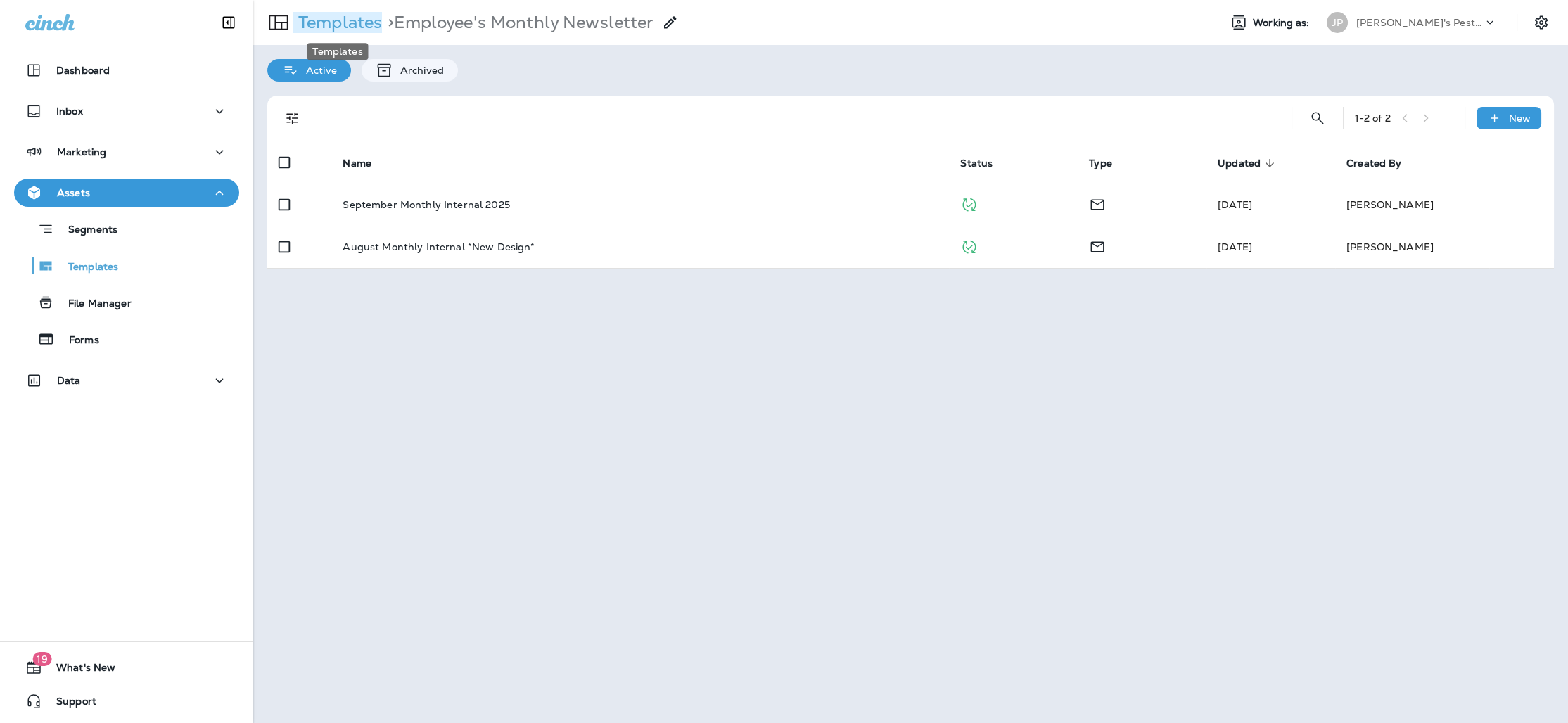
click at [344, 26] on p "Templates" at bounding box center [337, 23] width 89 height 21
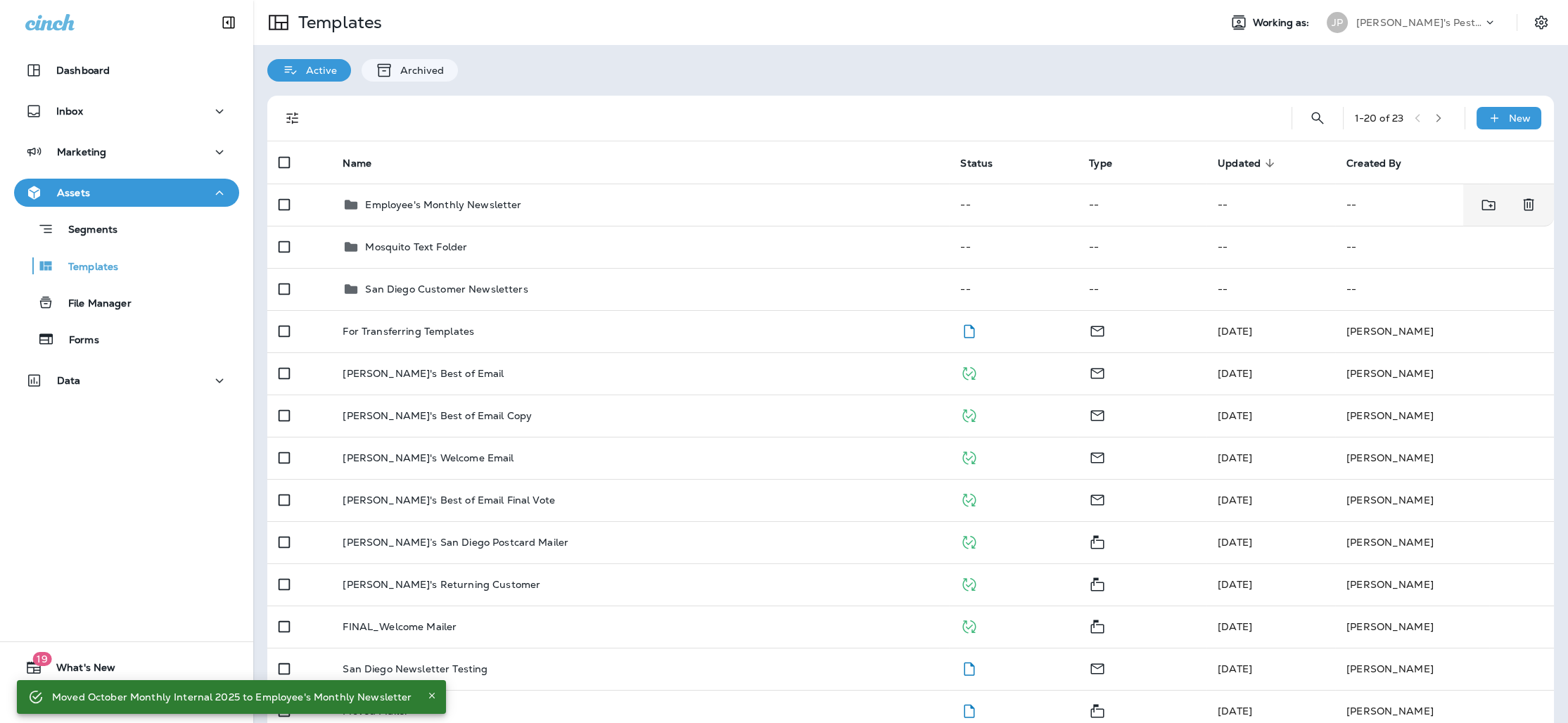
click at [441, 212] on div "Employee's Monthly Newsletter" at bounding box center [443, 204] width 156 height 16
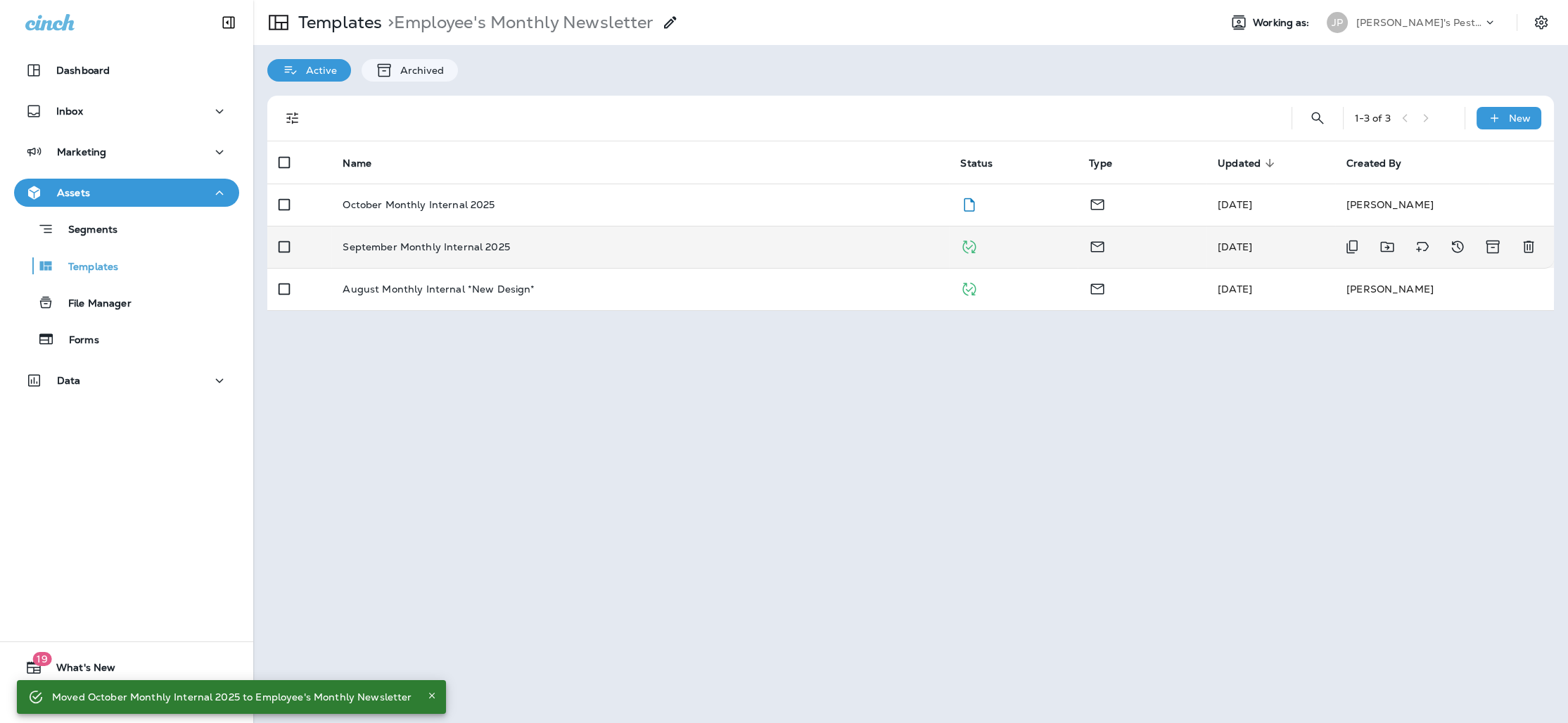
click at [534, 242] on div "September Monthly Internal 2025" at bounding box center [641, 247] width 595 height 12
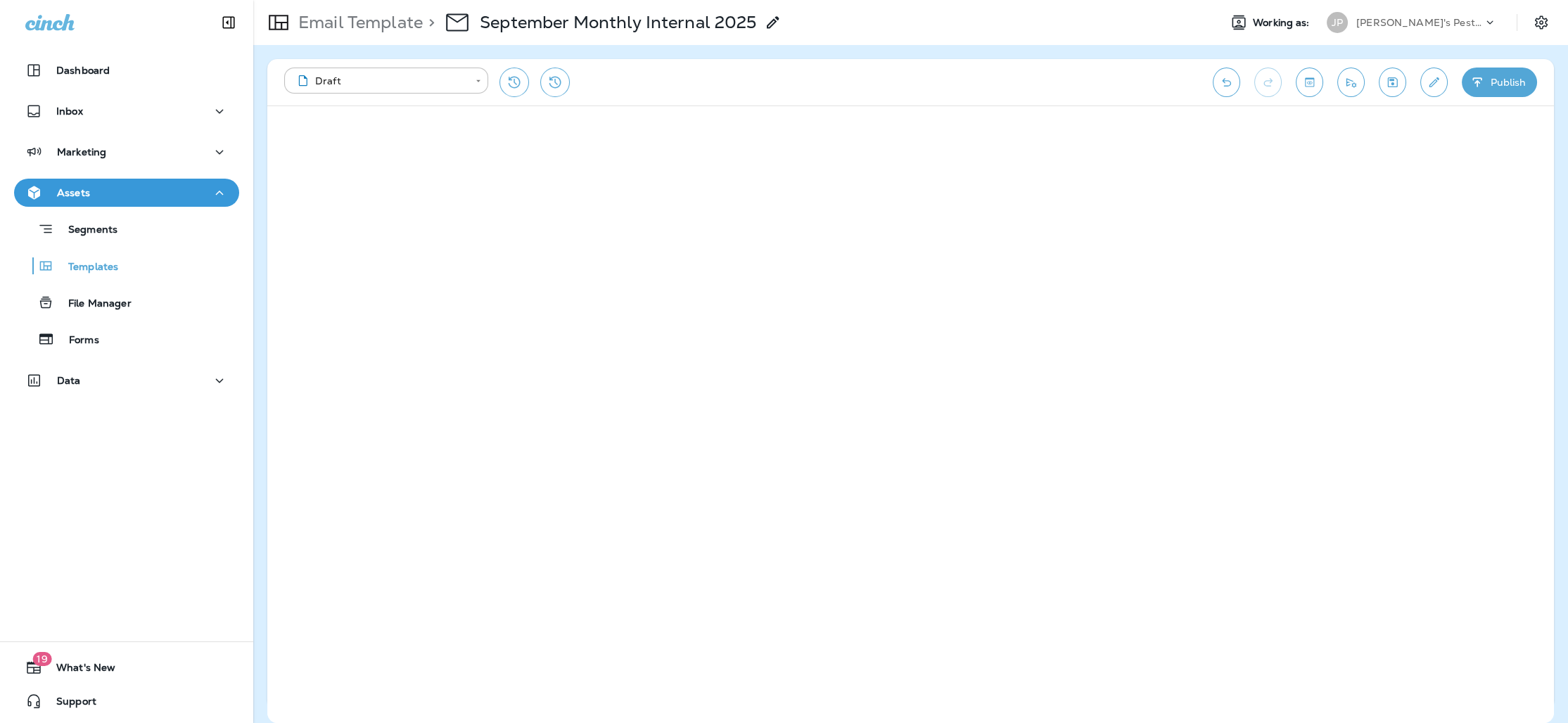
click at [1347, 81] on icon "Send test email" at bounding box center [1351, 82] width 15 height 14
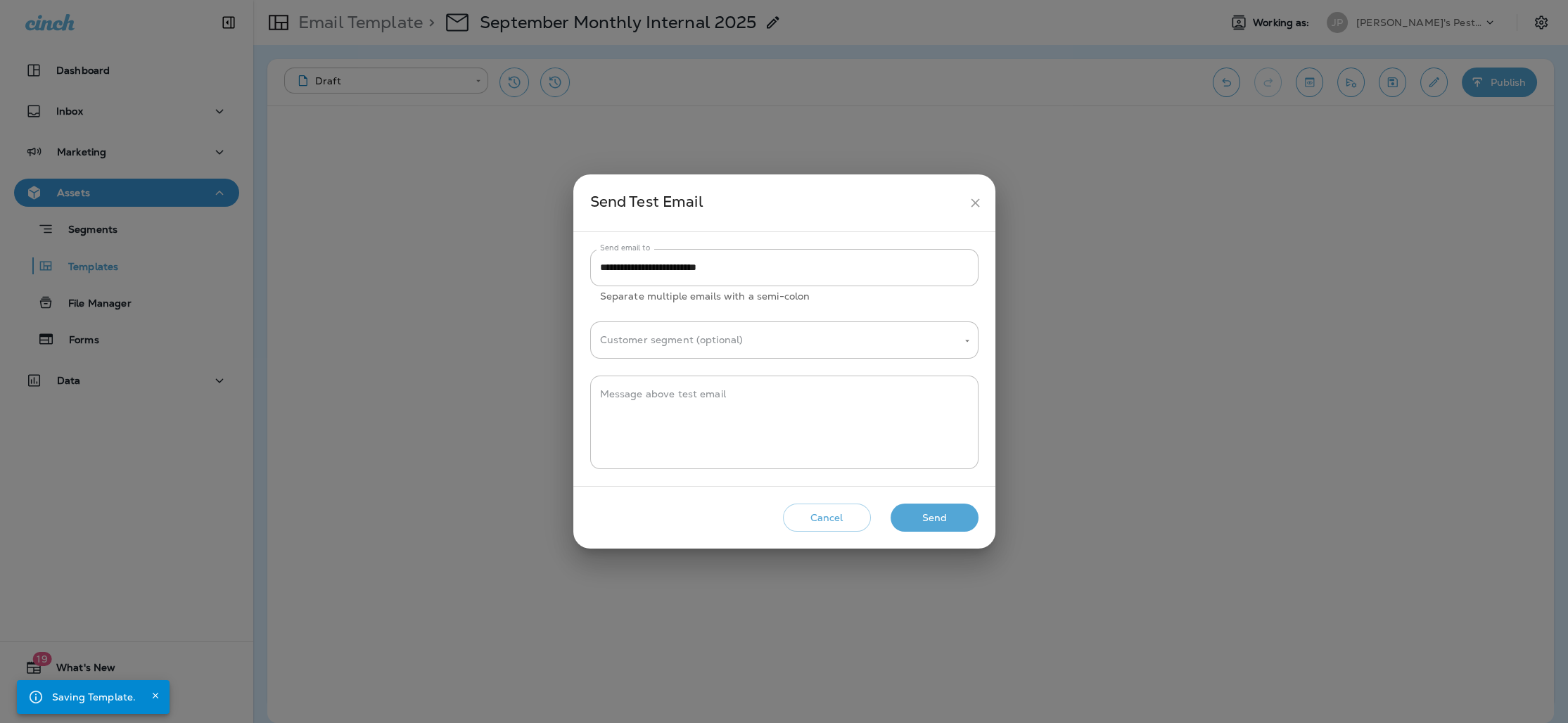
click at [937, 533] on div "Cancel Send" at bounding box center [784, 518] width 400 height 40
click at [938, 521] on button "Send" at bounding box center [934, 518] width 88 height 29
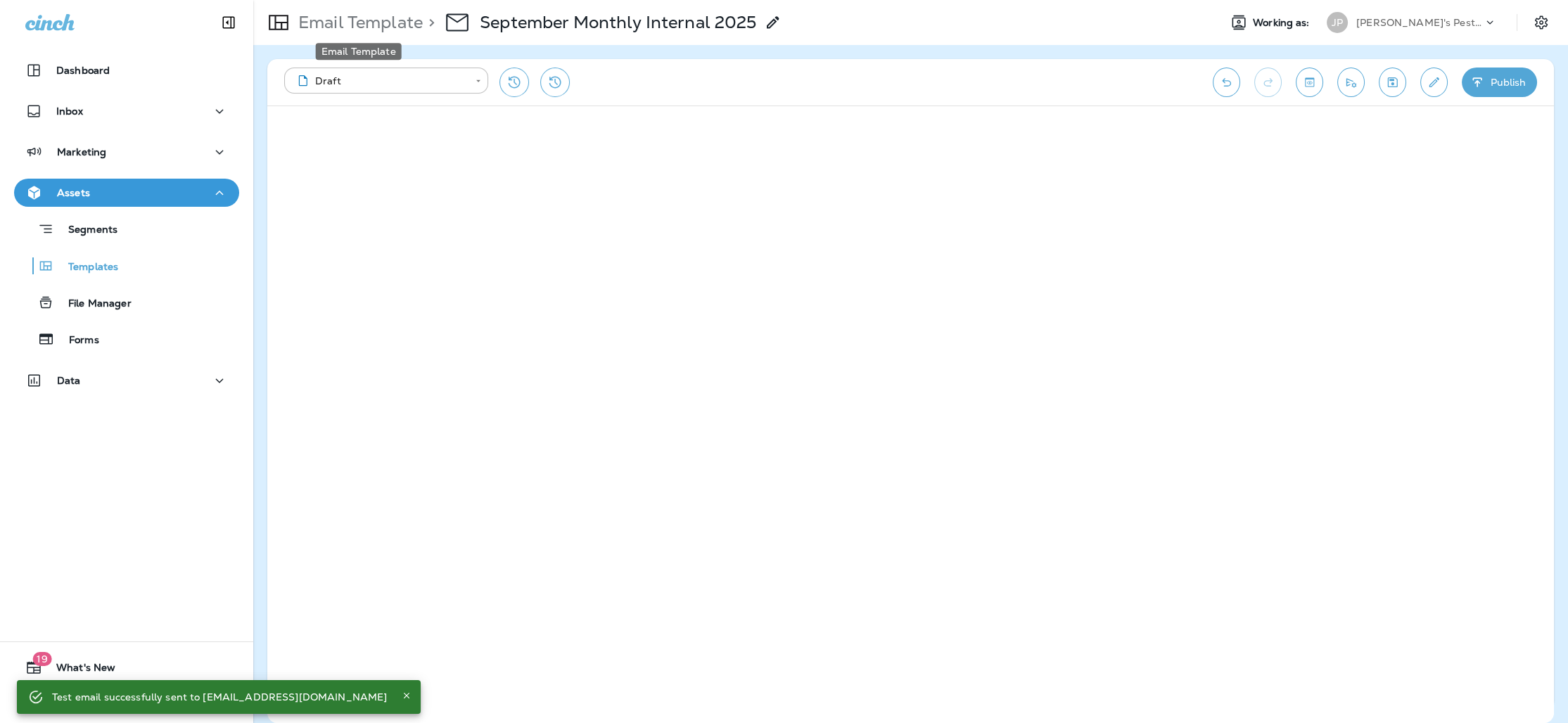
click at [329, 25] on p "Email Template" at bounding box center [358, 23] width 130 height 21
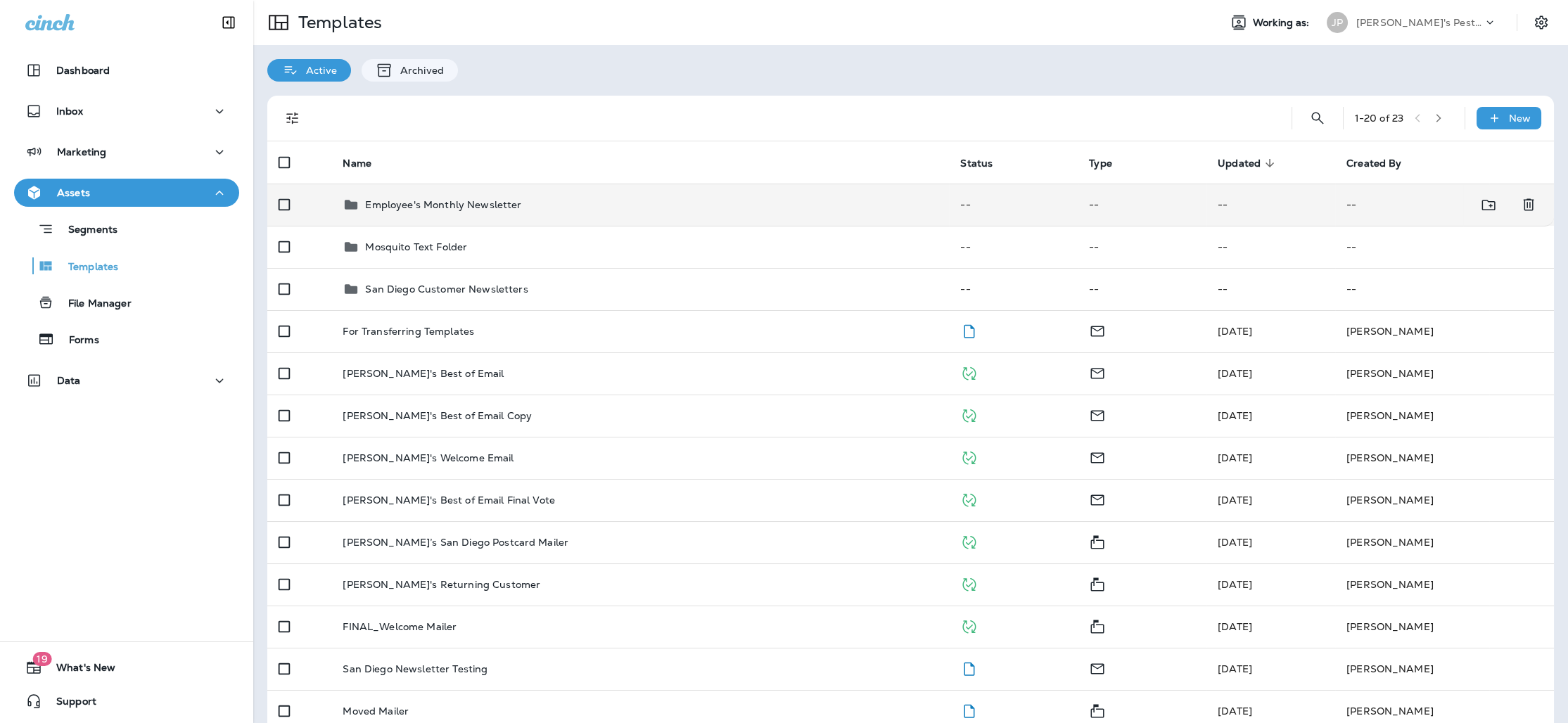
click at [481, 214] on td "Employee's Monthly Newsletter" at bounding box center [640, 204] width 617 height 42
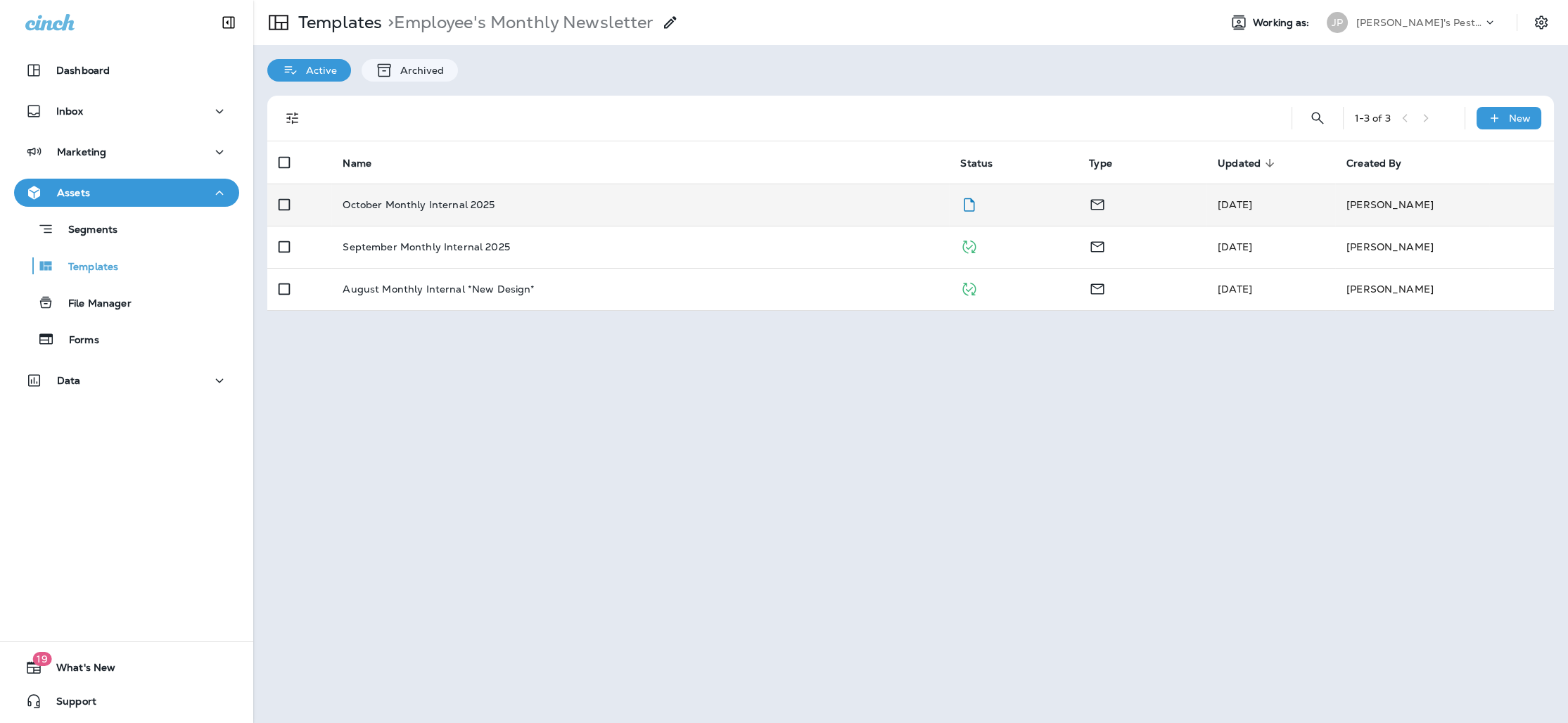
click at [486, 209] on p "October Monthly Internal 2025" at bounding box center [419, 205] width 152 height 12
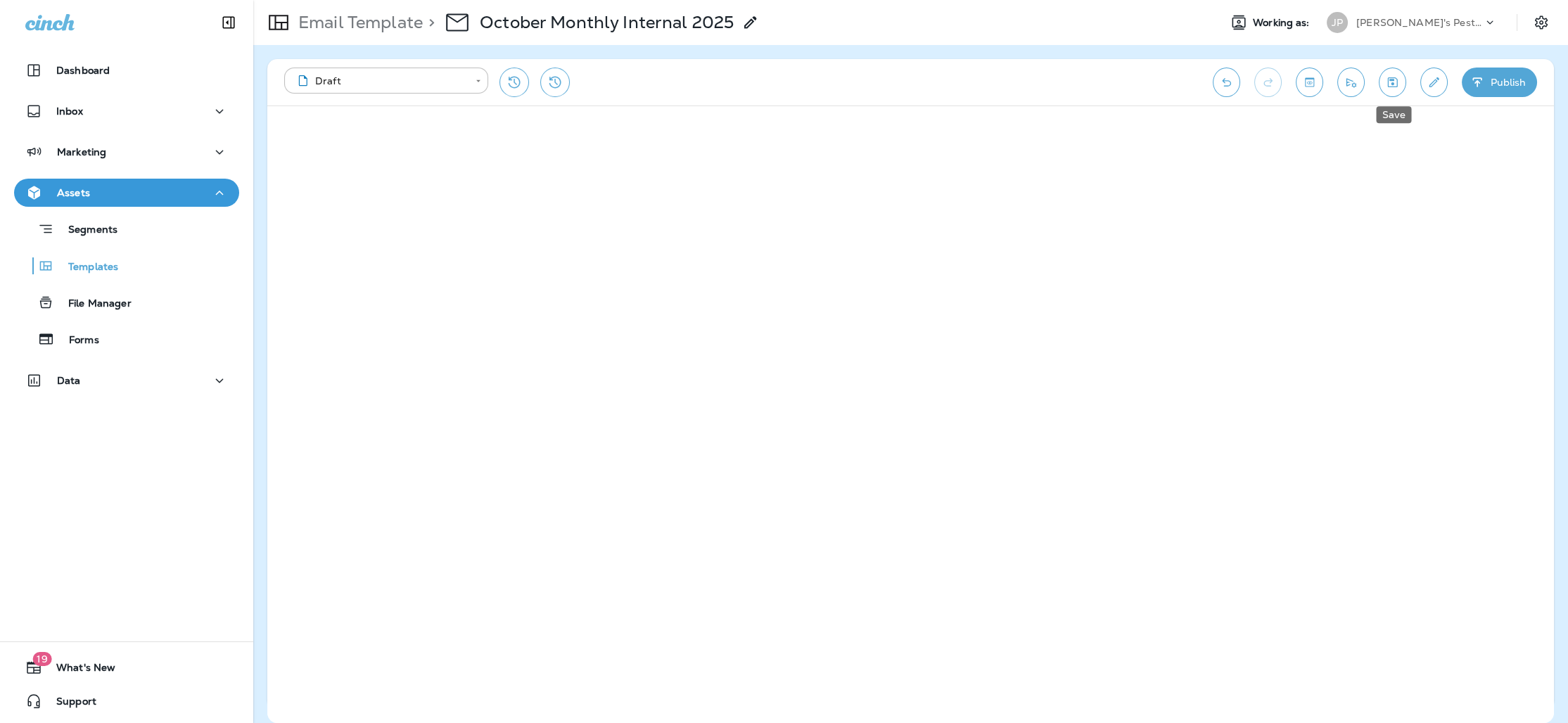
click at [1391, 75] on icon "Save" at bounding box center [1392, 82] width 15 height 14
